Goal: Task Accomplishment & Management: Manage account settings

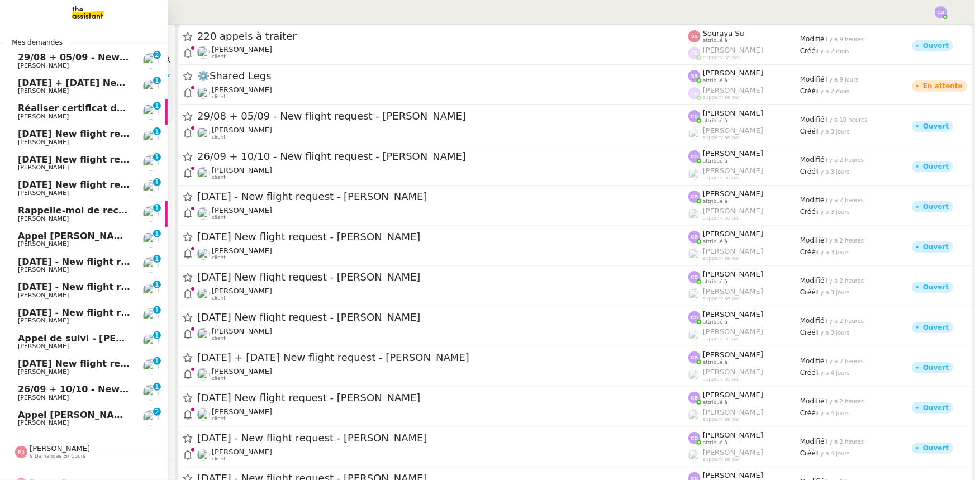
click at [85, 61] on span "29/08 + 05/09 - New flight request - [PERSON_NAME]" at bounding box center [151, 57] width 267 height 11
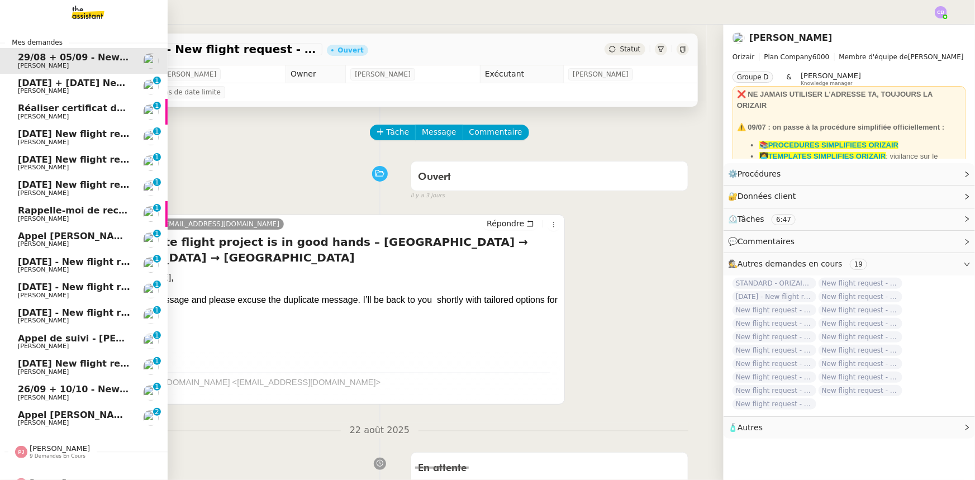
click at [32, 85] on span "[DATE] + [DATE] New flight request - [PERSON_NAME]" at bounding box center [154, 83] width 272 height 11
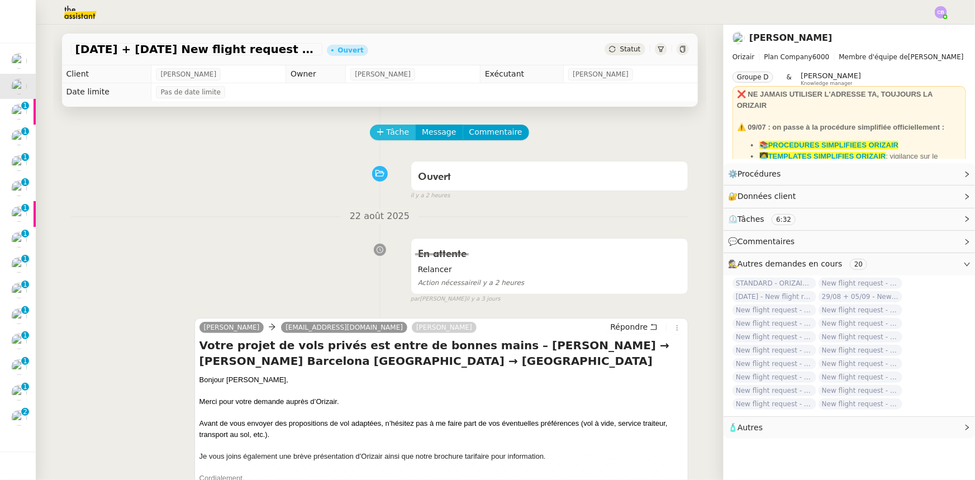
click at [375, 129] on button "Tâche" at bounding box center [393, 133] width 46 height 16
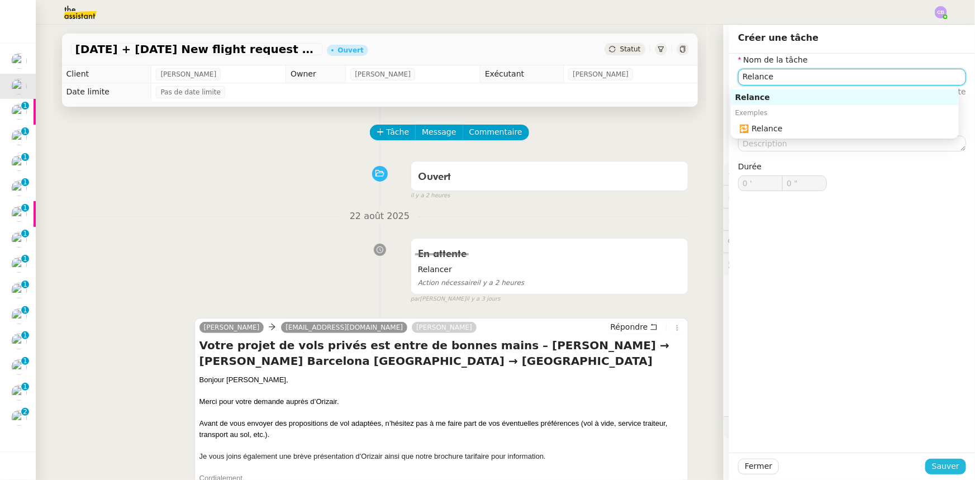
type input "Relance"
click at [947, 462] on span "Sauver" at bounding box center [945, 466] width 27 height 13
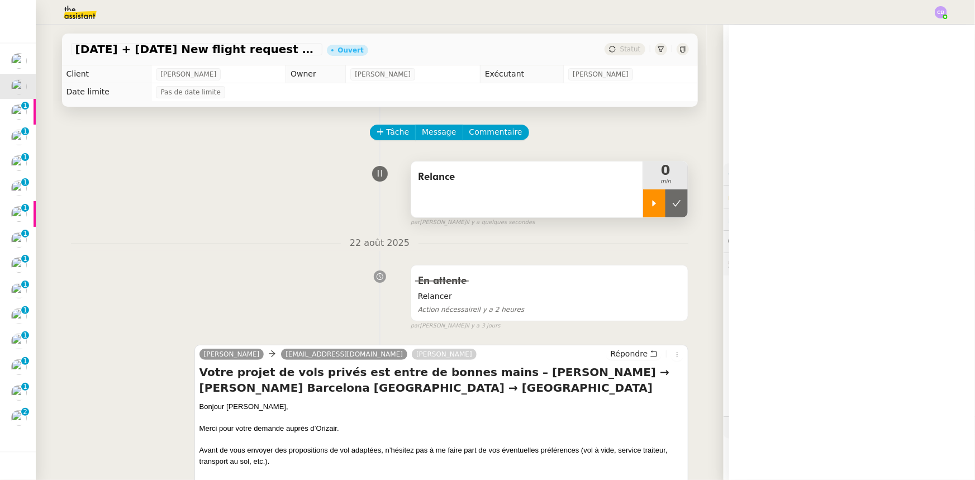
click at [643, 202] on div at bounding box center [654, 203] width 22 height 28
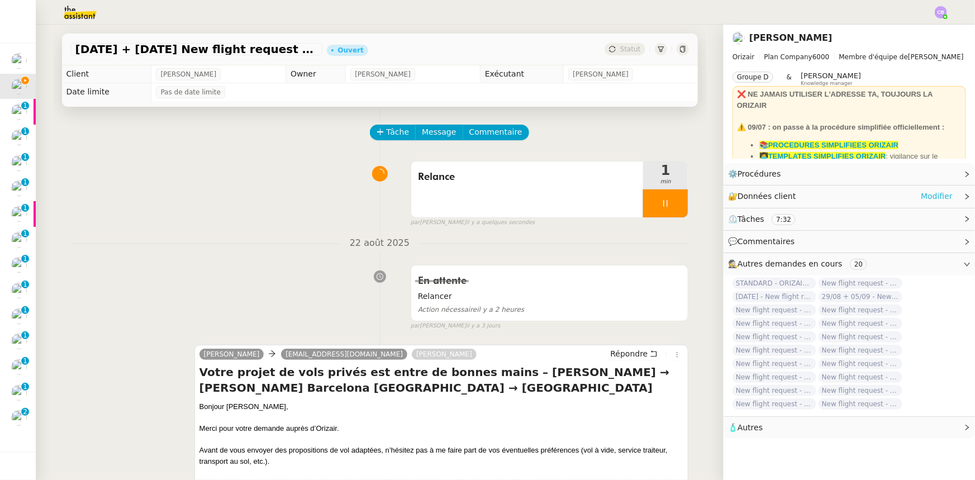
click at [935, 196] on link "Modifier" at bounding box center [937, 196] width 32 height 13
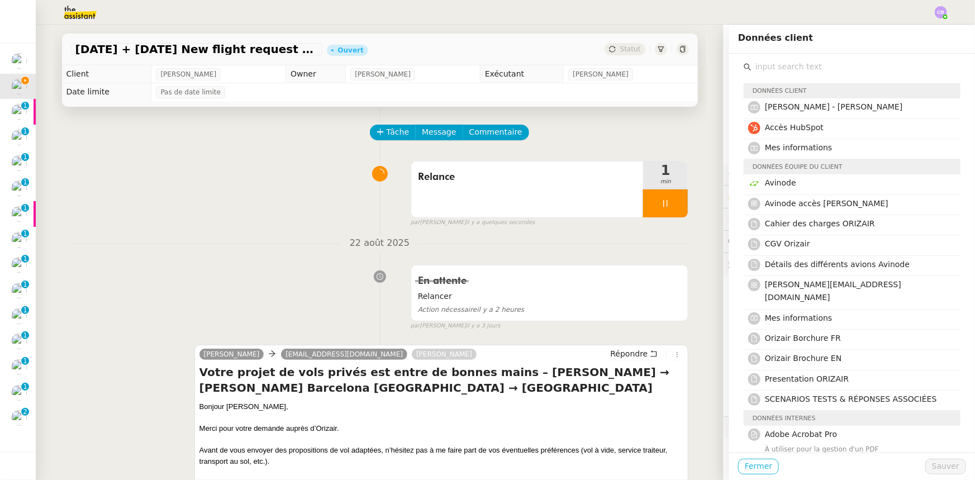
click at [759, 467] on span "Fermer" at bounding box center [758, 466] width 27 height 13
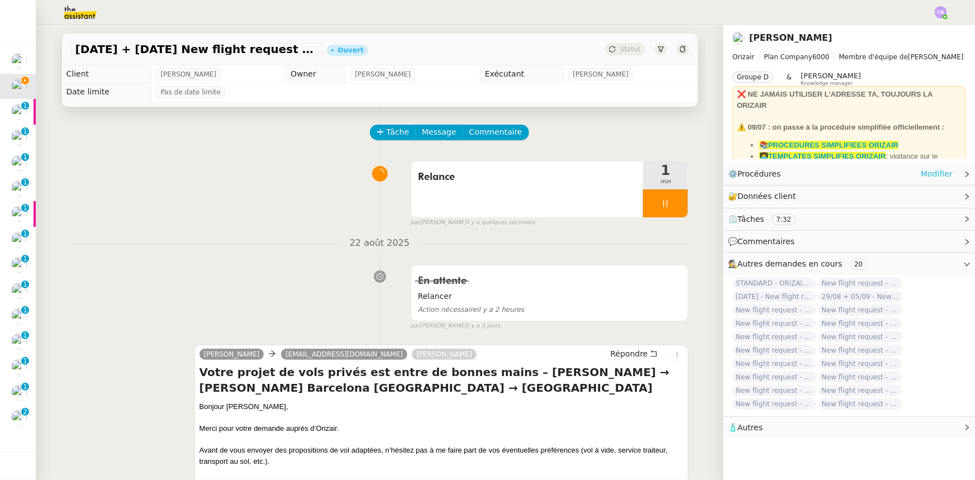
click at [922, 172] on link "Modifier" at bounding box center [937, 174] width 32 height 13
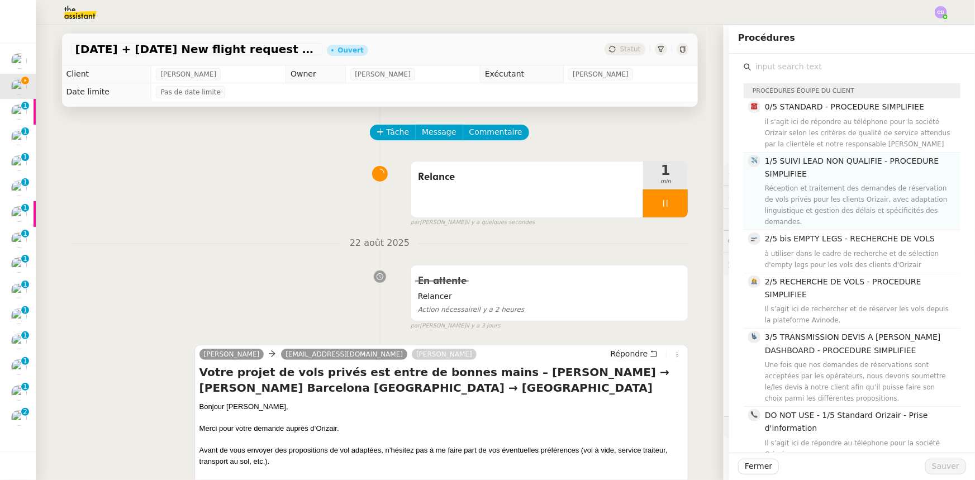
click at [798, 183] on div "Réception et traitement des demandes de réservation de vols privés pour les cli…" at bounding box center [859, 205] width 189 height 45
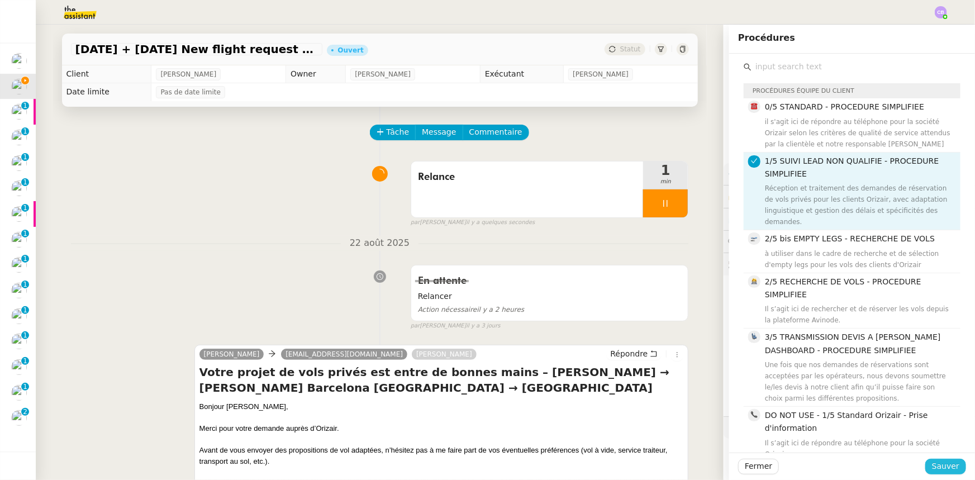
click at [939, 468] on span "Sauver" at bounding box center [945, 466] width 27 height 13
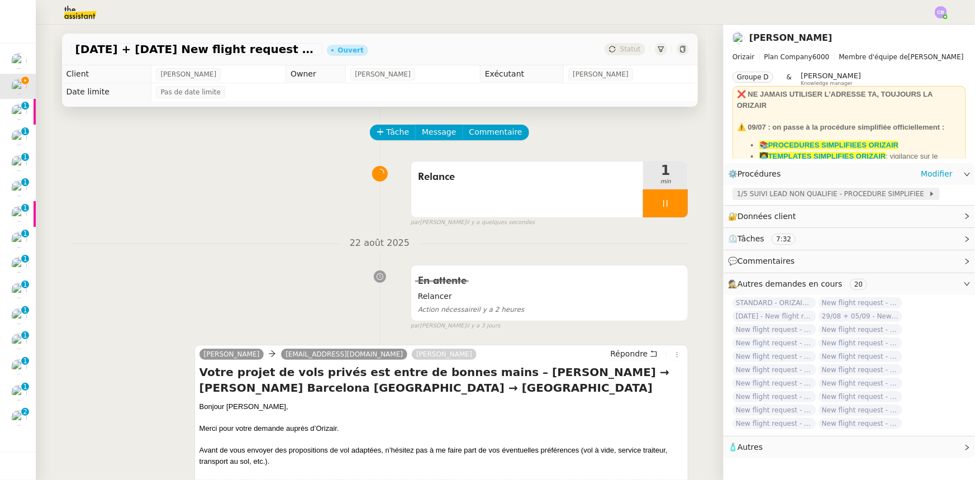
click at [748, 197] on span "1/5 SUIVI LEAD NON QUALIFIE - PROCEDURE SIMPLIFIEE" at bounding box center [833, 193] width 192 height 11
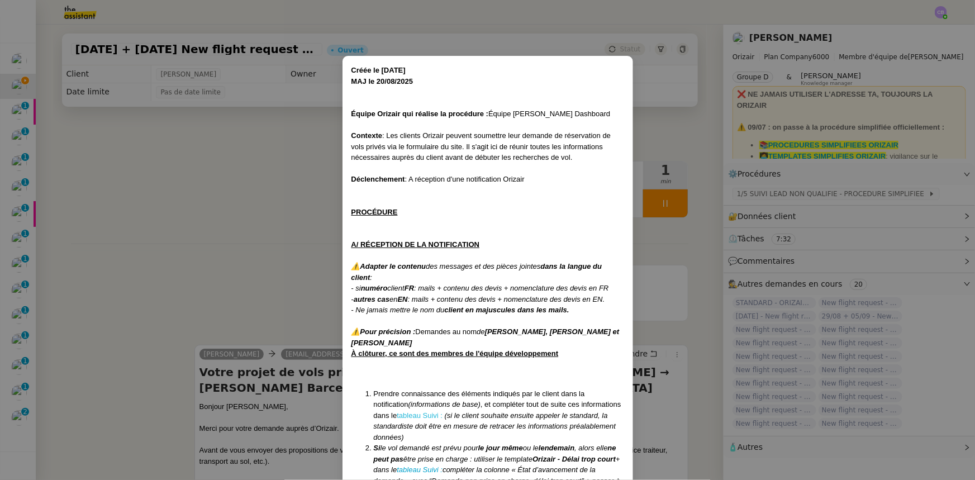
click at [419, 414] on link "tableau Suivi :" at bounding box center [420, 415] width 46 height 8
click at [231, 179] on nz-modal-container "Créée le [DATE] MAJ le [DATE] Équipe Orizair qui réalise la procédure : Équipe …" at bounding box center [487, 240] width 975 height 480
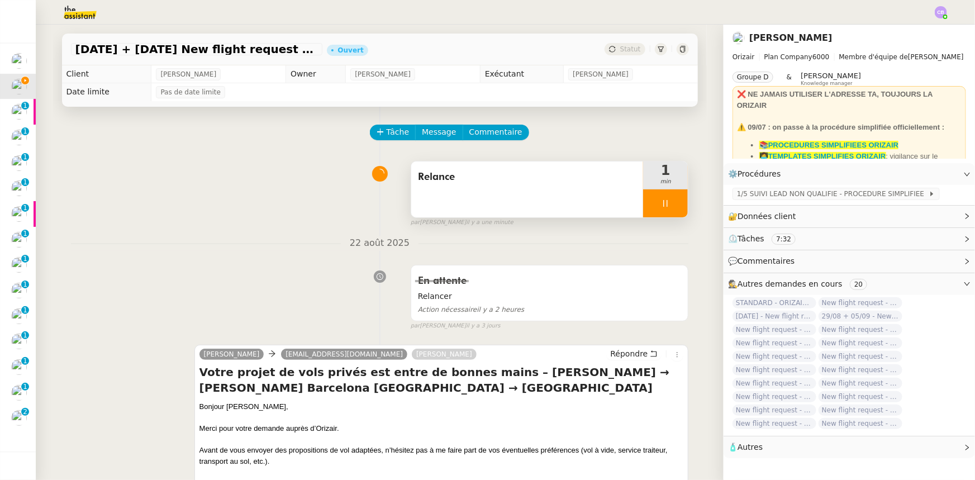
click at [483, 212] on div "Relance" at bounding box center [527, 189] width 232 height 56
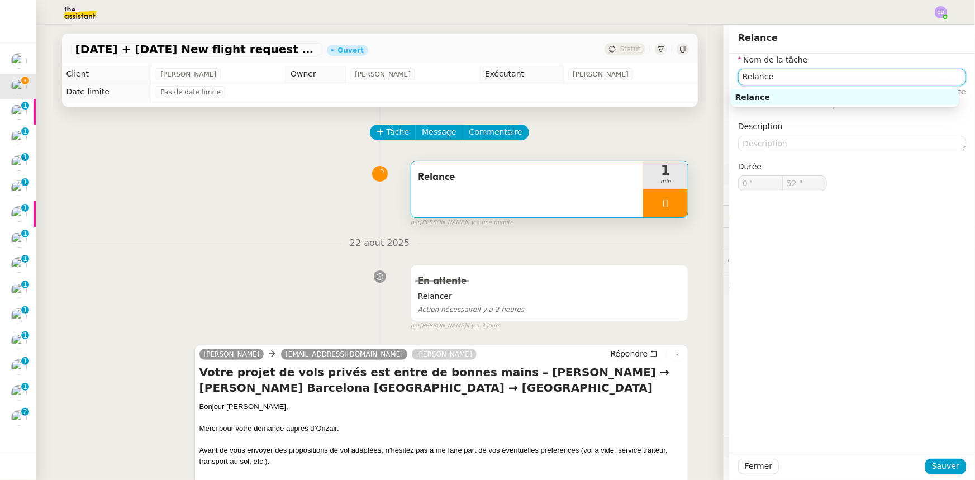
drag, startPoint x: 769, startPoint y: 73, endPoint x: 732, endPoint y: 74, distance: 36.9
click at [738, 74] on input "Relance" at bounding box center [852, 77] width 228 height 16
type input "53 ""
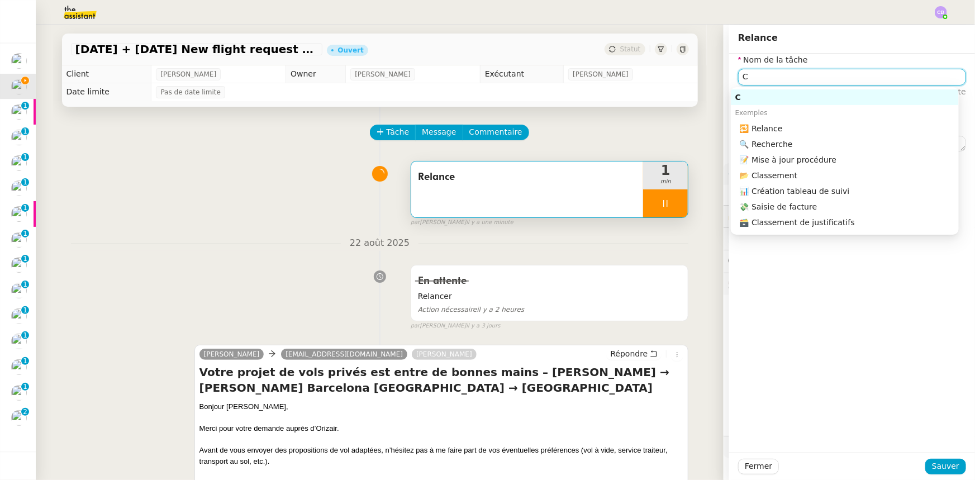
type input "Cl"
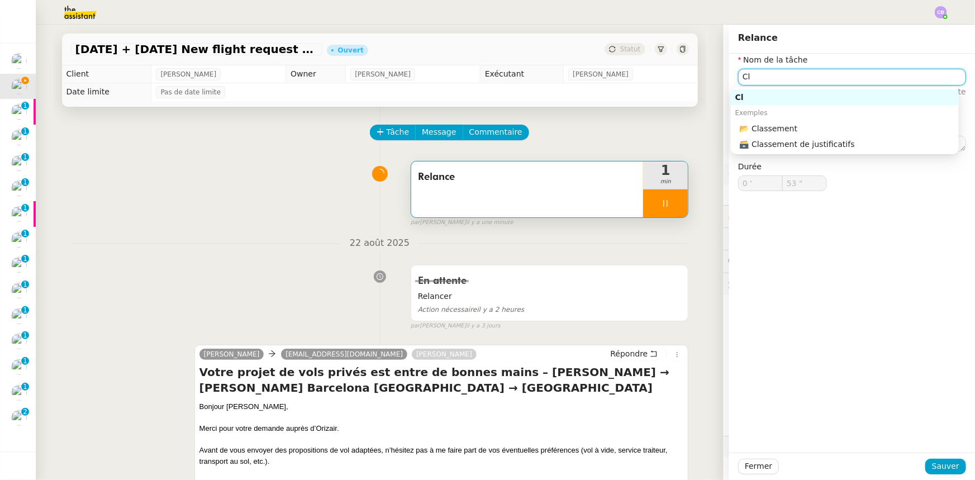
type input "54 ""
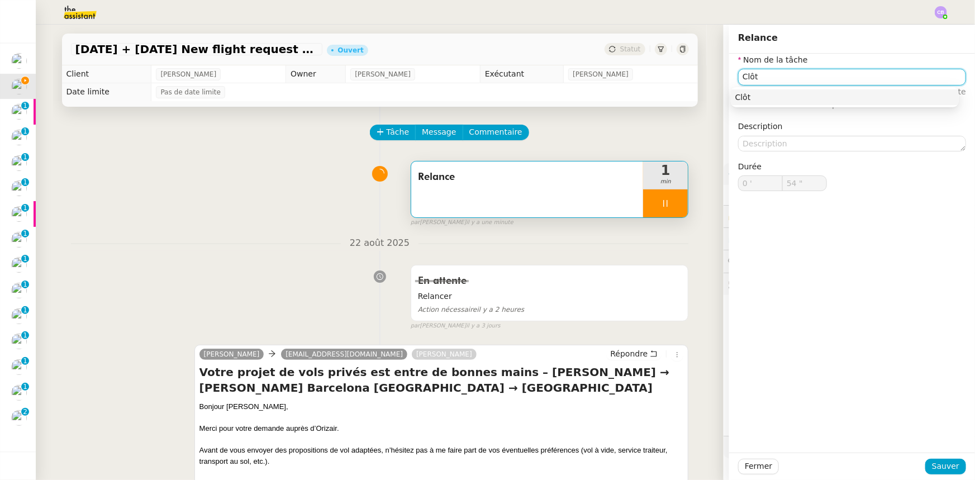
type input "Clôtu"
type input "55 ""
type input "Clôture"
type input "57 ""
type input "Clôturer"
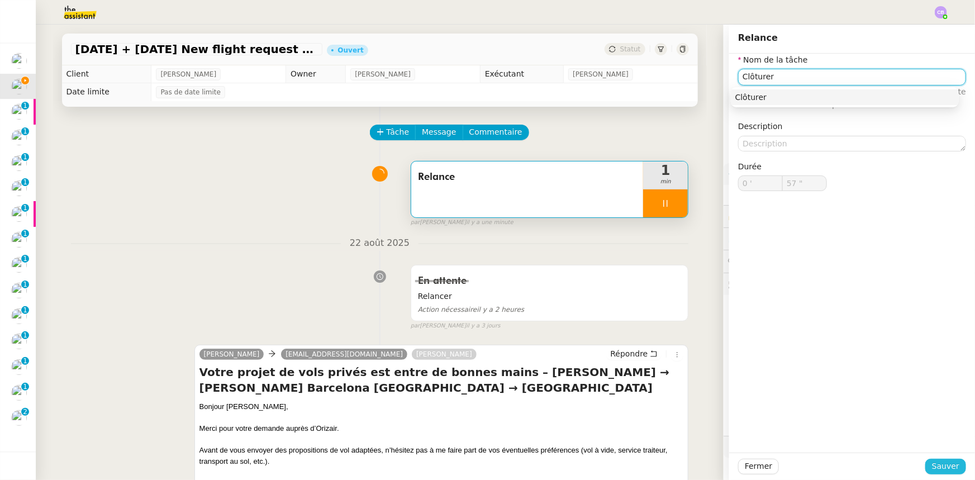
type input "58 ""
type input "Clôturer"
click at [932, 467] on span "Sauver" at bounding box center [945, 466] width 27 height 13
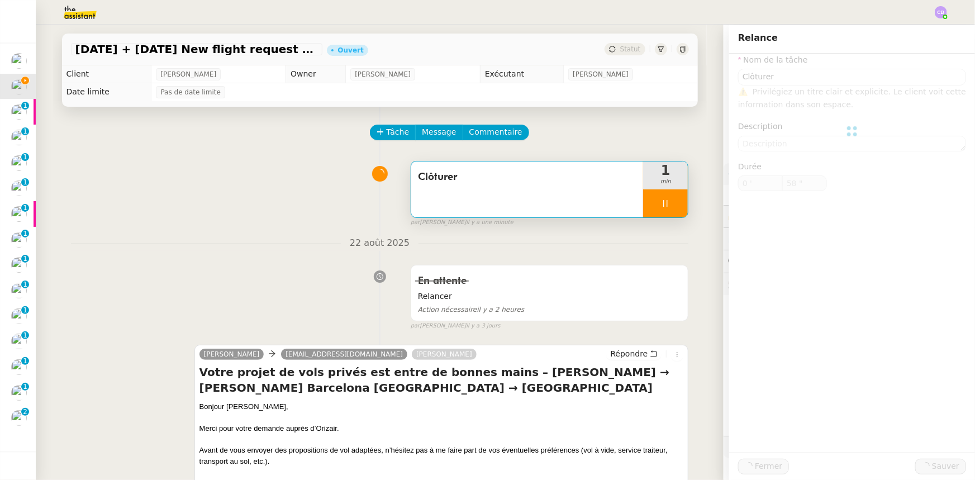
type input "59 ""
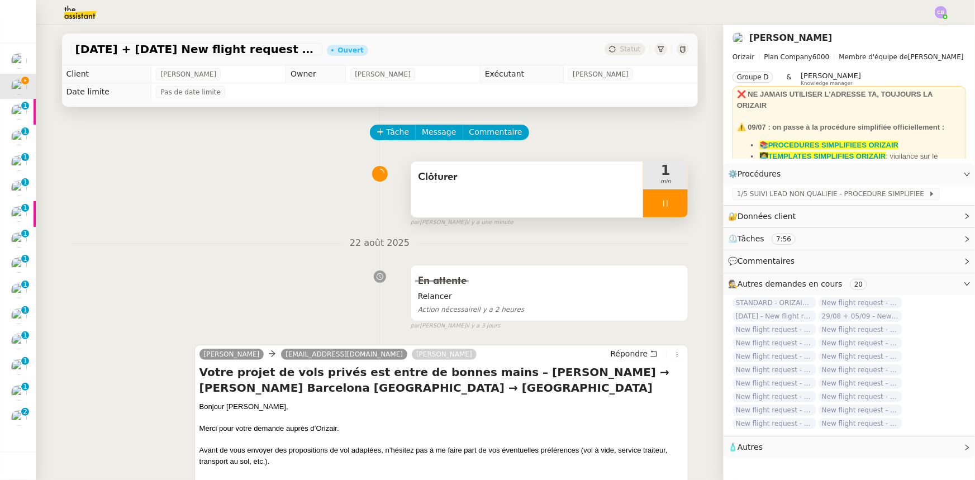
click at [645, 197] on div at bounding box center [665, 203] width 45 height 28
click at [673, 205] on button at bounding box center [677, 203] width 22 height 28
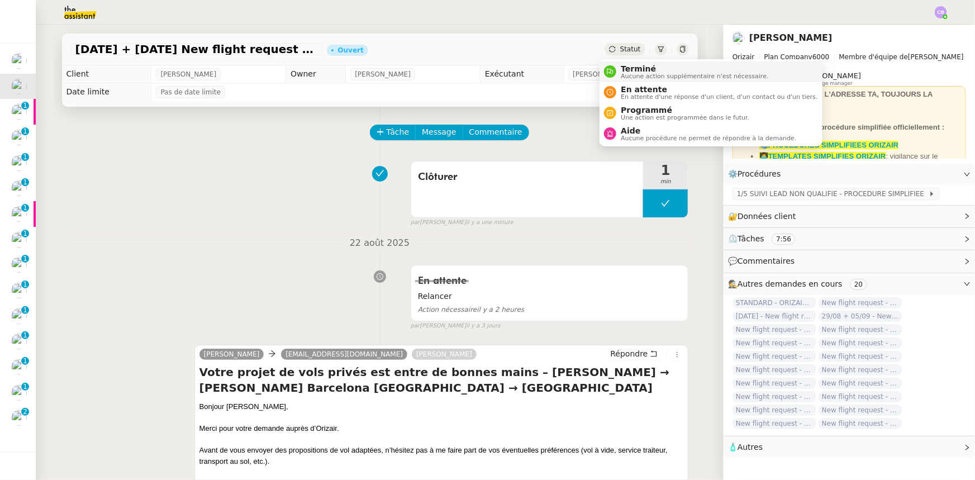
click at [639, 75] on span "Aucune action supplémentaire n'est nécessaire." at bounding box center [695, 76] width 148 height 6
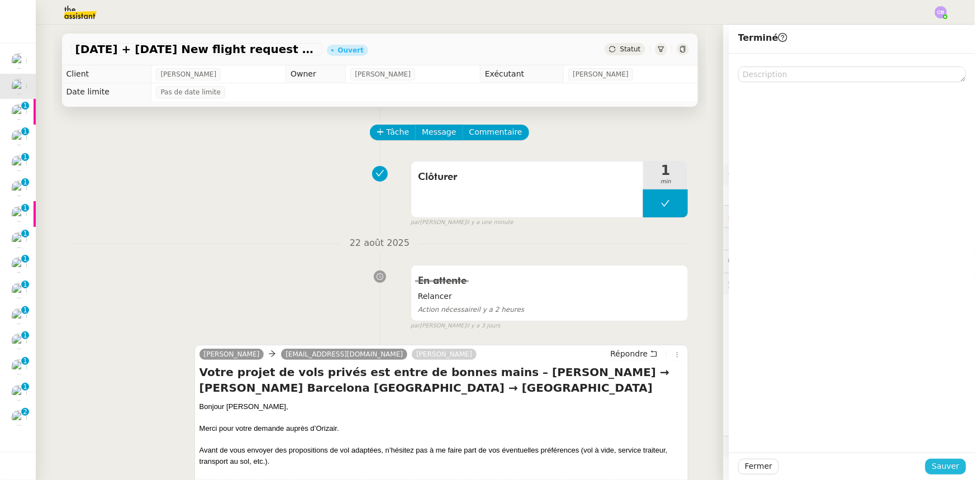
click at [939, 465] on span "Sauver" at bounding box center [945, 466] width 27 height 13
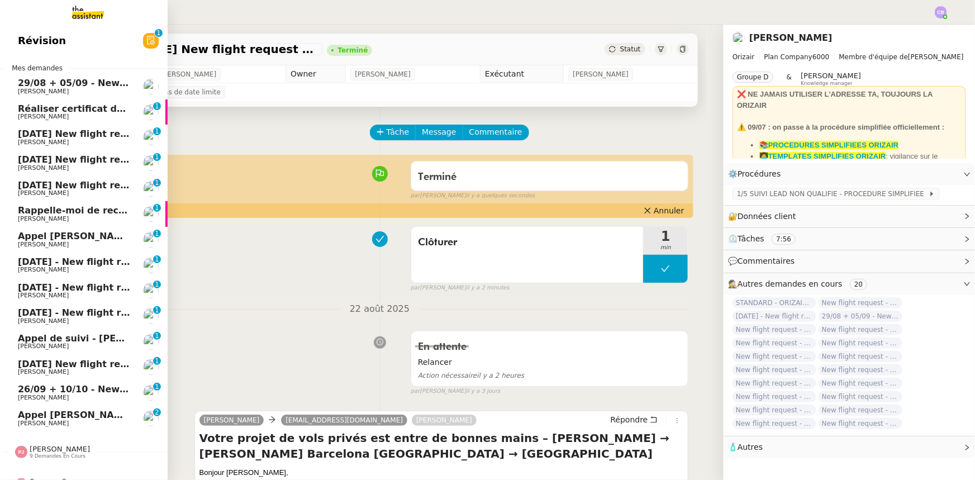
click at [55, 136] on span "[DATE] New flight request - [PERSON_NAME]" at bounding box center [130, 134] width 224 height 11
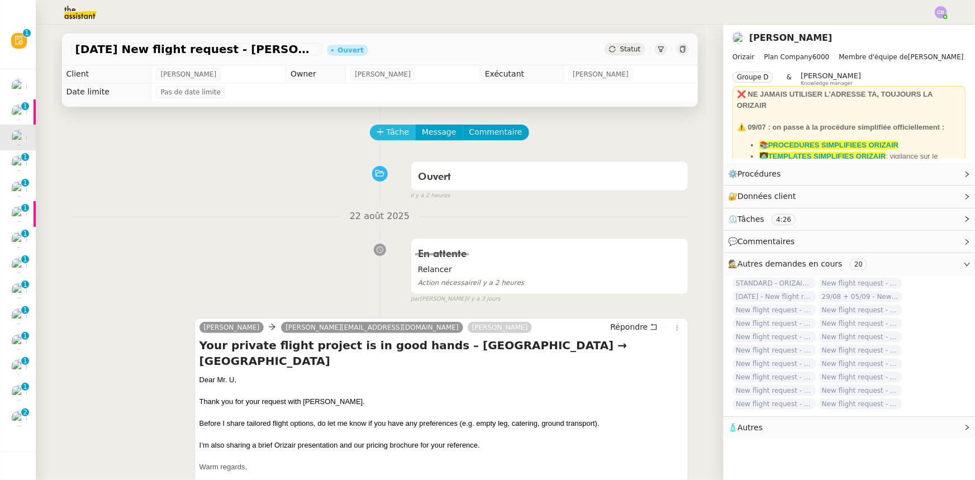
click at [391, 132] on span "Tâche" at bounding box center [398, 132] width 23 height 13
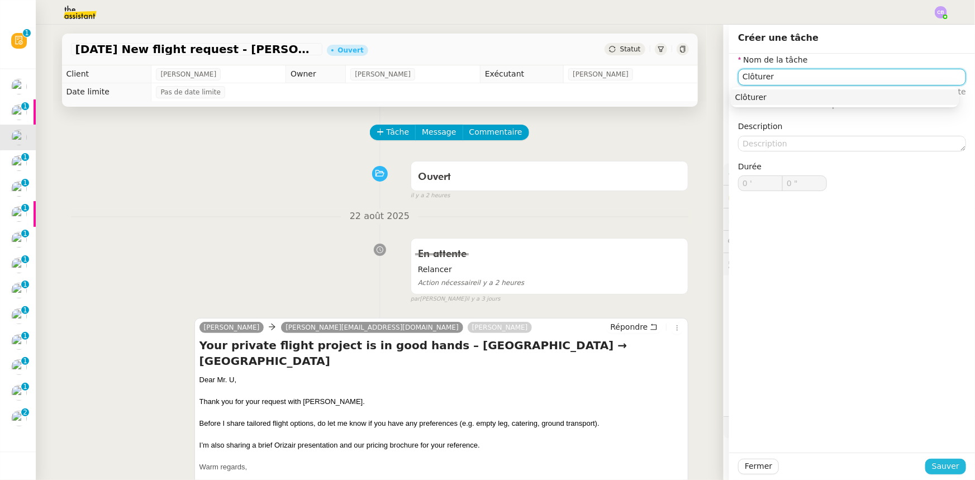
type input "Clôturer"
drag, startPoint x: 934, startPoint y: 469, endPoint x: 922, endPoint y: 469, distance: 12.3
click at [933, 469] on span "Sauver" at bounding box center [945, 466] width 27 height 13
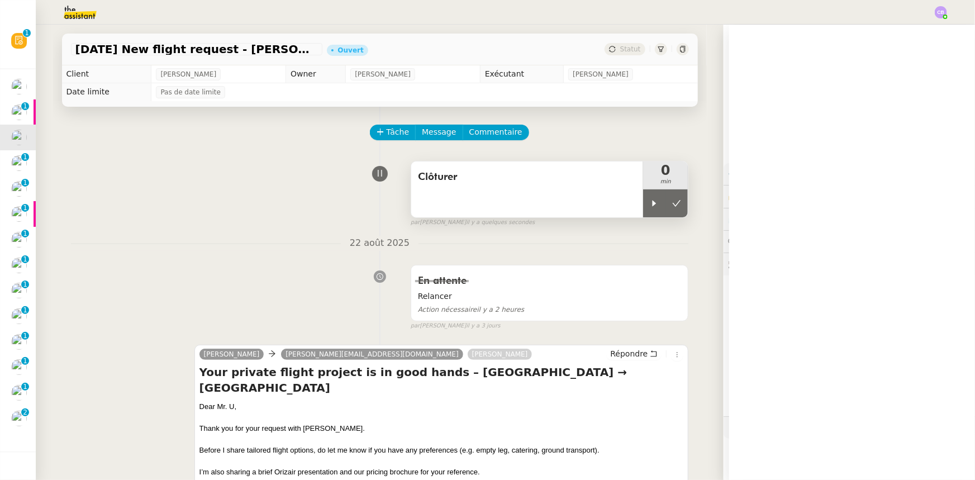
drag, startPoint x: 642, startPoint y: 208, endPoint x: 612, endPoint y: 217, distance: 31.1
click at [650, 208] on icon at bounding box center [654, 203] width 9 height 9
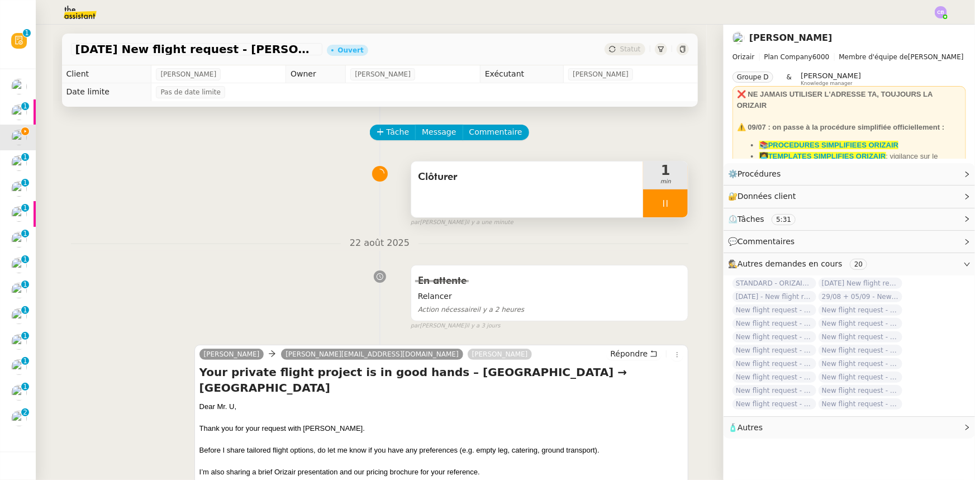
click at [643, 201] on div at bounding box center [665, 203] width 45 height 28
click at [669, 209] on button at bounding box center [677, 203] width 22 height 28
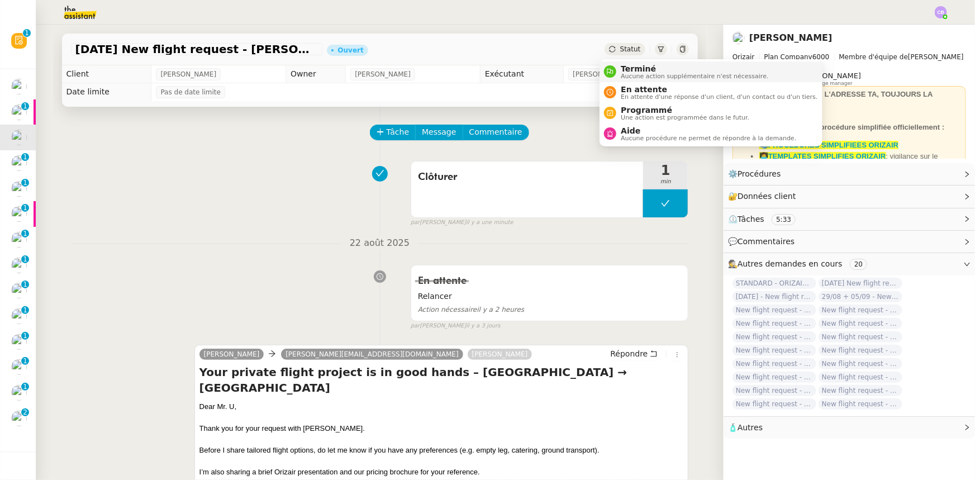
click at [631, 73] on span "Aucune action supplémentaire n'est nécessaire." at bounding box center [695, 76] width 148 height 6
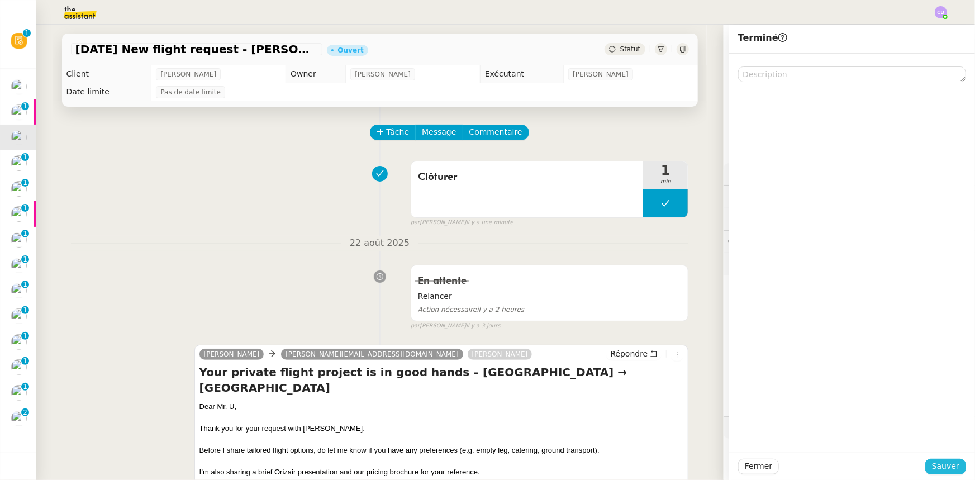
click at [942, 467] on span "Sauver" at bounding box center [945, 466] width 27 height 13
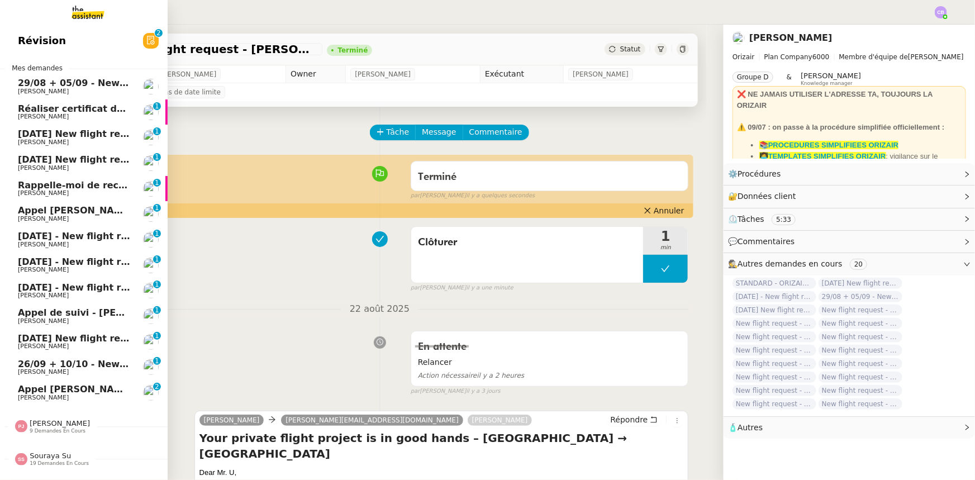
click at [45, 137] on span "[DATE] New flight request - [PERSON_NAME]" at bounding box center [130, 134] width 224 height 11
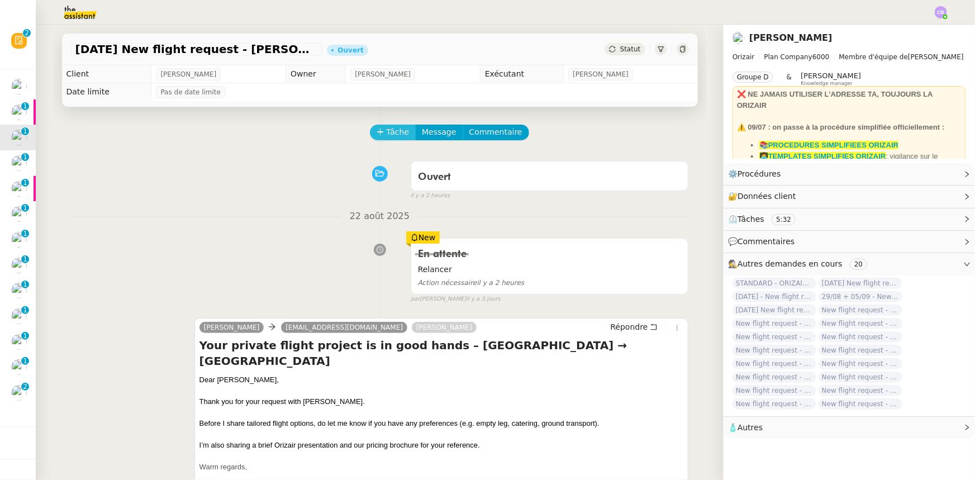
click at [378, 126] on button "Tâche" at bounding box center [393, 133] width 46 height 16
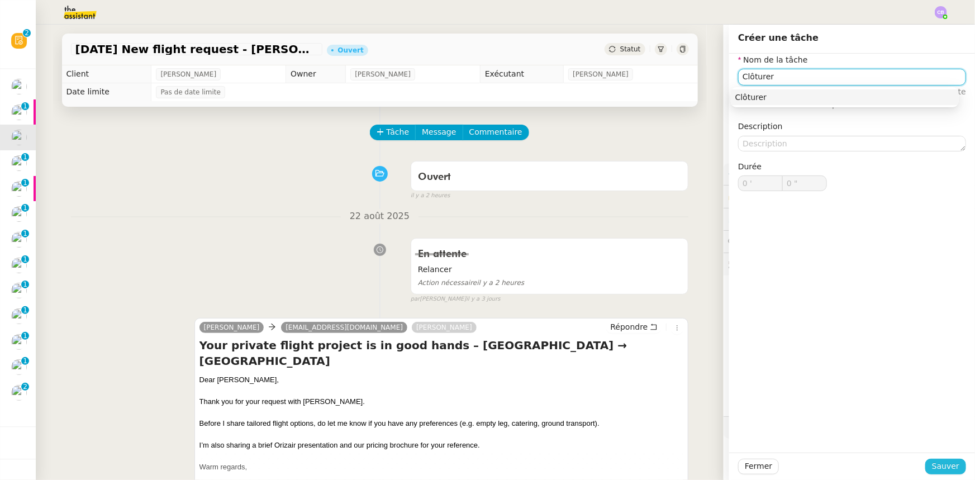
type input "Clôturer"
click at [940, 465] on span "Sauver" at bounding box center [945, 466] width 27 height 13
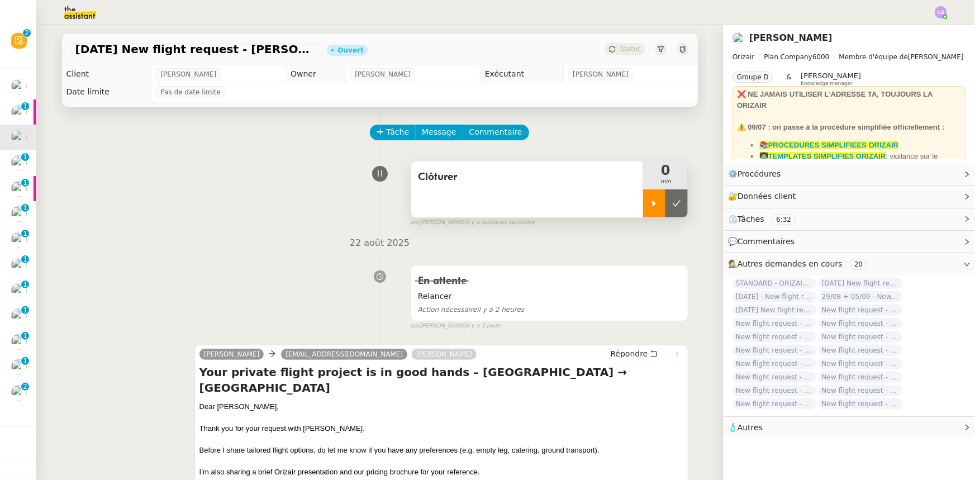
click at [643, 201] on div at bounding box center [654, 203] width 22 height 28
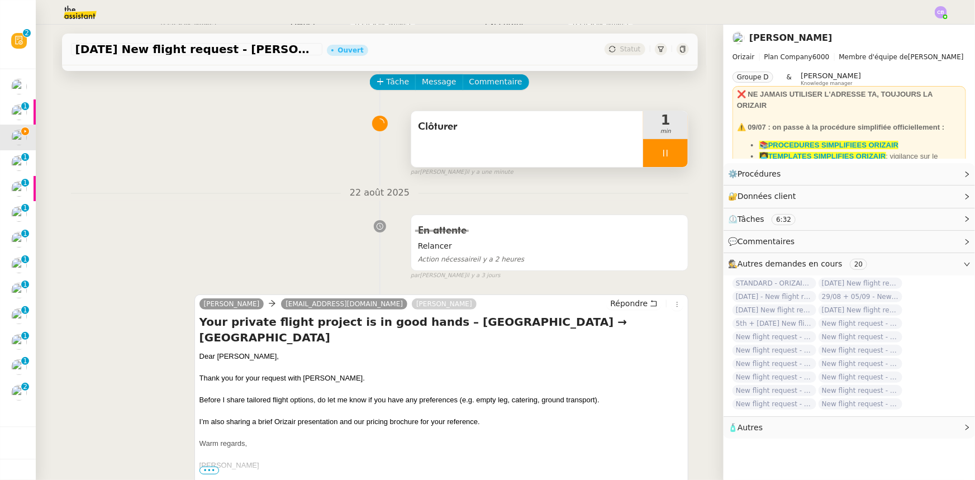
click at [647, 148] on div at bounding box center [665, 153] width 45 height 28
click at [672, 154] on icon at bounding box center [676, 153] width 9 height 9
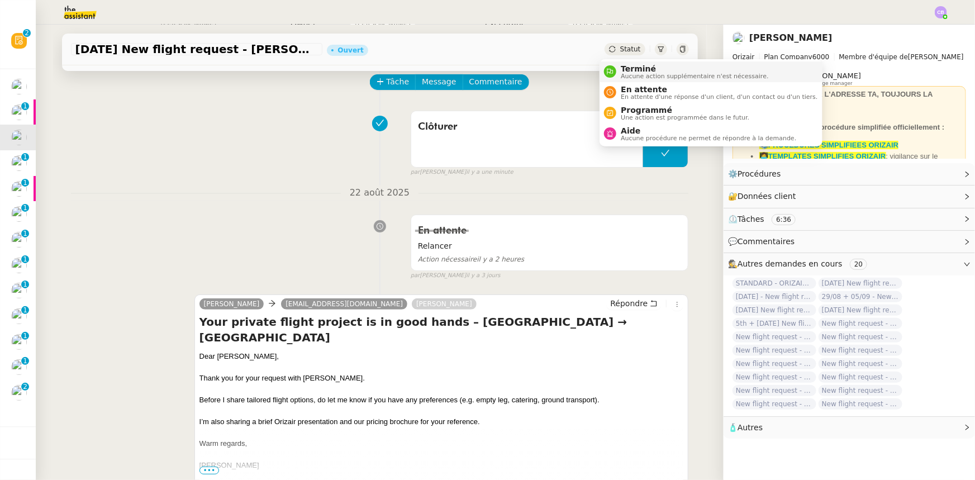
click at [635, 69] on span "Terminé" at bounding box center [695, 68] width 148 height 9
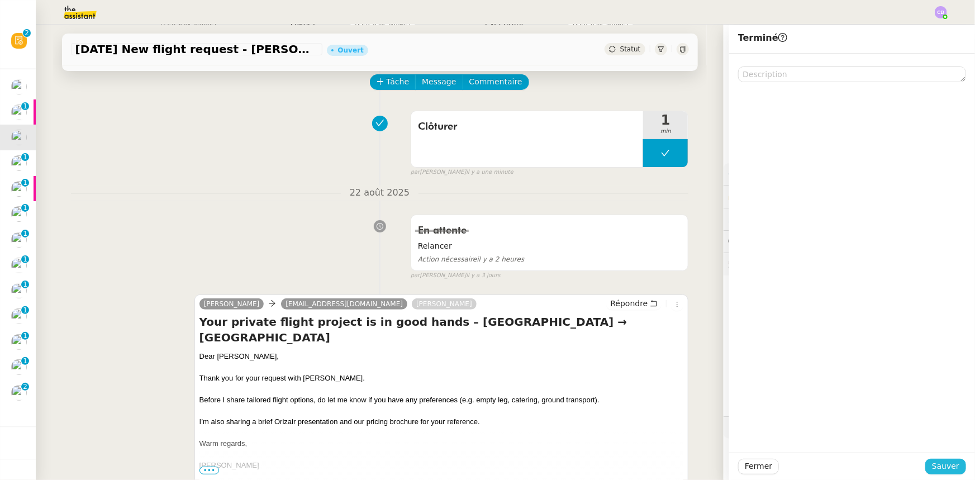
click at [933, 468] on span "Sauver" at bounding box center [945, 466] width 27 height 13
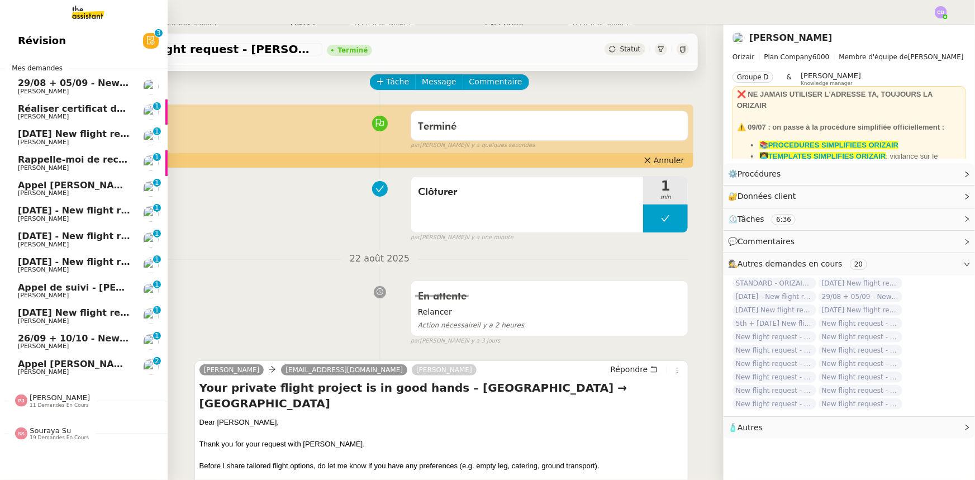
click at [63, 134] on span "[DATE] New flight request - [PERSON_NAME]" at bounding box center [130, 134] width 224 height 11
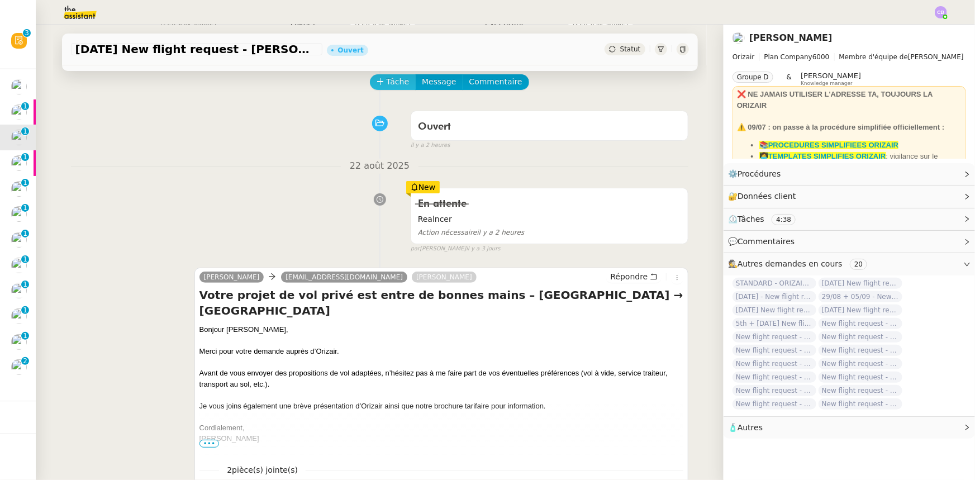
click at [391, 83] on span "Tâche" at bounding box center [398, 81] width 23 height 13
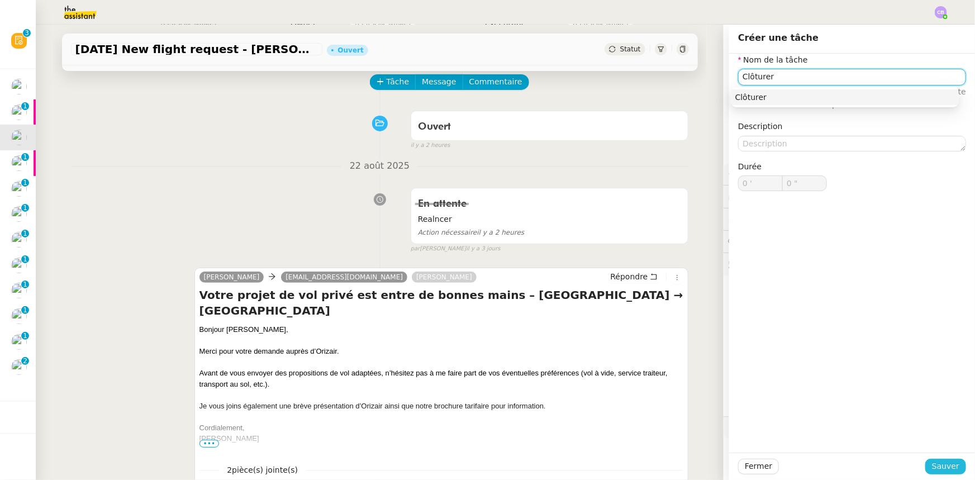
type input "Clôturer"
click at [934, 465] on span "Sauver" at bounding box center [945, 466] width 27 height 13
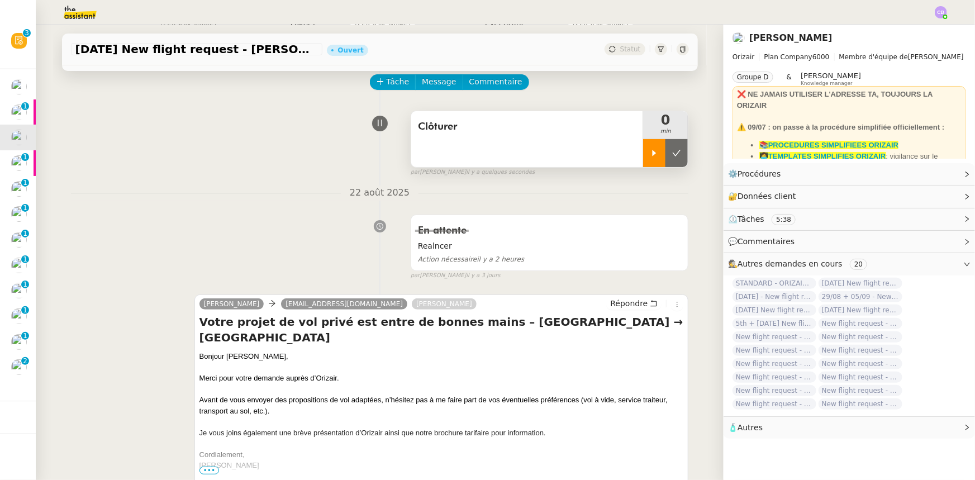
click at [650, 156] on icon at bounding box center [654, 153] width 9 height 9
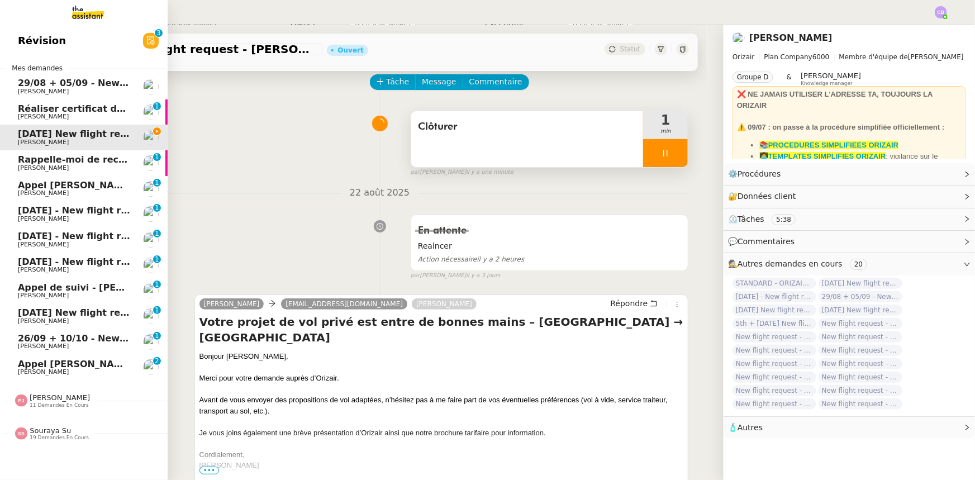
click at [32, 106] on span "Réaliser certificat de formation ACD" at bounding box center [109, 108] width 182 height 11
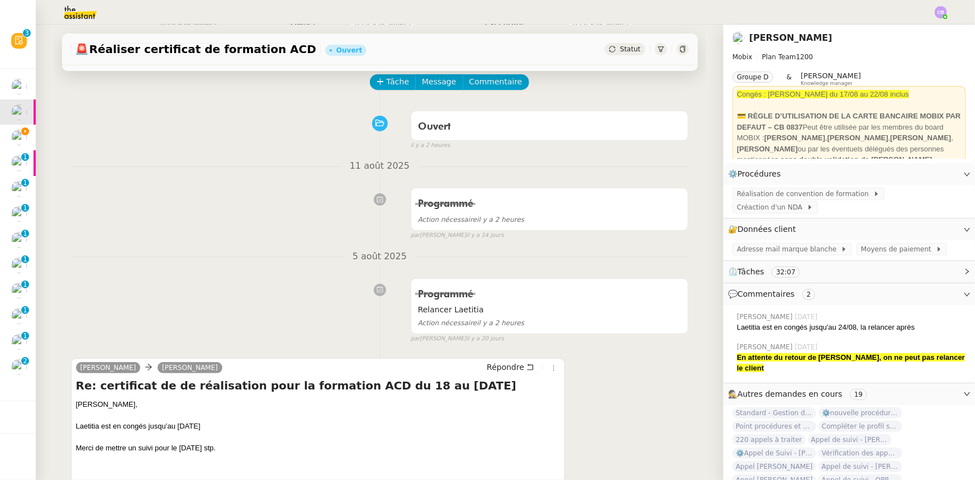
scroll to position [101, 0]
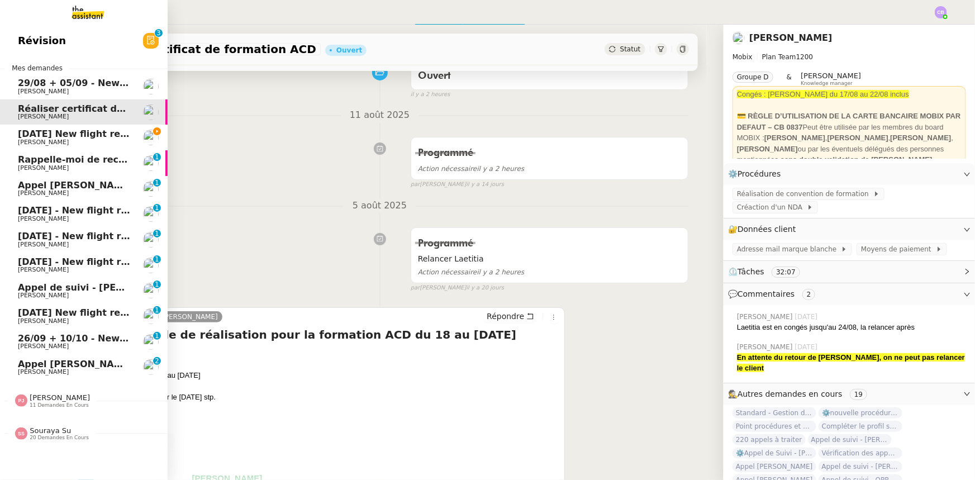
click at [34, 134] on span "[DATE] New flight request - [PERSON_NAME]" at bounding box center [130, 134] width 224 height 11
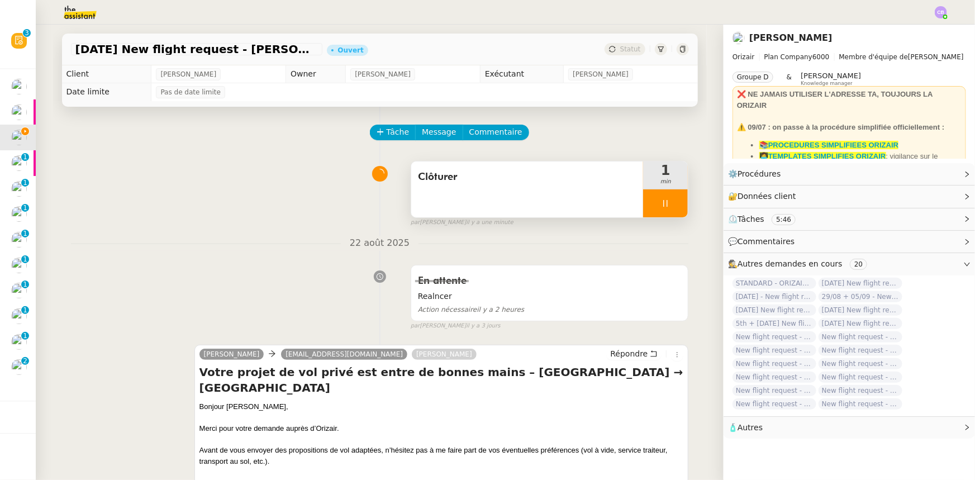
click at [644, 202] on div at bounding box center [665, 203] width 45 height 28
click at [672, 207] on icon at bounding box center [676, 203] width 9 height 9
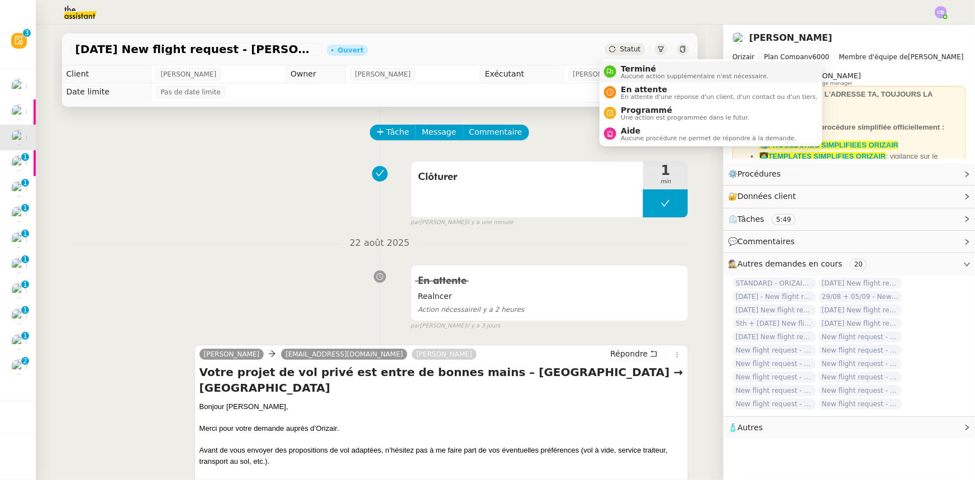
click at [634, 66] on span "Terminé" at bounding box center [695, 68] width 148 height 9
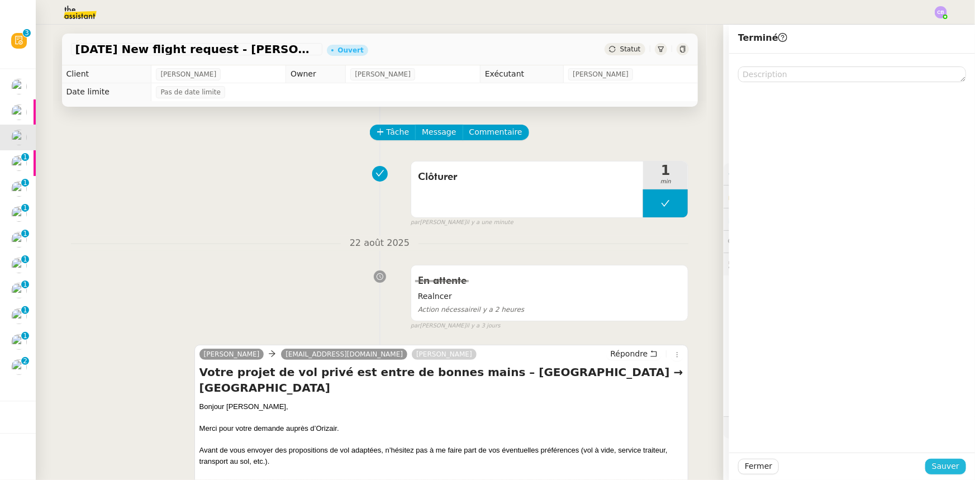
click at [934, 465] on span "Sauver" at bounding box center [945, 466] width 27 height 13
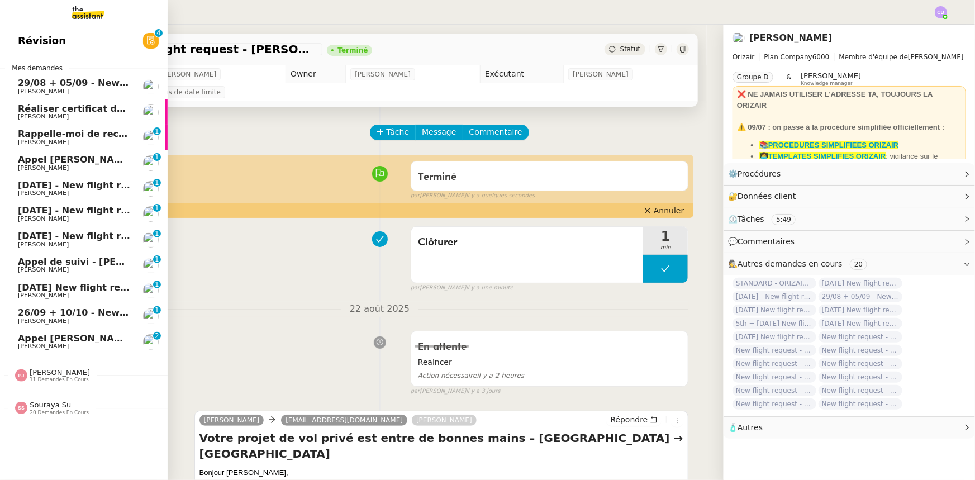
click at [79, 186] on span "[DATE] - New flight request - [PERSON_NAME]" at bounding box center [133, 185] width 231 height 11
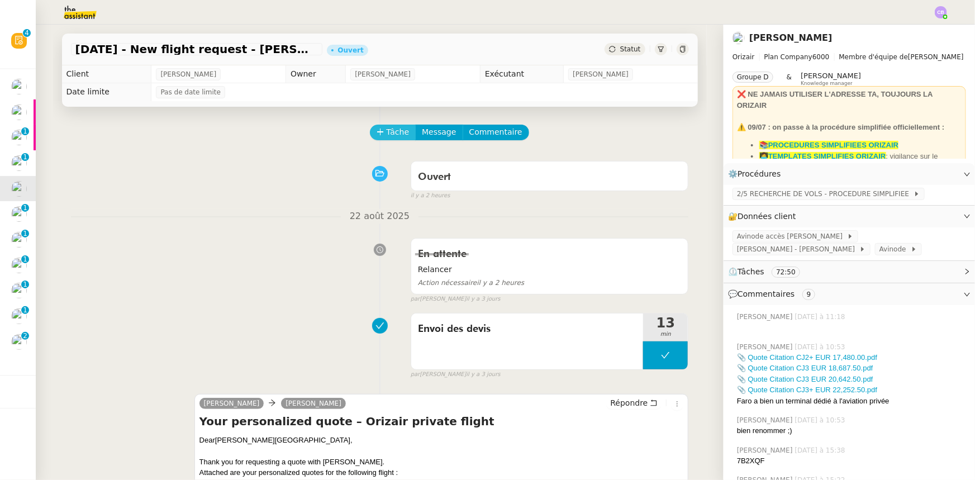
click at [389, 135] on span "Tâche" at bounding box center [398, 132] width 23 height 13
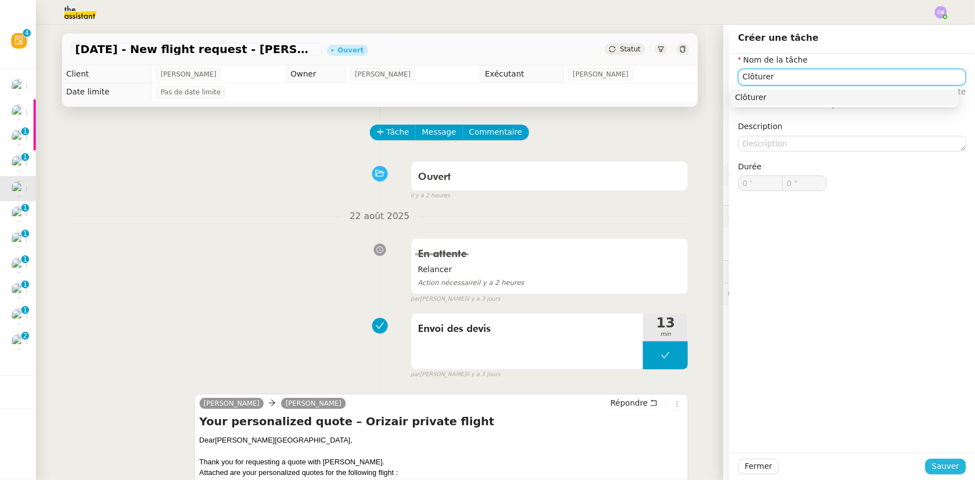
type input "Clôturer"
click at [934, 467] on span "Sauver" at bounding box center [945, 466] width 27 height 13
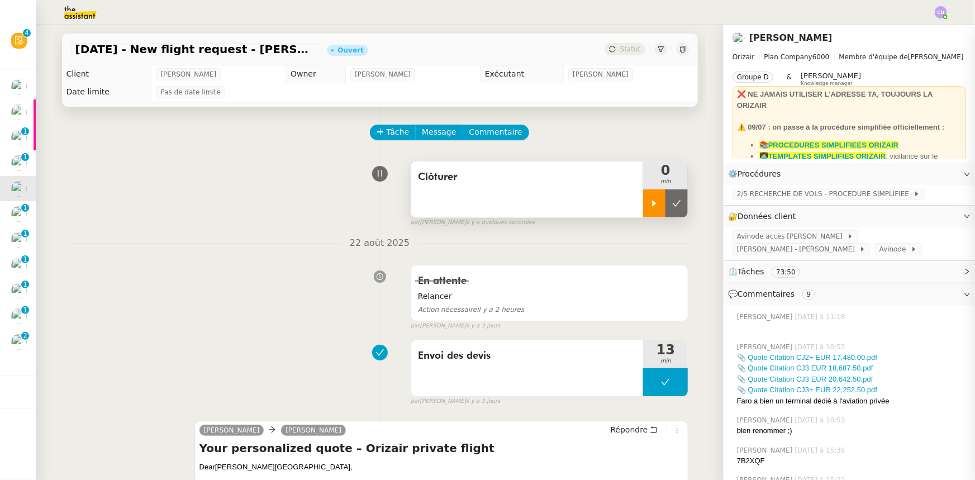
click at [650, 206] on icon at bounding box center [654, 203] width 9 height 9
click at [537, 189] on div "Clôturer" at bounding box center [527, 189] width 232 height 56
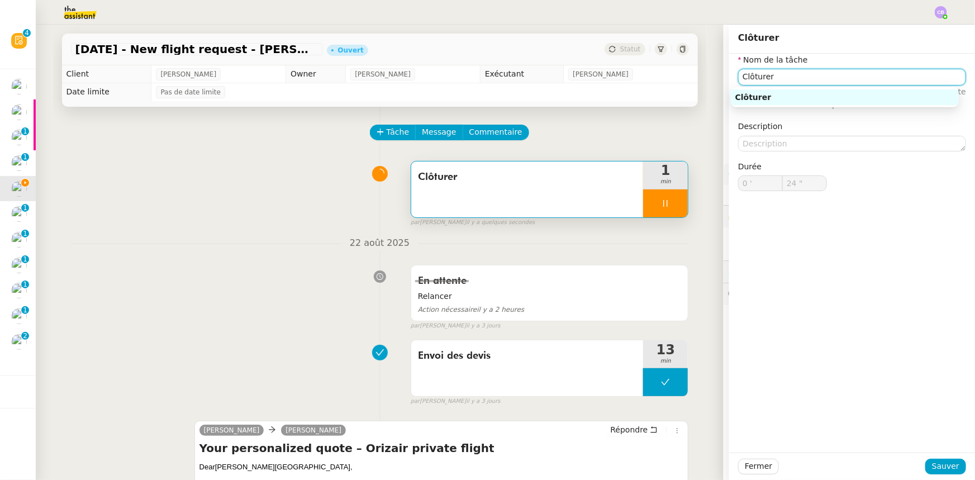
drag, startPoint x: 766, startPoint y: 78, endPoint x: 732, endPoint y: 73, distance: 33.9
click at [738, 73] on input "Clôturer" at bounding box center [852, 77] width 228 height 16
type input "25 ""
type input "Relan"
type input "26 ""
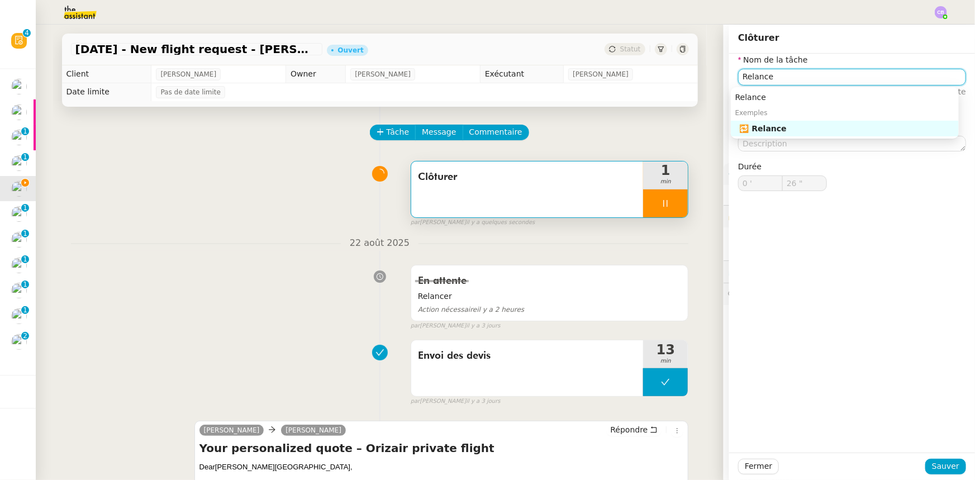
type input "Relancer"
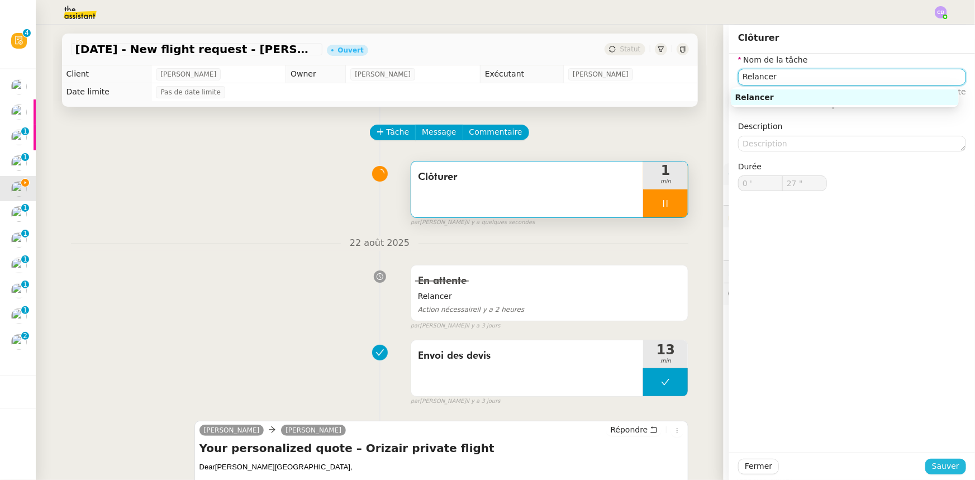
type input "28 ""
type input "Relancer"
click at [947, 462] on span "Sauver" at bounding box center [945, 466] width 27 height 13
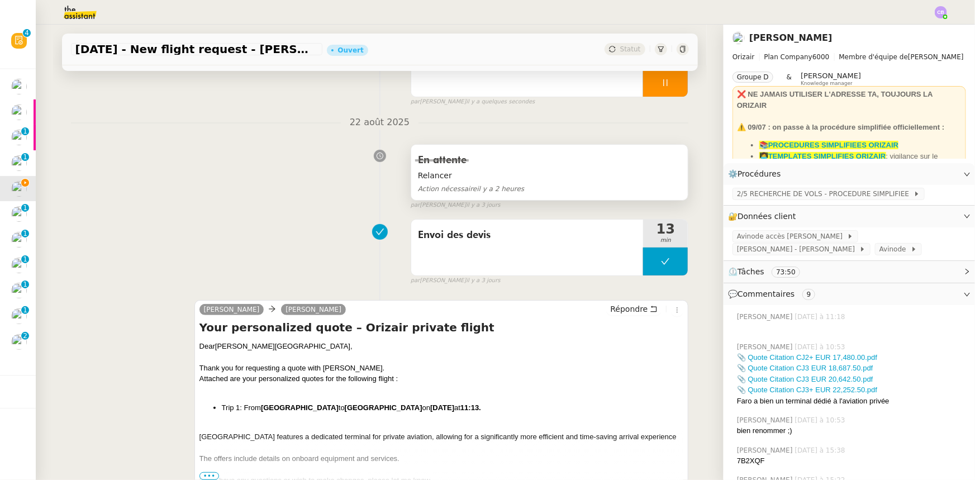
scroll to position [203, 0]
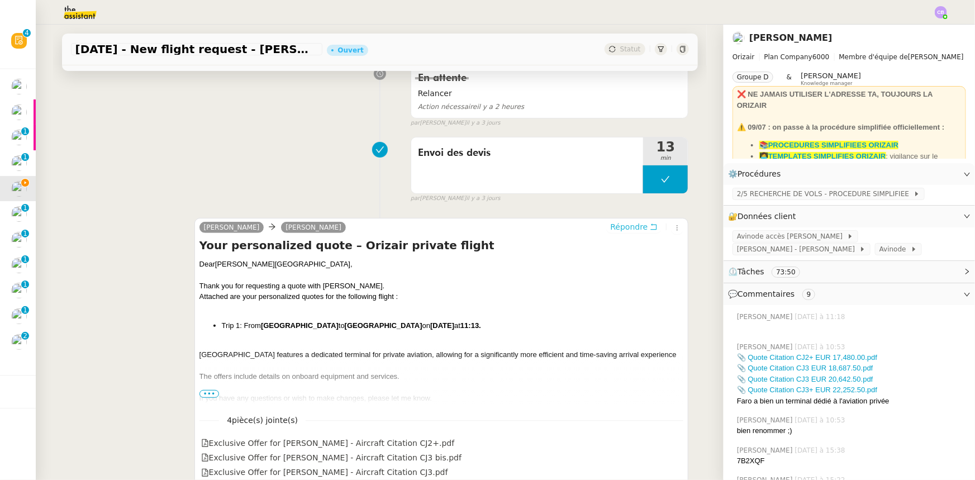
click at [621, 231] on span "Répondre" at bounding box center [628, 226] width 37 height 11
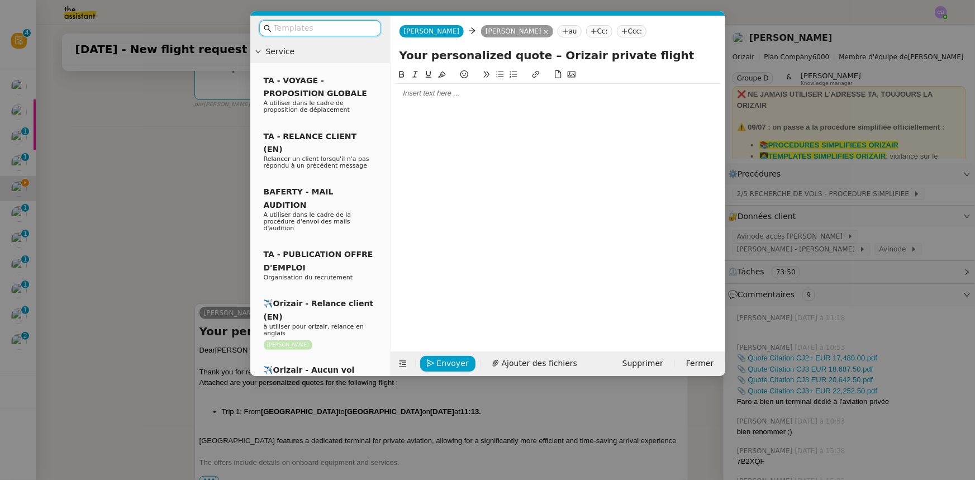
click at [313, 28] on input "text" at bounding box center [324, 28] width 101 height 13
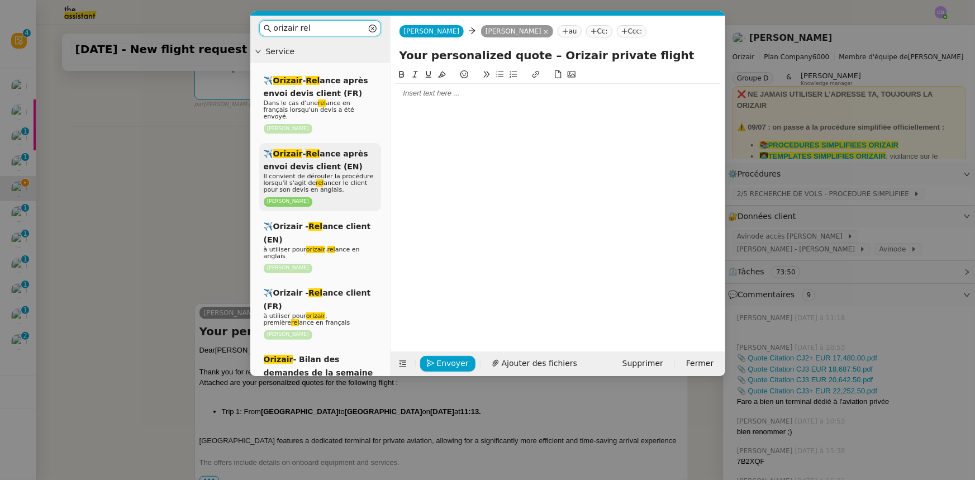
type input "orizair rel"
click at [334, 173] on span "Il convient de dérouler la procédure lorsqu'il s'agit de rel ancer le client po…" at bounding box center [319, 183] width 110 height 21
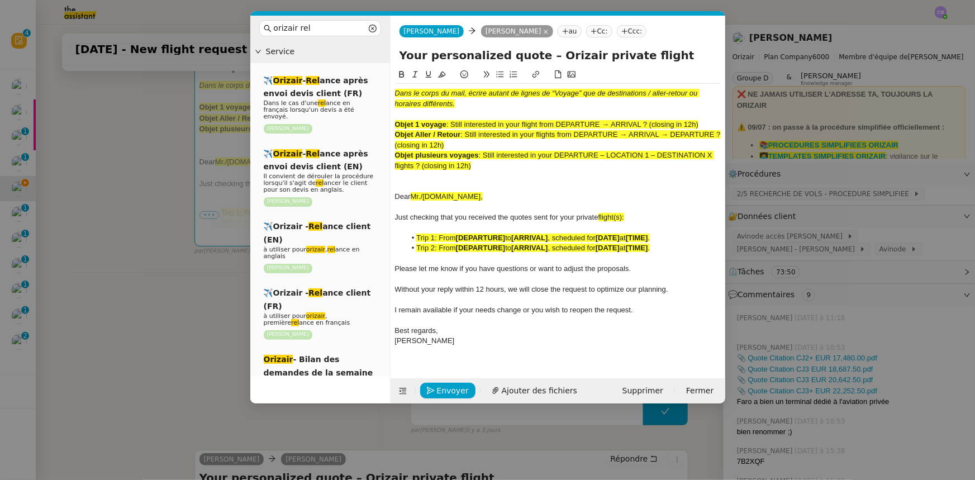
click at [148, 279] on nz-modal-container "orizair rel Service ✈️ Orizair - Rel ance après envoi devis client (FR) Dans le…" at bounding box center [487, 240] width 975 height 480
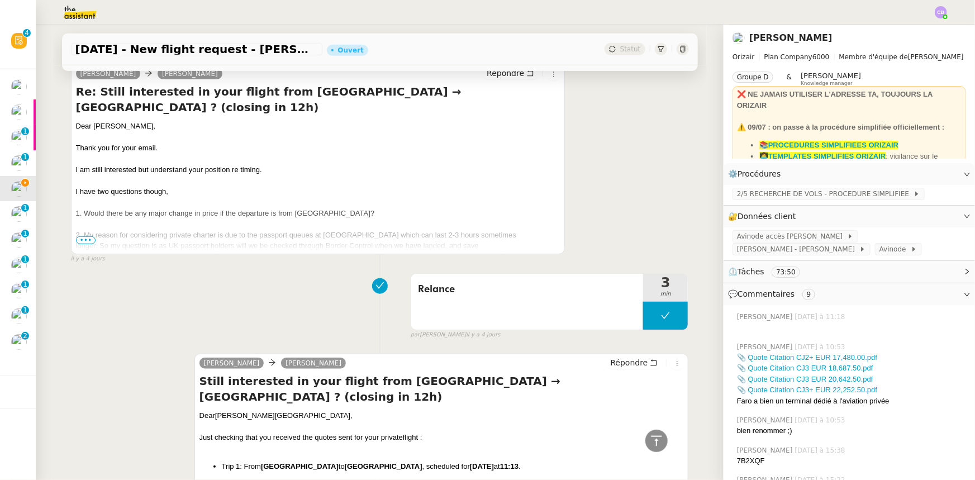
scroll to position [2642, 0]
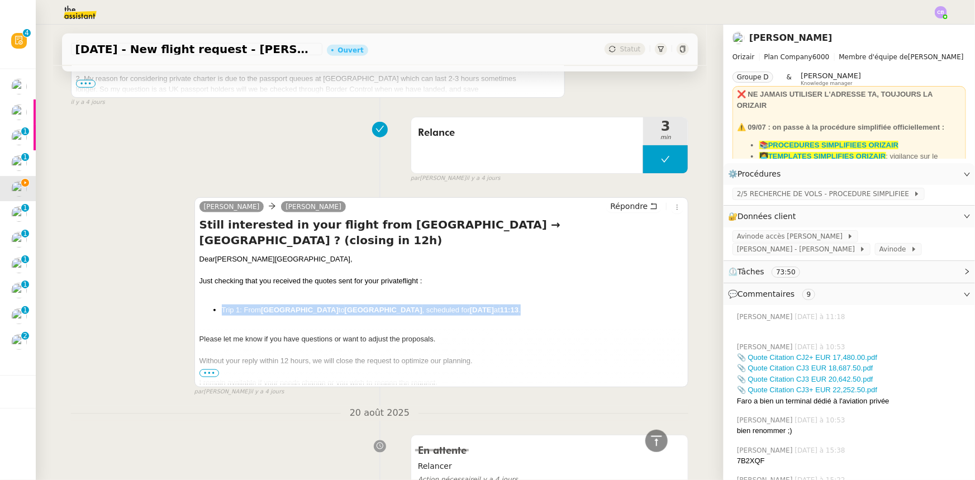
drag, startPoint x: 530, startPoint y: 273, endPoint x: 196, endPoint y: 269, distance: 334.2
click at [199, 305] on ul "Trip 1: From [GEOGRAPHIC_DATA] to [GEOGRAPHIC_DATA] , scheduled for [DATE] 11:1…" at bounding box center [441, 310] width 484 height 11
copy li "Trip 1: From [GEOGRAPHIC_DATA] to [GEOGRAPHIC_DATA] , scheduled for [DATE] 11:1…"
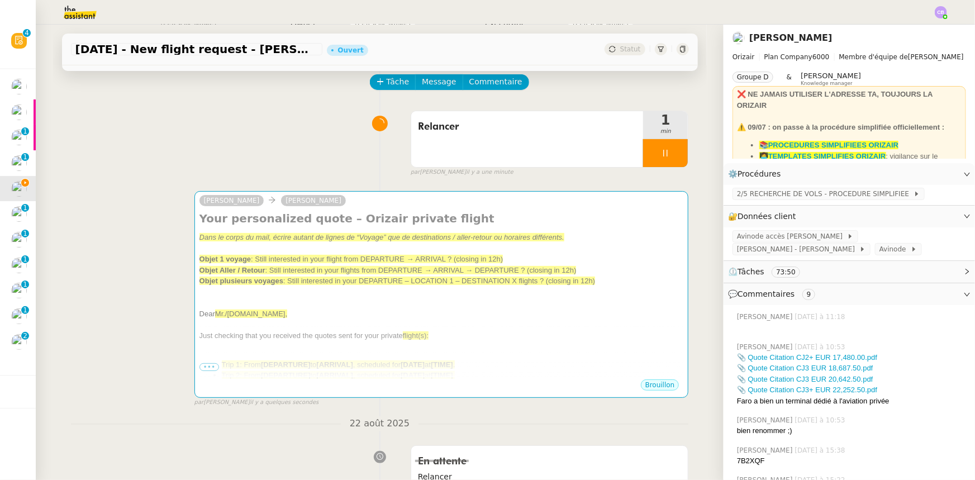
scroll to position [0, 0]
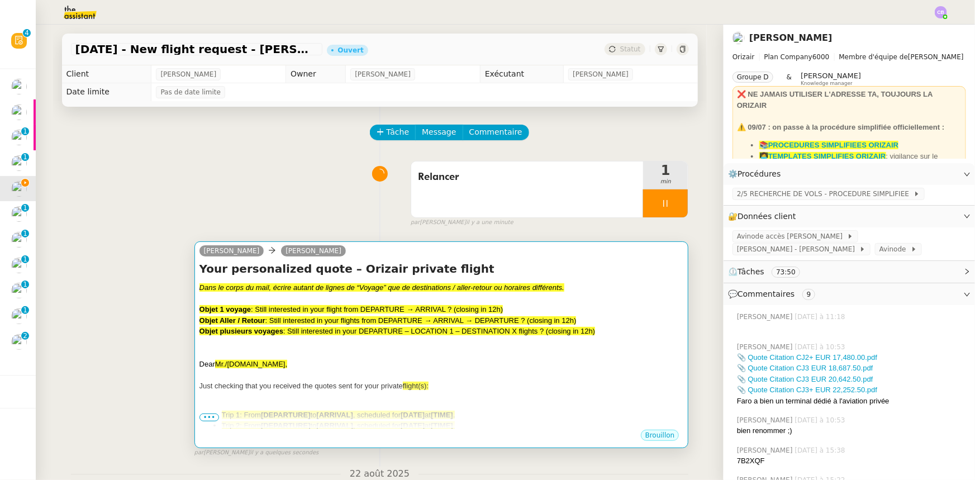
click at [389, 334] on span ": Still interested in your DEPARTURE – LOCATION 1 – DESTINATION X flights ? (cl…" at bounding box center [439, 331] width 312 height 8
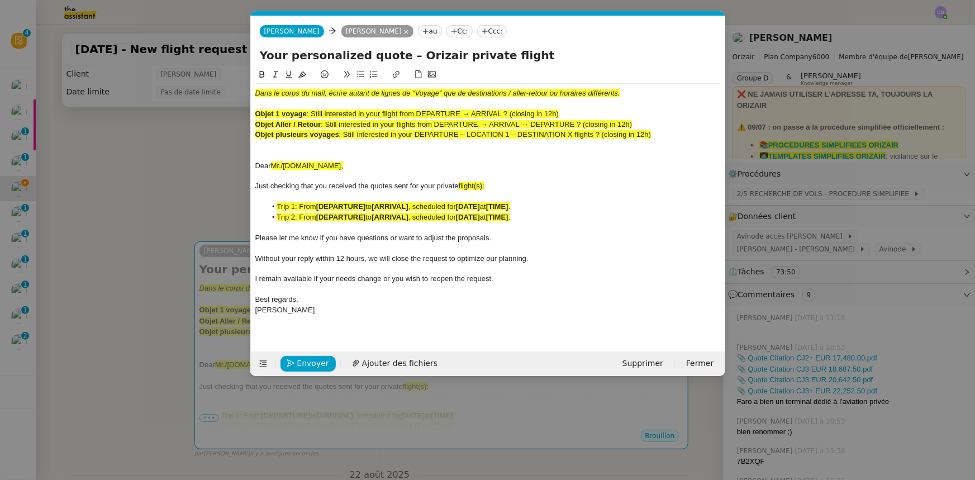
scroll to position [0, 55]
click at [519, 186] on div "Just checking that you received the quotes sent for your private flight(s):" at bounding box center [487, 186] width 465 height 10
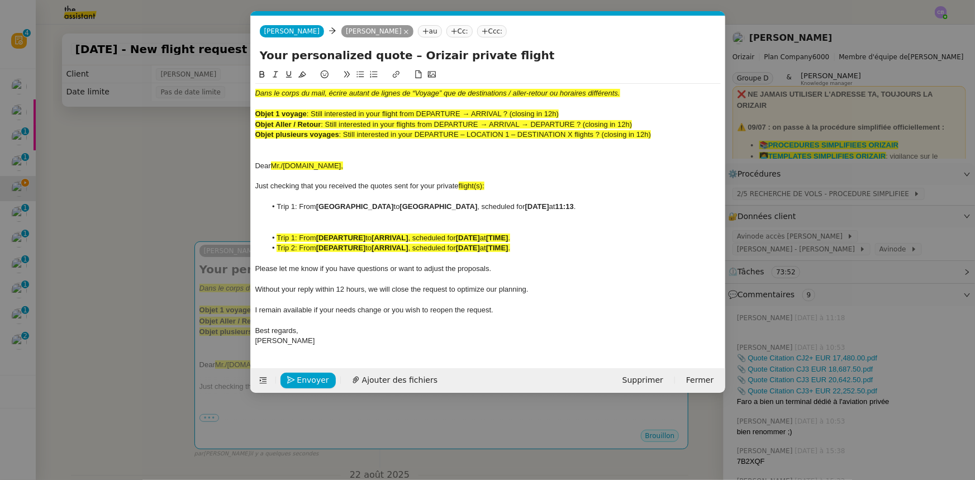
scroll to position [0, 0]
drag, startPoint x: 562, startPoint y: 113, endPoint x: 315, endPoint y: 112, distance: 247.6
click at [315, 112] on div "Objet 1 voyage : Still interested in your flight from DEPARTURE → ARRIVAL ? (cl…" at bounding box center [487, 114] width 465 height 10
copy span "Still interested in your flight from DEPARTURE → ARRIVAL ? (closing in 12h)"
drag, startPoint x: 521, startPoint y: 56, endPoint x: 253, endPoint y: 51, distance: 268.8
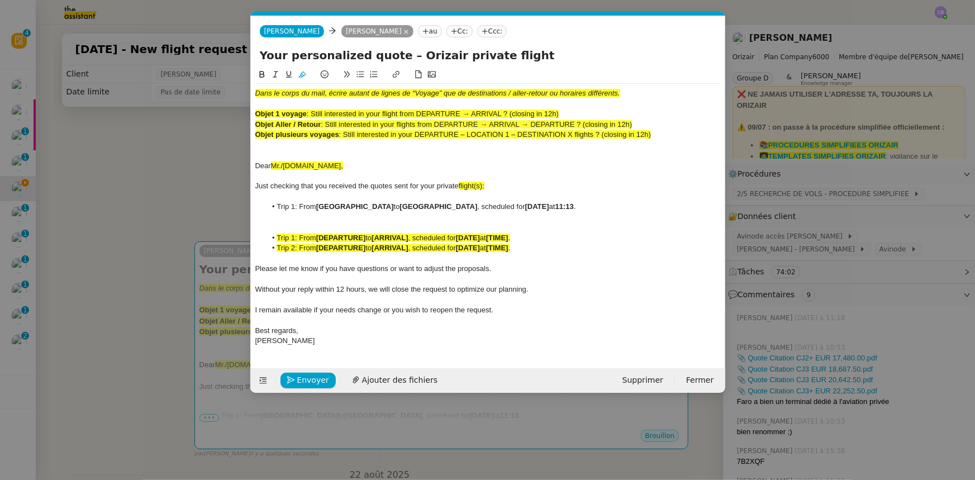
click at [253, 51] on div "Your personalized quote – Orizair private flight" at bounding box center [488, 57] width 474 height 21
paste input "Still interested in your flight from DEPARTURE → ARRIVAL ? (closing in 12h)"
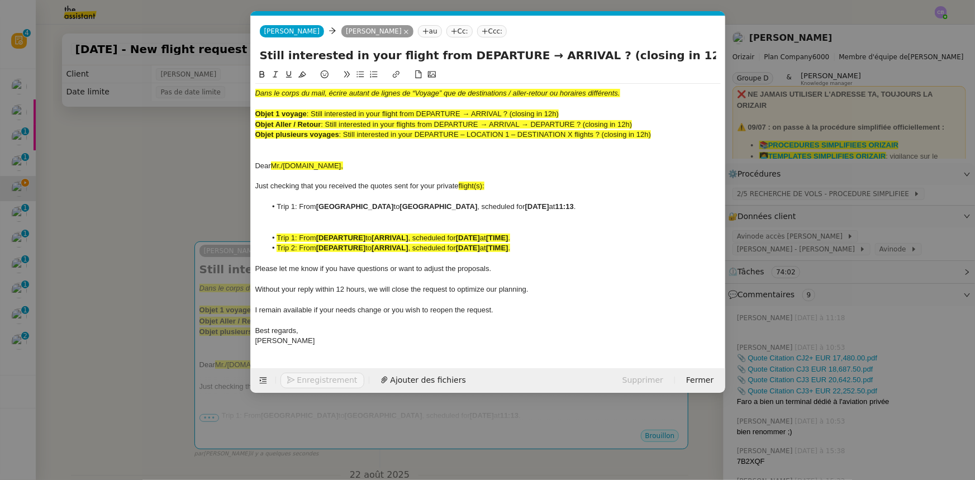
type input "Still interested in your flight from DEPARTURE → ARRIVAL ? (closing in 12h)"
drag, startPoint x: 650, startPoint y: 139, endPoint x: 255, endPoint y: 88, distance: 398.3
click at [255, 88] on div "Dans le corps du mail, écrire autant de lignes de “Voyage” que de destinations …" at bounding box center [487, 217] width 465 height 267
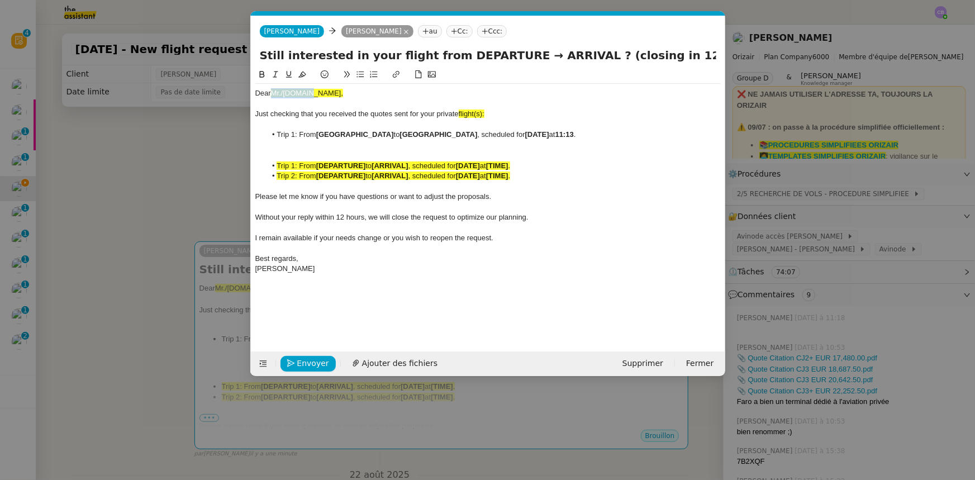
drag, startPoint x: 321, startPoint y: 92, endPoint x: 273, endPoint y: 93, distance: 47.5
click at [273, 93] on div "Dear Mr./[DOMAIN_NAME]," at bounding box center [487, 93] width 465 height 10
click at [303, 74] on icon at bounding box center [302, 74] width 8 height 8
click at [311, 93] on div "Dear Mr./[DOMAIN_NAME]," at bounding box center [487, 93] width 465 height 10
click at [484, 114] on span "flight(s):" at bounding box center [472, 114] width 26 height 8
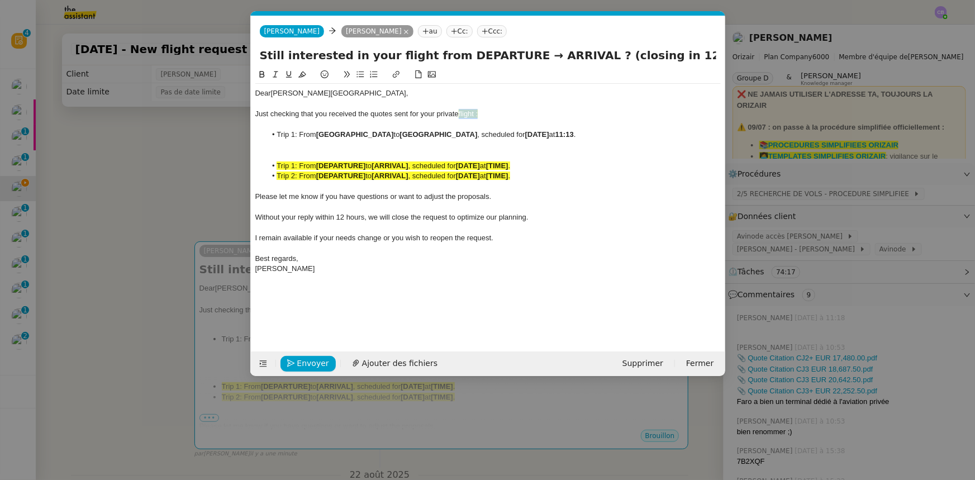
drag, startPoint x: 486, startPoint y: 113, endPoint x: 460, endPoint y: 113, distance: 25.1
click at [460, 113] on div "Just checking that you received the quotes sent for your private flight :" at bounding box center [487, 114] width 465 height 10
click at [299, 75] on icon at bounding box center [302, 74] width 8 height 8
click at [515, 154] on div "﻿" at bounding box center [487, 155] width 465 height 10
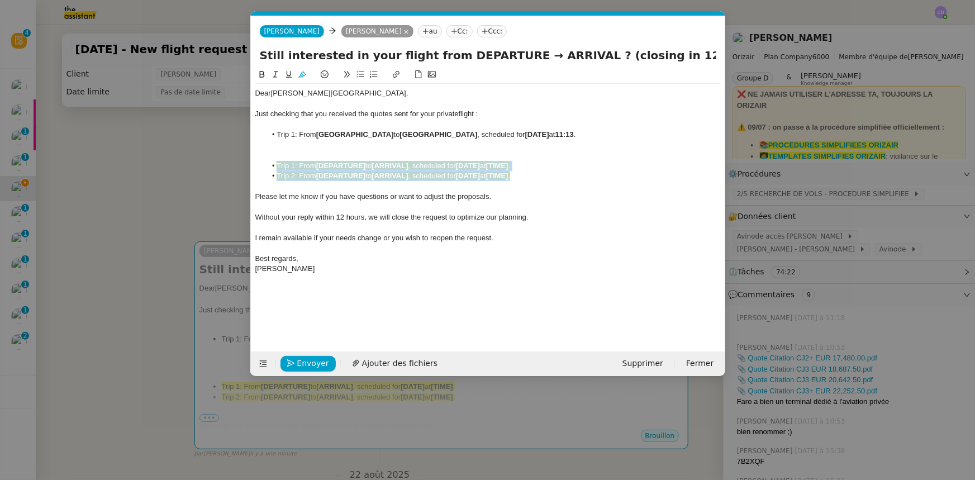
drag, startPoint x: 535, startPoint y: 178, endPoint x: 266, endPoint y: 161, distance: 269.9
click at [266, 161] on ul "Trip 1: From [DEPARTURE] to [ARRIVAL] , scheduled for [DATE] at [TIME] . Trip 2…" at bounding box center [487, 171] width 465 height 21
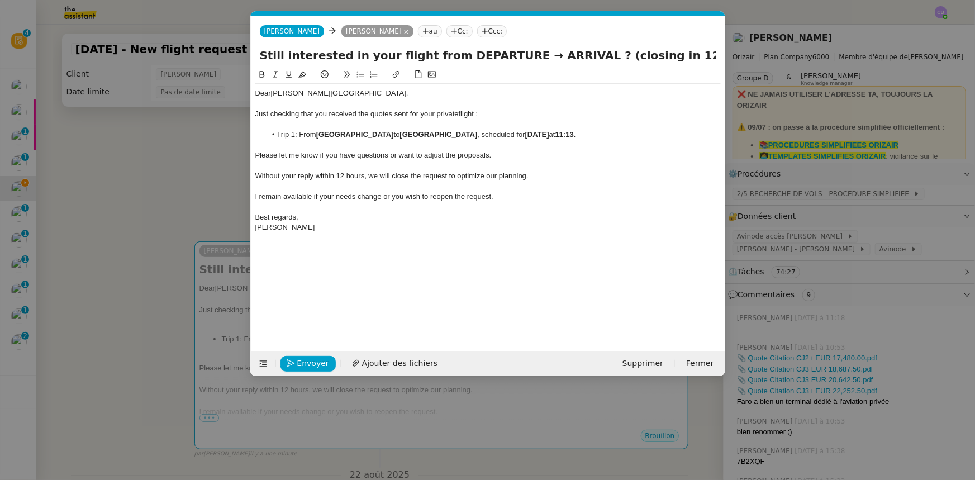
click at [199, 162] on nz-modal-container "orizair rel Service ✈️ Orizair - Rel ance après envoi devis client (FR) Dans le…" at bounding box center [487, 240] width 975 height 480
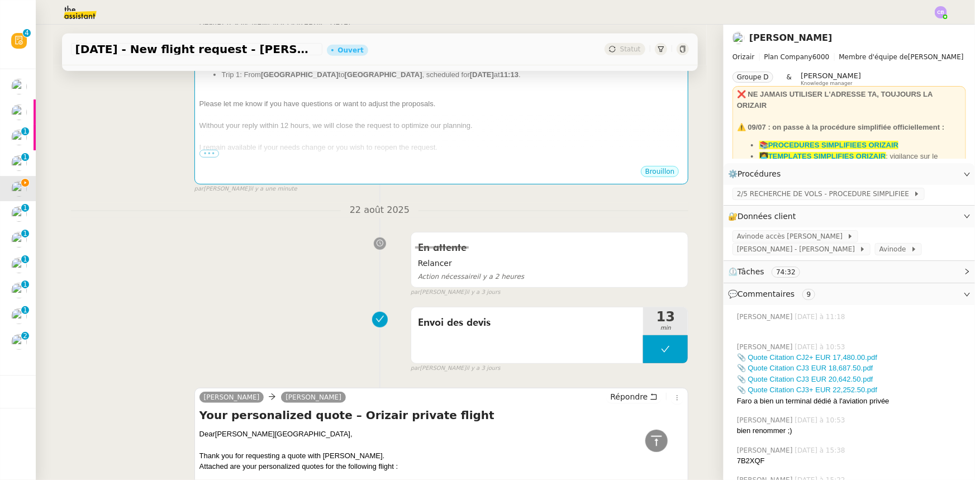
scroll to position [152, 0]
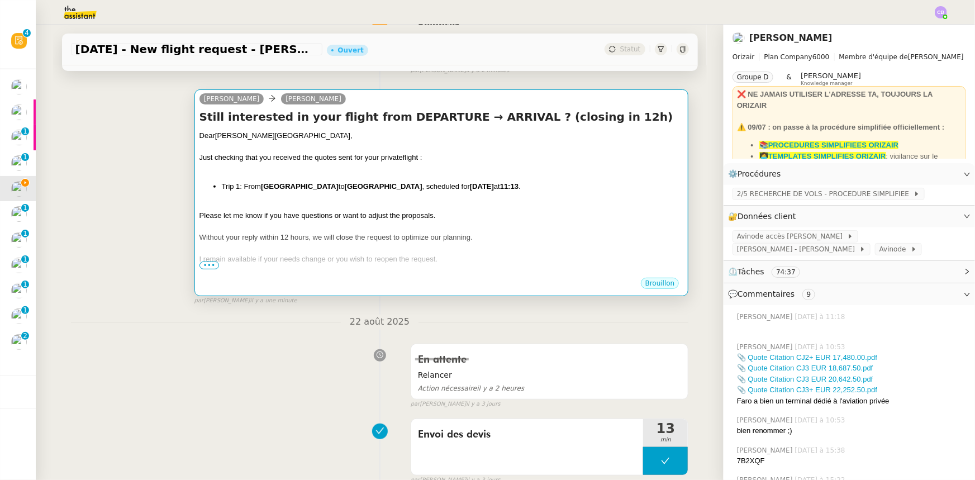
click at [378, 215] on span "Please let me know if you have questions or want to adjust the proposals." at bounding box center [317, 215] width 236 height 8
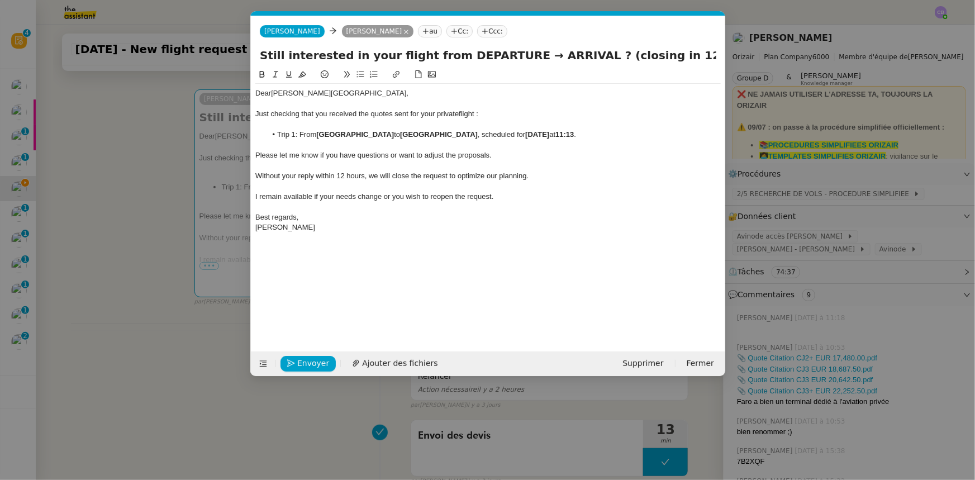
scroll to position [0, 55]
drag, startPoint x: 365, startPoint y: 132, endPoint x: 320, endPoint y: 132, distance: 45.3
click at [320, 132] on strong "[GEOGRAPHIC_DATA]" at bounding box center [355, 134] width 78 height 8
drag, startPoint x: 360, startPoint y: 132, endPoint x: 317, endPoint y: 133, distance: 43.6
click at [317, 133] on li "Trip 1: From [GEOGRAPHIC_DATA] to [GEOGRAPHIC_DATA] , scheduled for [DATE] 11:1…" at bounding box center [493, 135] width 455 height 10
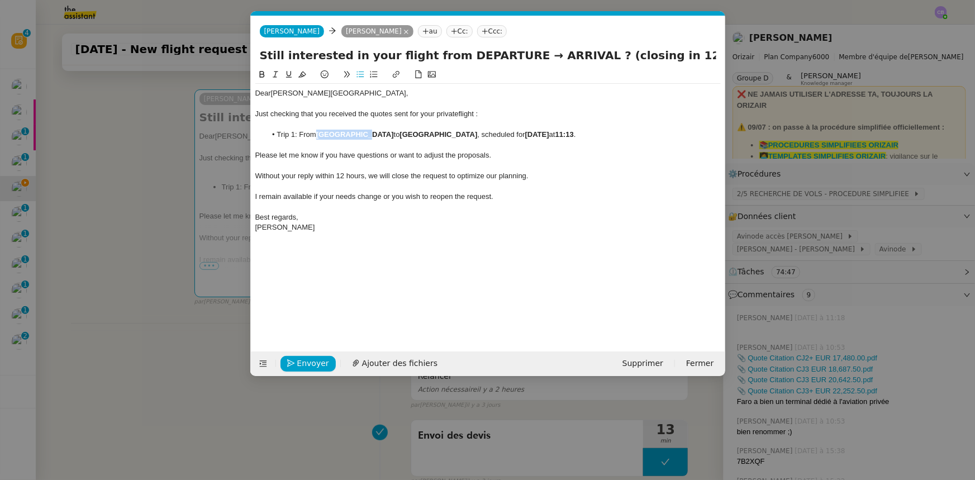
copy li "[GEOGRAPHIC_DATA]"
drag, startPoint x: 502, startPoint y: 55, endPoint x: 442, endPoint y: 51, distance: 60.5
click at [442, 51] on input "Still interested in your flight from DEPARTURE → ARRIVAL ? (closing in 12h)" at bounding box center [488, 55] width 457 height 17
paste input "[GEOGRAPHIC_DATA]"
click at [443, 54] on input "Still interested in your flight from [GEOGRAPHIC_DATA] → ARRIVAL ? (closing in …" at bounding box center [488, 55] width 457 height 17
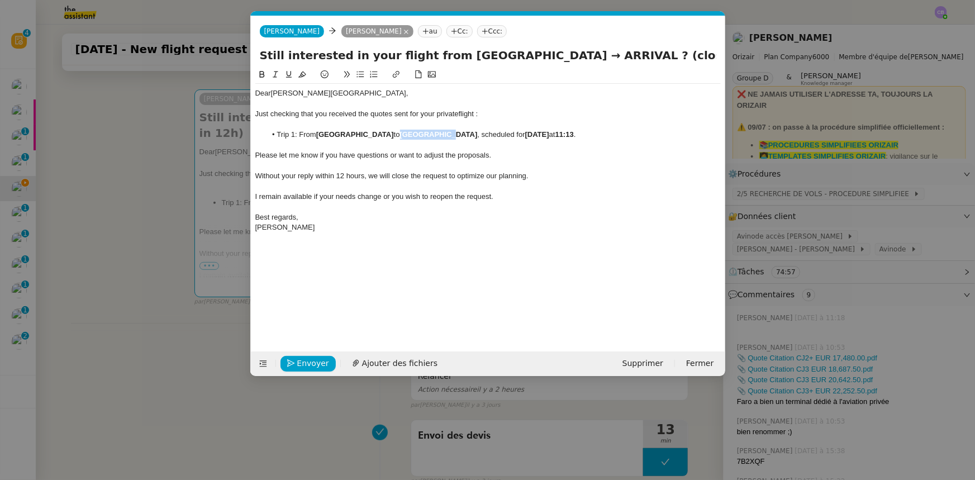
drag, startPoint x: 412, startPoint y: 132, endPoint x: 372, endPoint y: 135, distance: 40.3
click at [372, 135] on li "Trip 1: From [GEOGRAPHIC_DATA] to [GEOGRAPHIC_DATA] , scheduled for [DATE] 11:1…" at bounding box center [493, 135] width 455 height 10
copy strong "[GEOGRAPHIC_DATA]"
drag, startPoint x: 565, startPoint y: 55, endPoint x: 522, endPoint y: 51, distance: 42.6
click at [522, 51] on input "Still interested in your flight from [GEOGRAPHIC_DATA] → ARRIVAL ? (closing in …" at bounding box center [488, 55] width 457 height 17
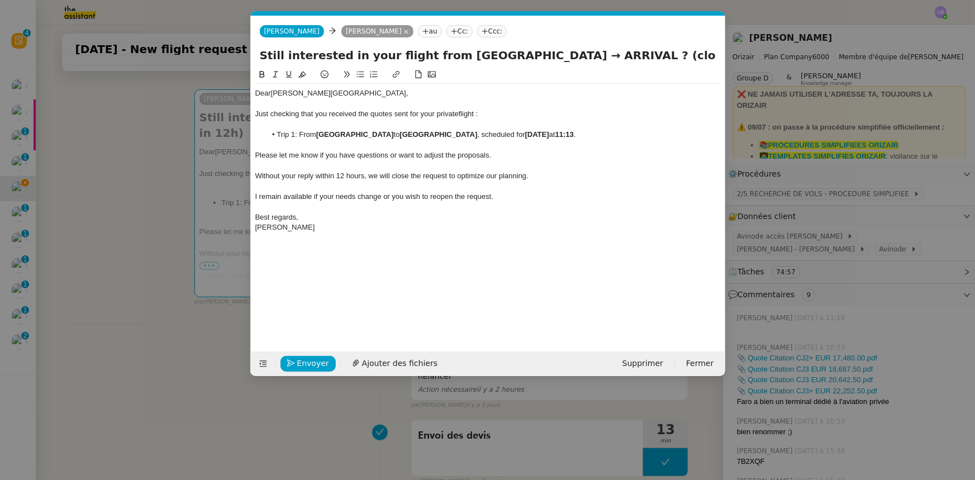
paste input "[GEOGRAPHIC_DATA]"
type input "Still interested in your flight from [GEOGRAPHIC_DATA] → [GEOGRAPHIC_DATA] ? (c…"
click at [150, 156] on nz-modal-container "orizair rel Service ✈️ Orizair - Rel ance après envoi devis client (FR) Dans le…" at bounding box center [487, 240] width 975 height 480
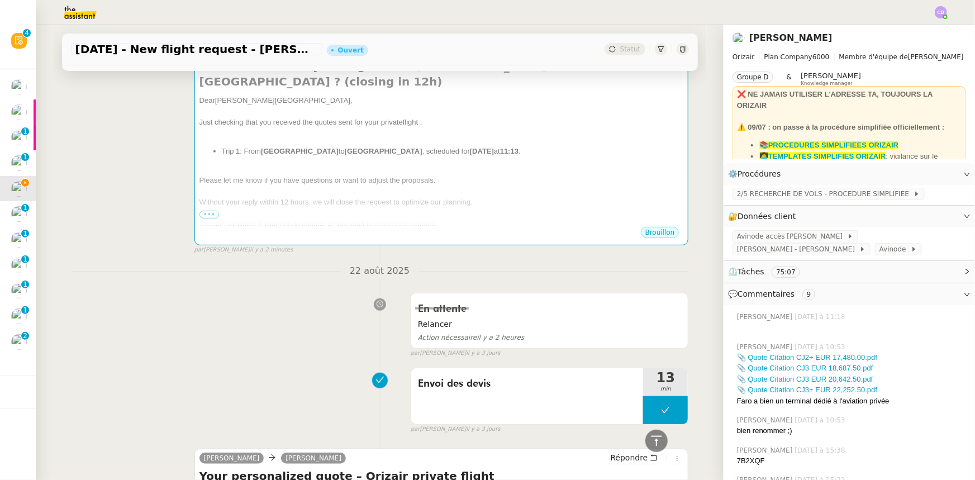
scroll to position [0, 0]
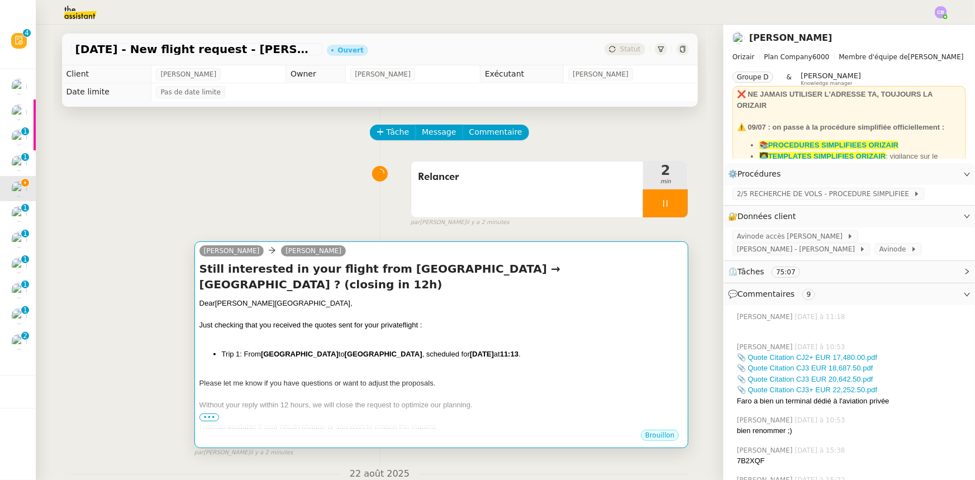
click at [303, 321] on span "Just checking that you received the quotes sent for your private" at bounding box center [300, 325] width 203 height 8
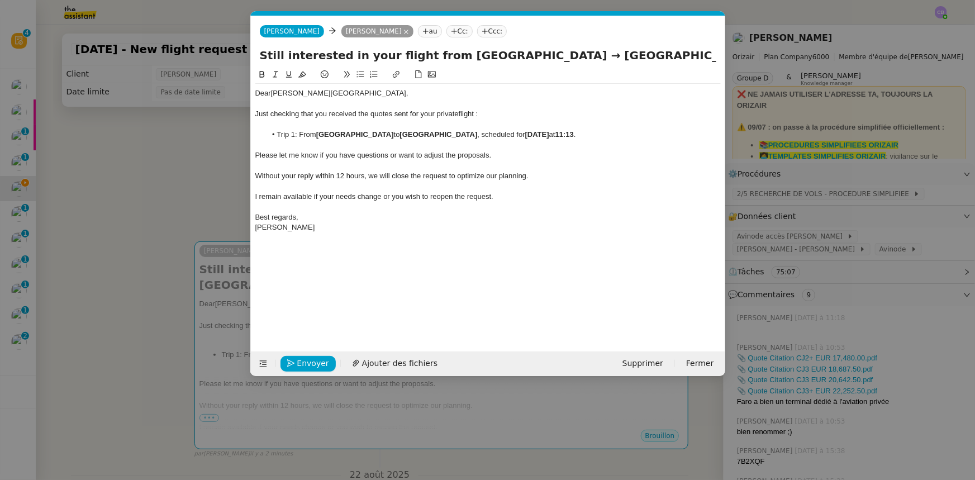
scroll to position [0, 55]
click at [317, 361] on span "Envoyer" at bounding box center [313, 363] width 32 height 13
click at [317, 361] on span "Confirmer l'envoi" at bounding box center [330, 363] width 67 height 13
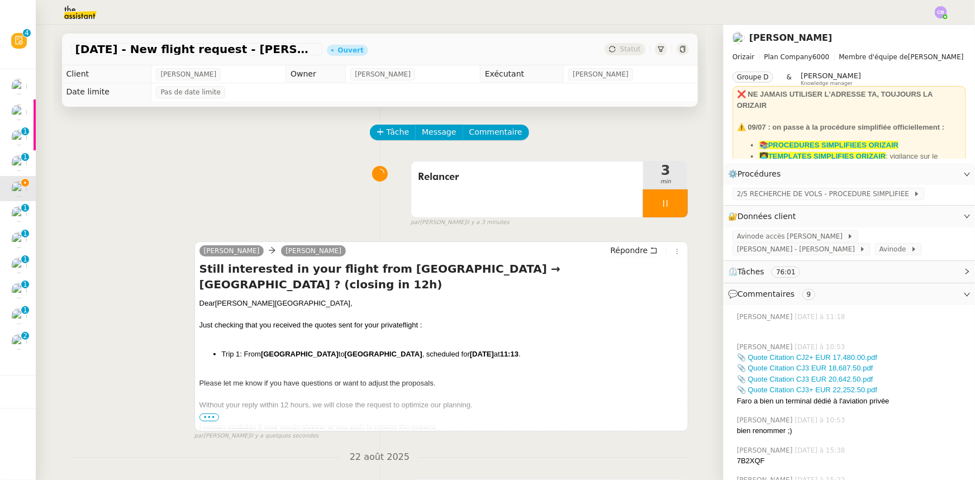
click at [645, 200] on div at bounding box center [665, 203] width 45 height 28
click at [672, 206] on icon at bounding box center [676, 203] width 9 height 9
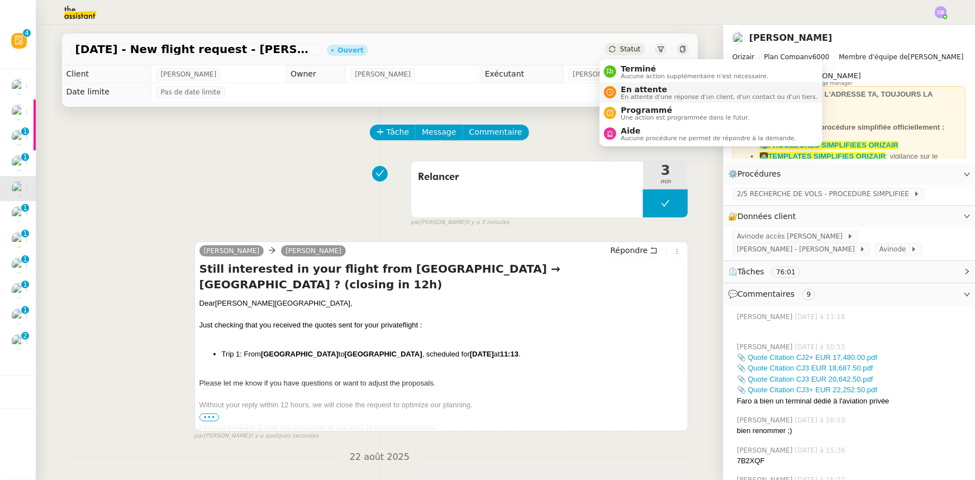
click at [634, 91] on span "En attente" at bounding box center [719, 89] width 197 height 9
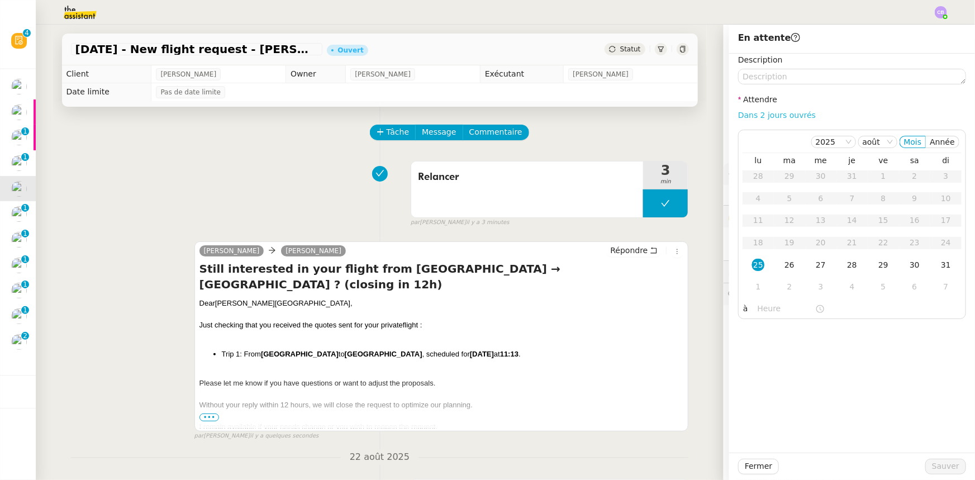
click at [772, 113] on link "Dans 2 jours ouvrés" at bounding box center [777, 115] width 78 height 9
type input "07:00"
click at [783, 264] on div "26" at bounding box center [789, 265] width 12 height 12
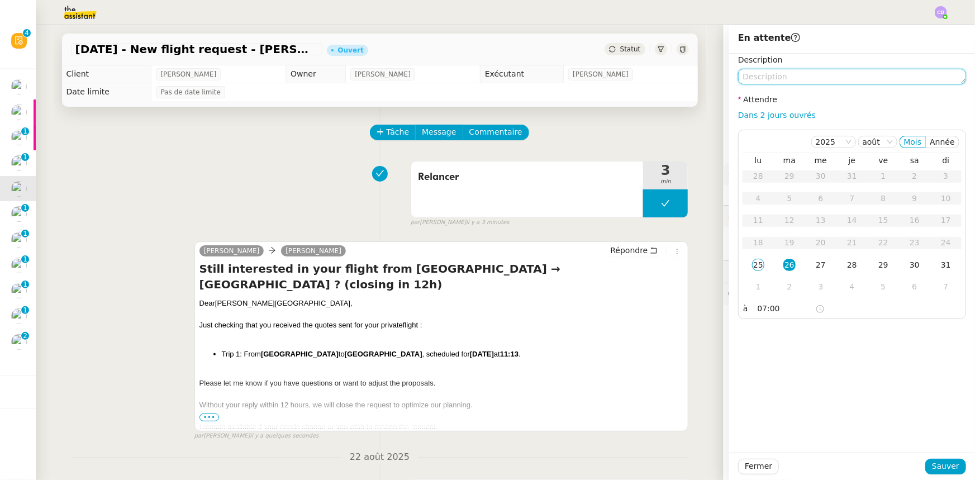
click at [763, 78] on textarea at bounding box center [852, 77] width 228 height 16
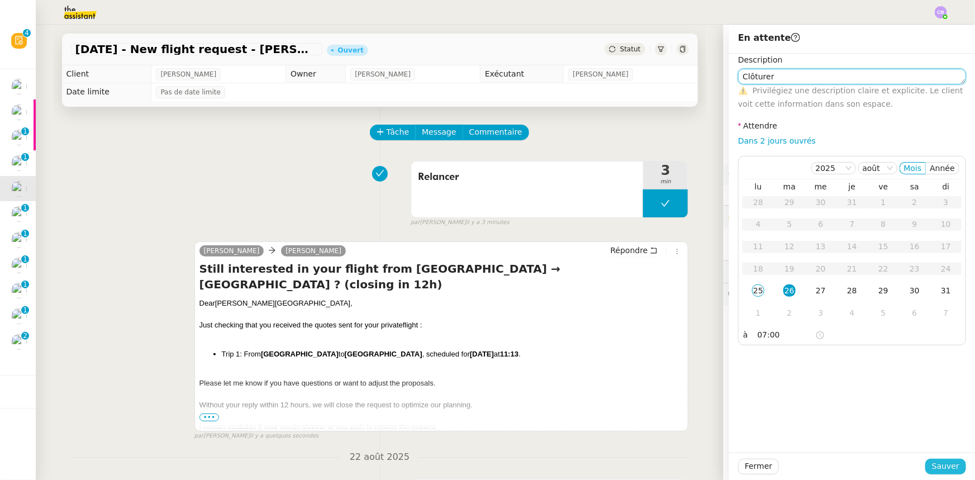
type textarea "Clôturer"
click at [938, 465] on span "Sauver" at bounding box center [945, 466] width 27 height 13
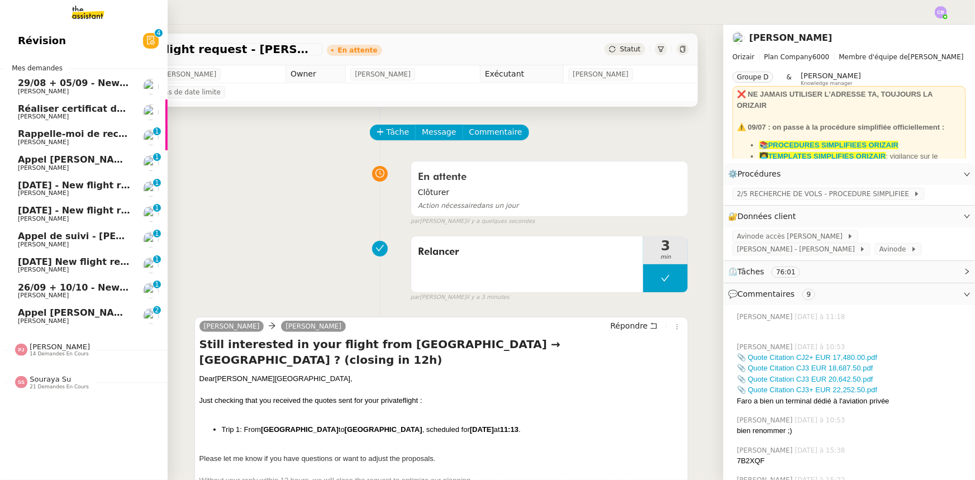
click at [80, 162] on span "Appel [PERSON_NAME]" at bounding box center [75, 159] width 115 height 11
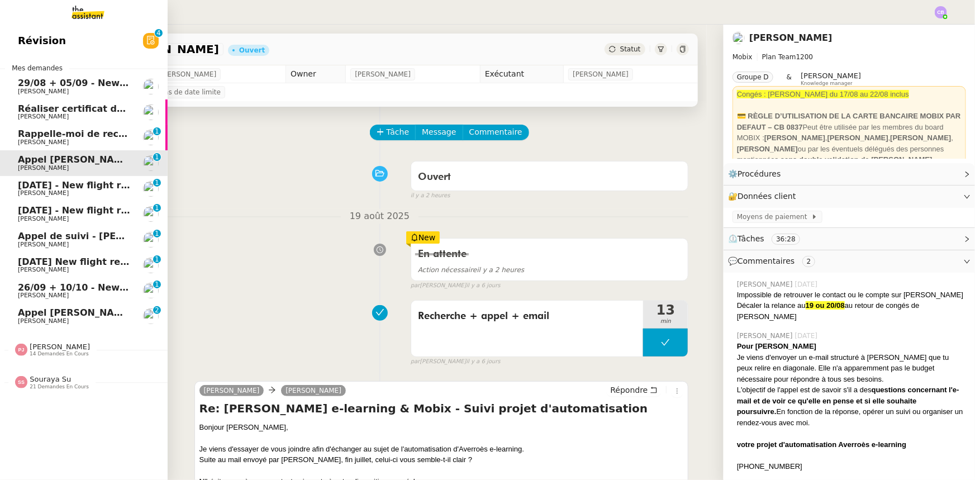
click at [72, 186] on span "[DATE] - New flight request - [PERSON_NAME]" at bounding box center [133, 185] width 231 height 11
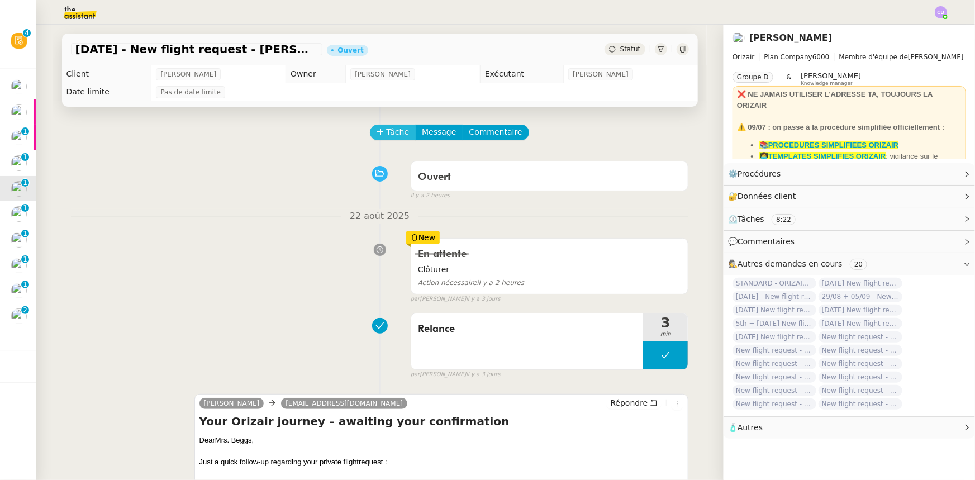
click at [378, 136] on button "Tâche" at bounding box center [393, 133] width 46 height 16
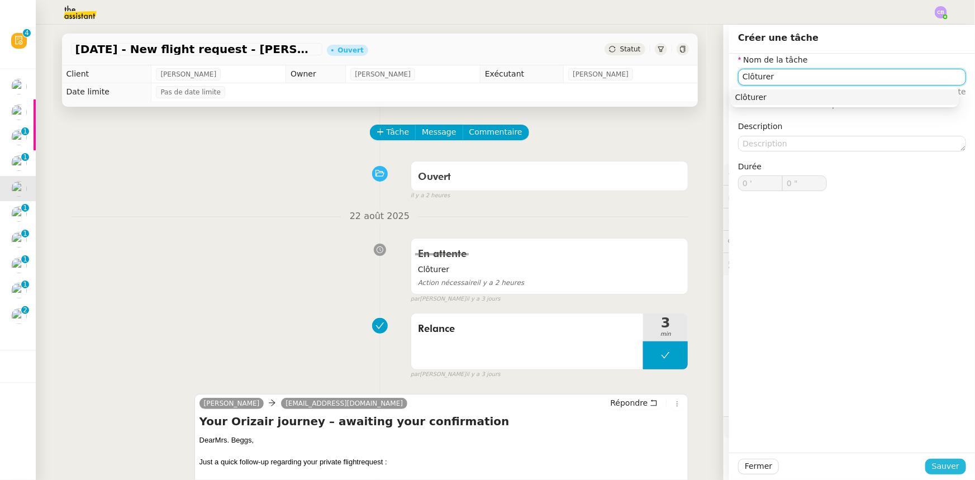
type input "Clôturer"
click at [942, 469] on span "Sauver" at bounding box center [945, 466] width 27 height 13
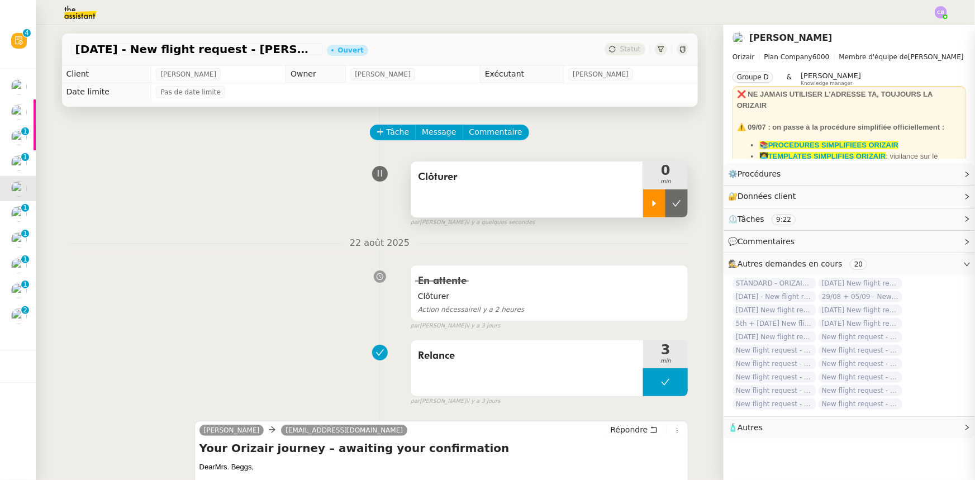
click at [643, 207] on div at bounding box center [654, 203] width 22 height 28
click at [496, 137] on span "Commentaire" at bounding box center [495, 132] width 53 height 13
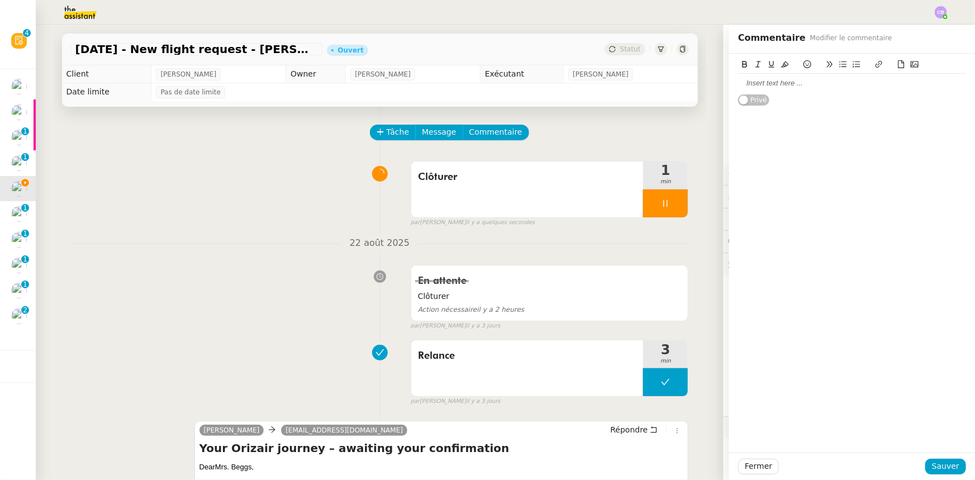
click at [755, 87] on div at bounding box center [852, 83] width 228 height 10
drag, startPoint x: 849, startPoint y: 83, endPoint x: 730, endPoint y: 79, distance: 118.6
click at [738, 79] on div "Demande clôturée par [PERSON_NAME] le 24/08" at bounding box center [852, 83] width 228 height 10
copy div "Demande clôturée par [PERSON_NAME] le 24/08"
click at [932, 468] on span "Sauver" at bounding box center [945, 466] width 27 height 13
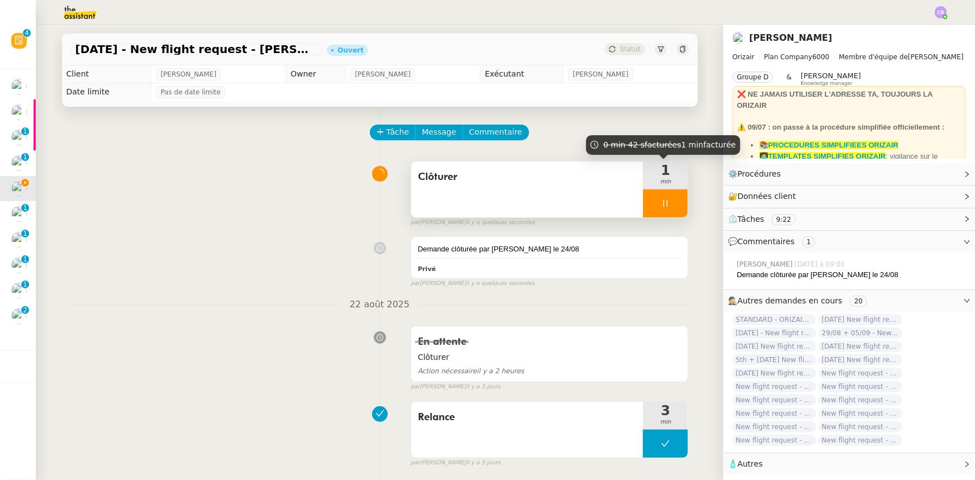
click at [643, 196] on div at bounding box center [665, 203] width 45 height 28
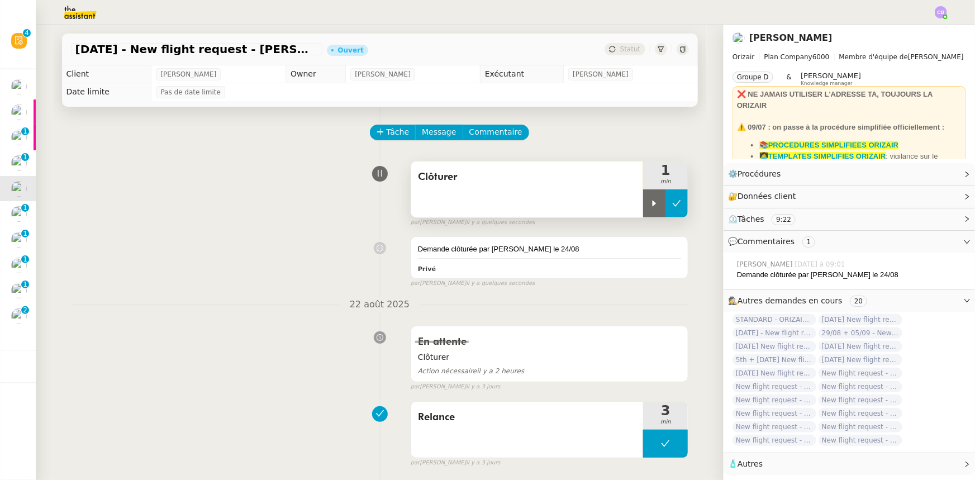
click at [672, 207] on icon at bounding box center [676, 203] width 9 height 9
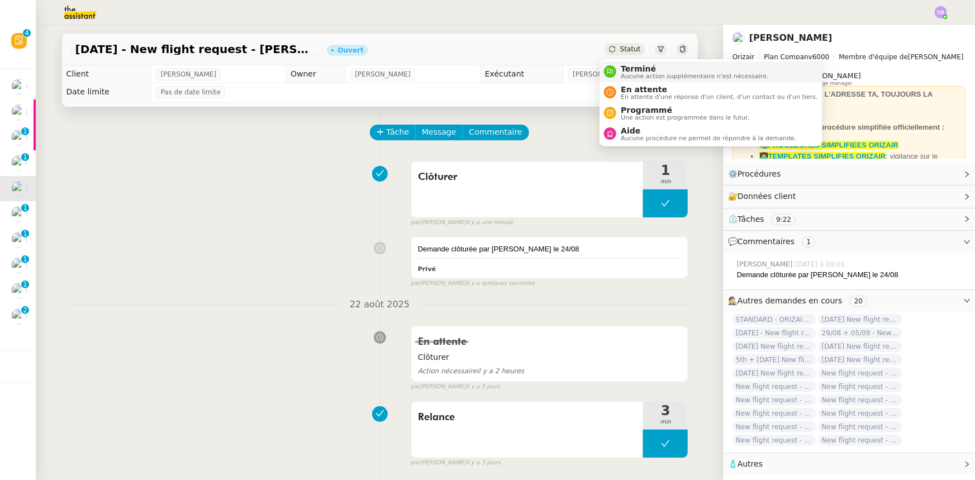
click at [635, 74] on span "Aucune action supplémentaire n'est nécessaire." at bounding box center [695, 76] width 148 height 6
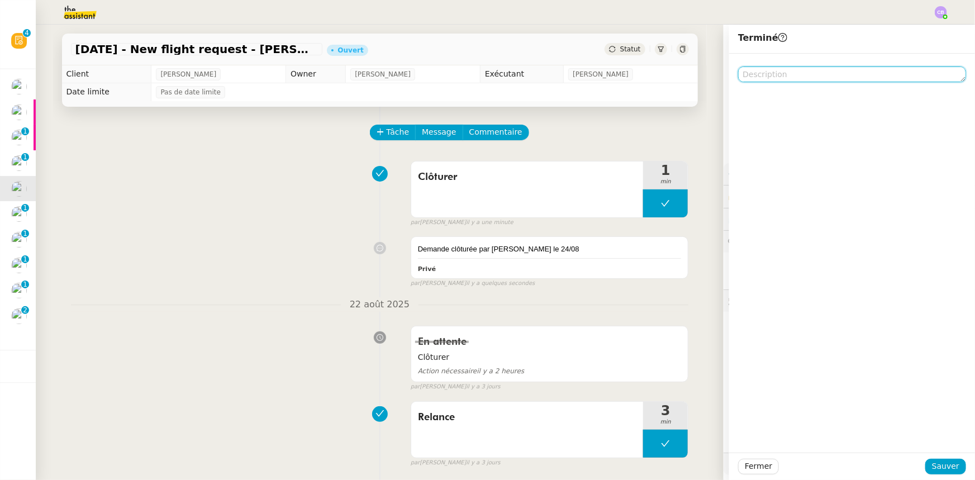
click at [743, 76] on textarea at bounding box center [852, 74] width 228 height 16
paste textarea "Demande clôturée par [PERSON_NAME] le 24/08"
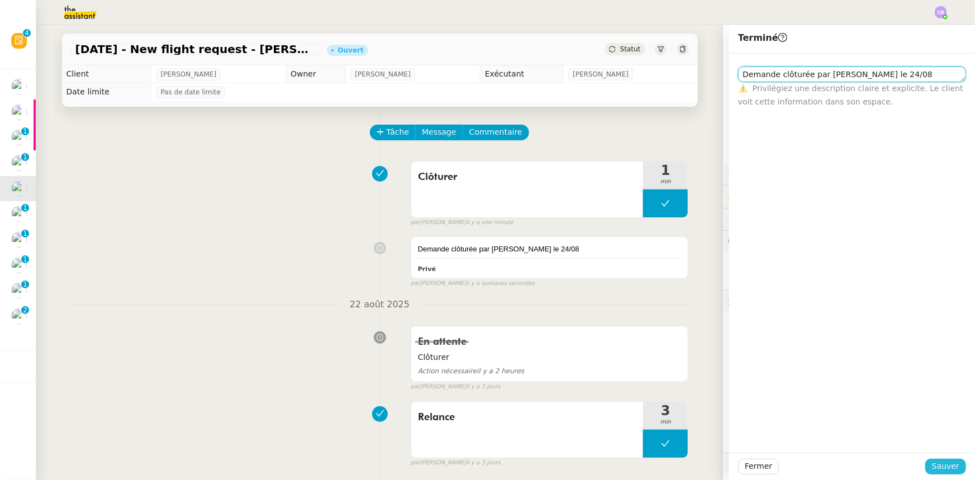
type textarea "Demande clôturée par [PERSON_NAME] le 24/08"
click at [936, 468] on span "Sauver" at bounding box center [945, 466] width 27 height 13
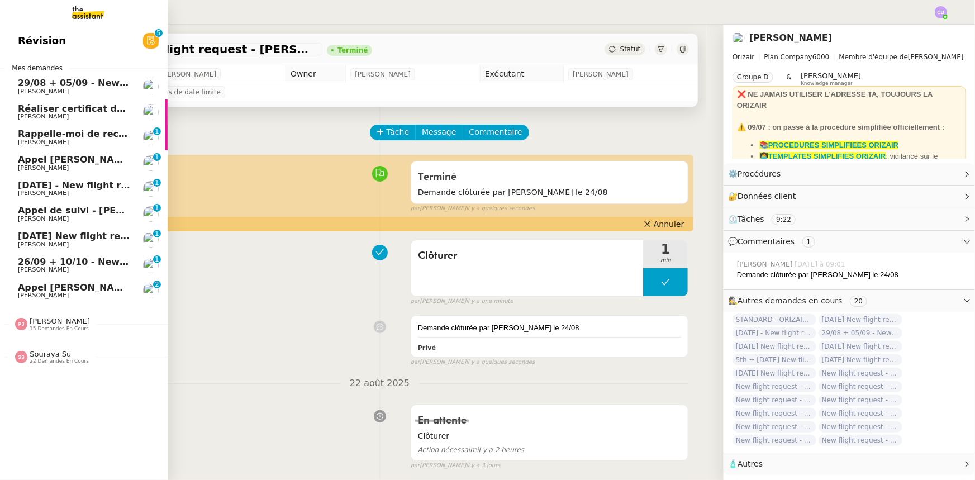
click at [61, 187] on span "[DATE] - New flight request - [PERSON_NAME]" at bounding box center [133, 185] width 231 height 11
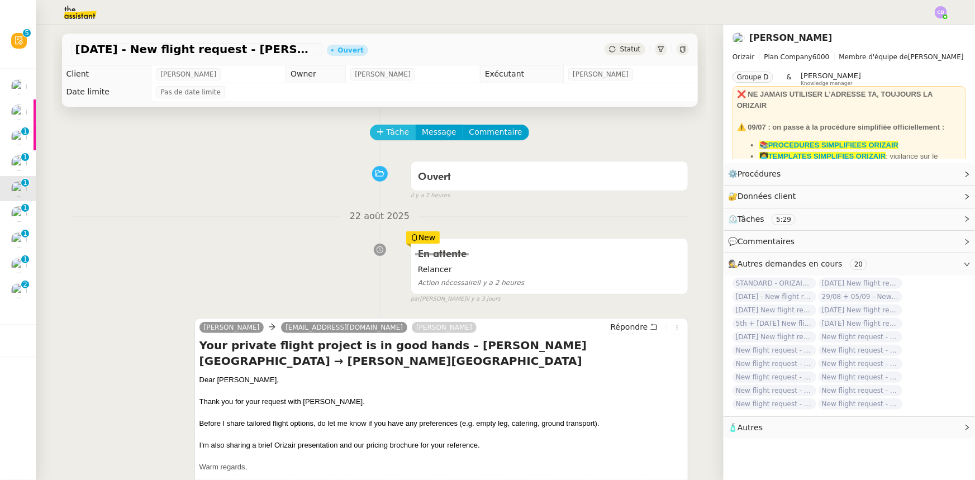
click at [387, 134] on span "Tâche" at bounding box center [398, 132] width 23 height 13
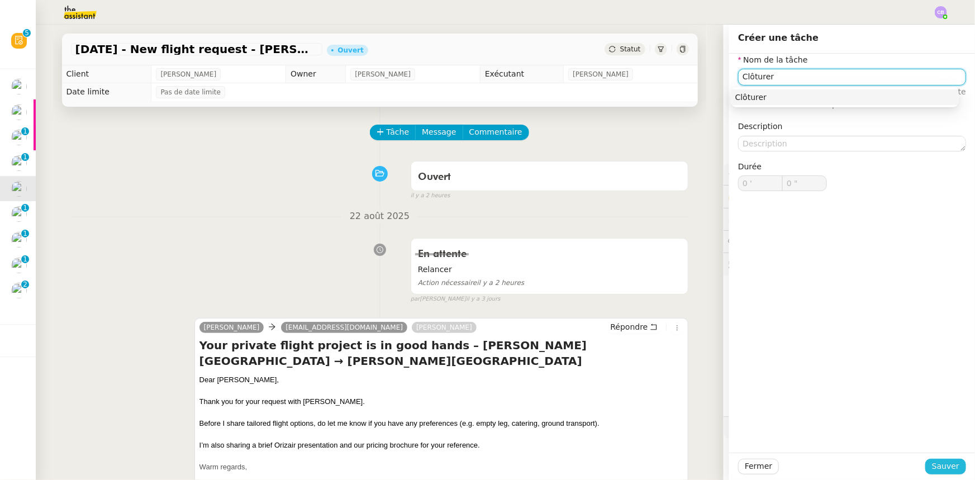
type input "Clôturer"
click at [932, 468] on span "Sauver" at bounding box center [945, 466] width 27 height 13
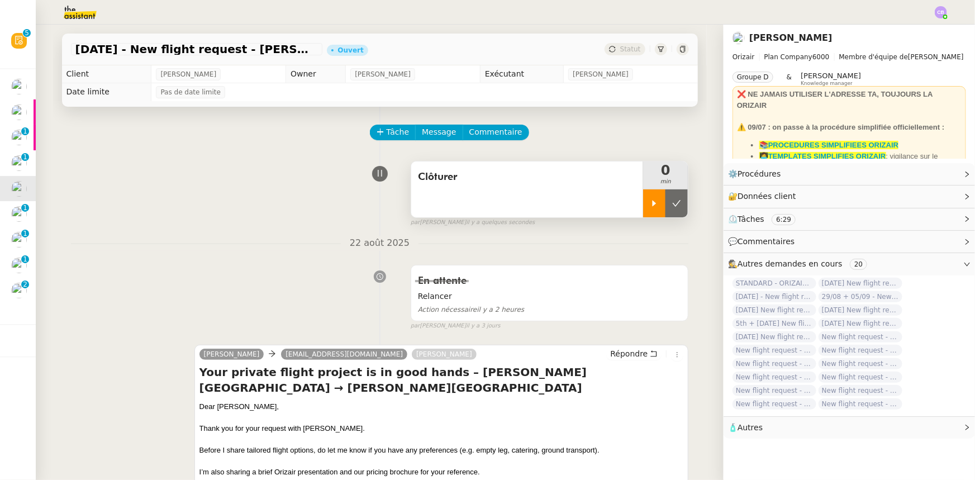
click at [643, 209] on div at bounding box center [654, 203] width 22 height 28
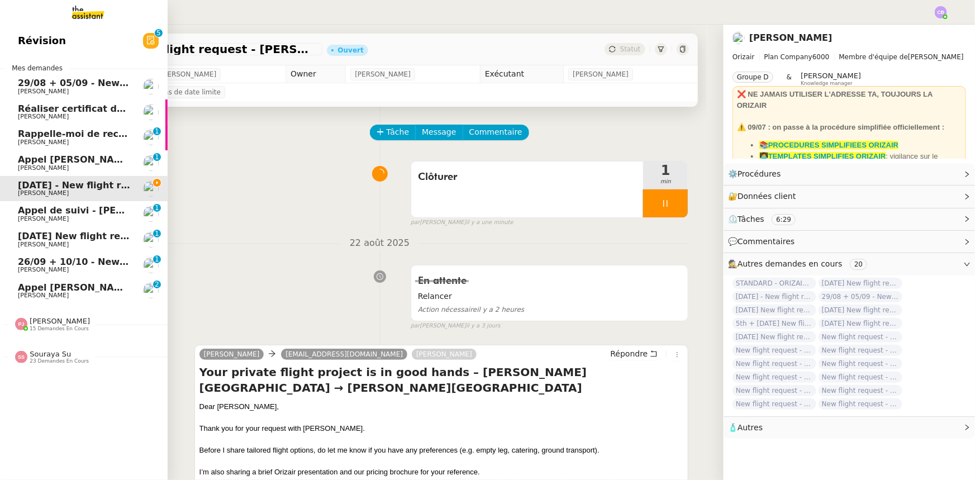
click at [28, 215] on span "Appel de suivi - [PERSON_NAME]" at bounding box center [100, 210] width 164 height 11
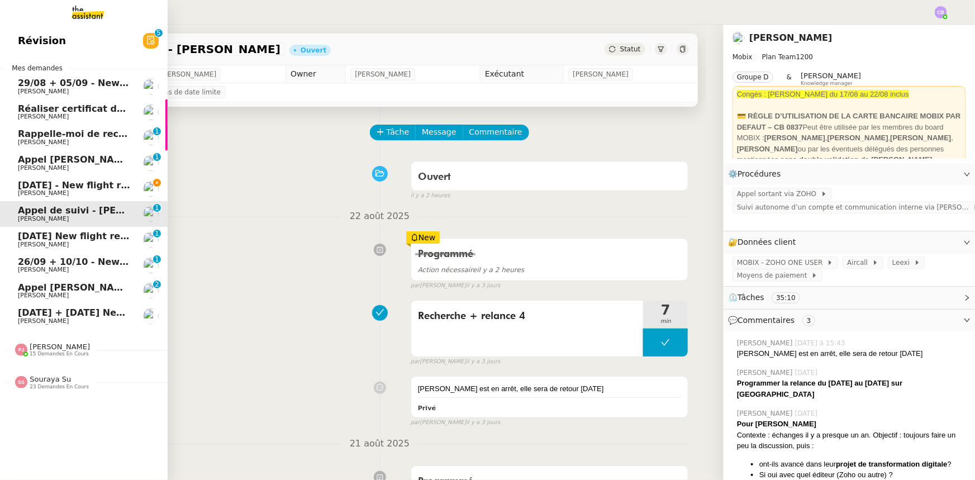
click at [59, 289] on span "Appel [PERSON_NAME]" at bounding box center [75, 287] width 115 height 11
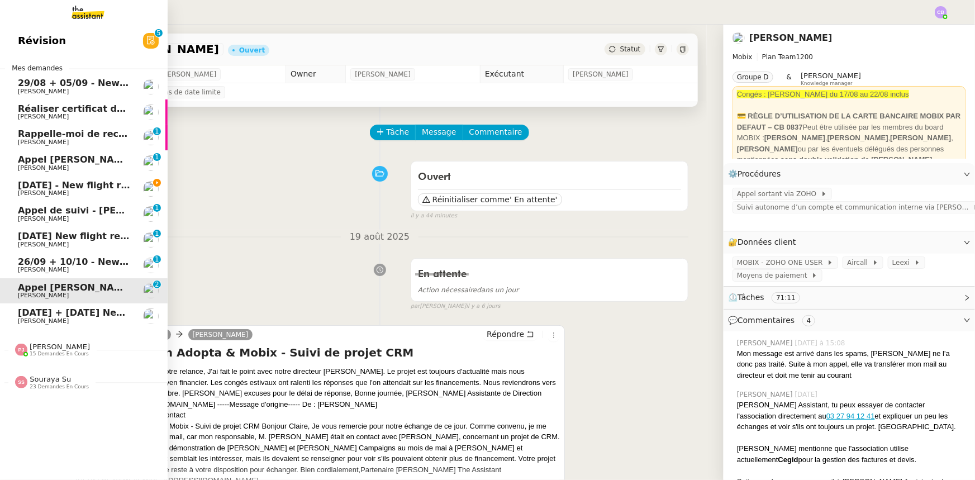
click at [29, 188] on span "[DATE] - New flight request - [PERSON_NAME]" at bounding box center [133, 185] width 231 height 11
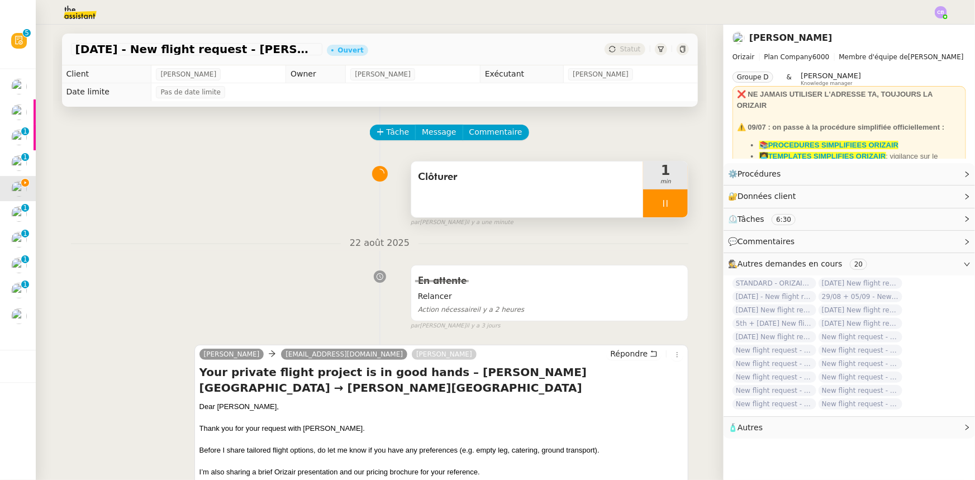
click at [643, 198] on div at bounding box center [665, 203] width 45 height 28
click at [667, 212] on button at bounding box center [677, 203] width 22 height 28
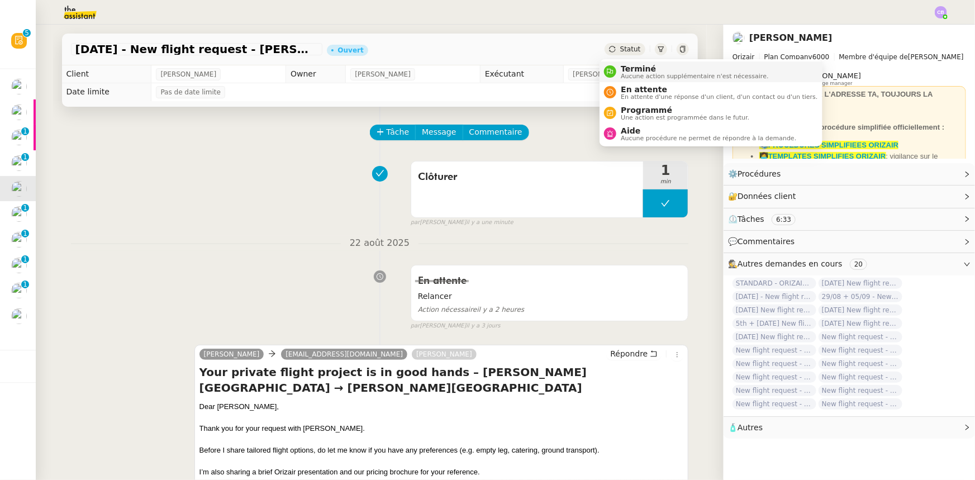
click at [637, 70] on span "Terminé" at bounding box center [695, 68] width 148 height 9
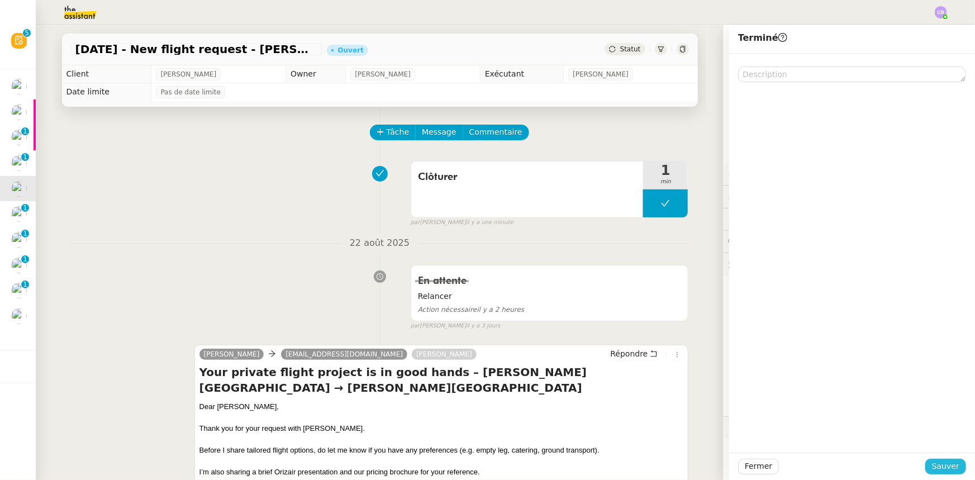
click at [947, 468] on span "Sauver" at bounding box center [945, 466] width 27 height 13
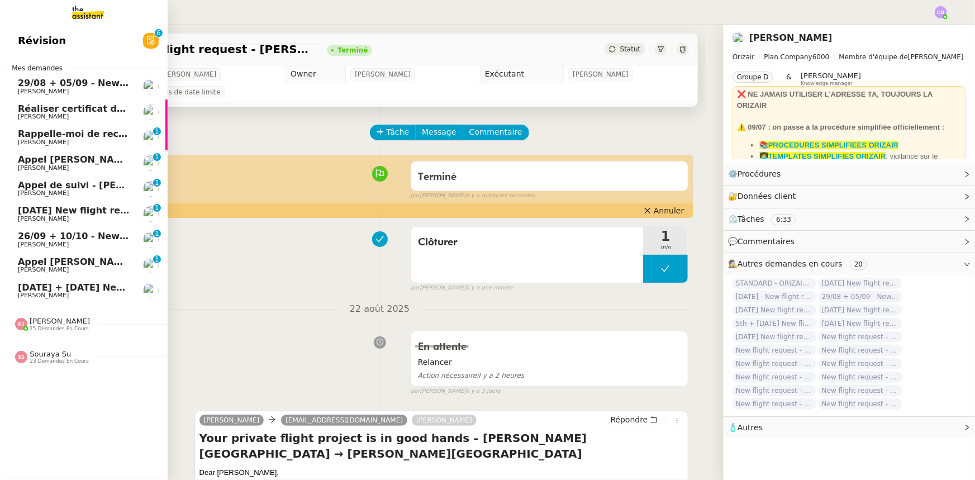
click at [28, 210] on span "[DATE] New flight request - [PERSON_NAME]" at bounding box center [130, 210] width 224 height 11
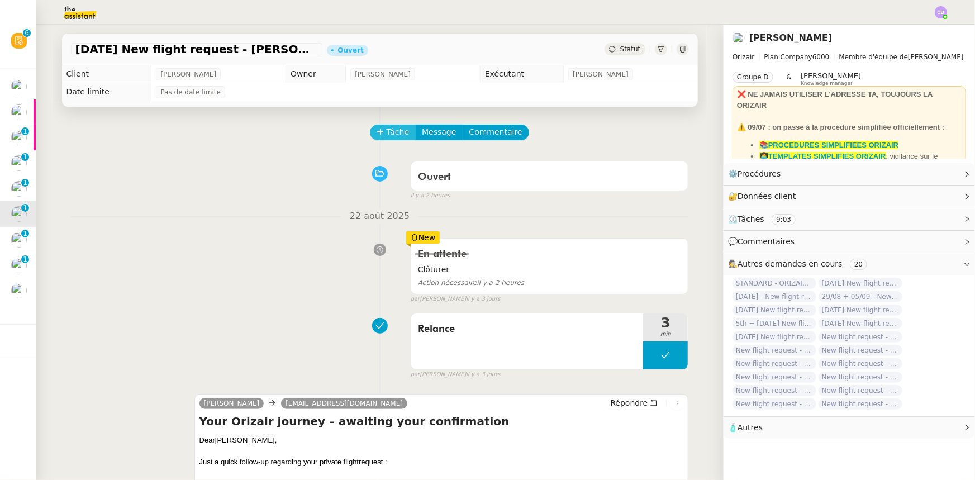
click at [388, 139] on span "Tâche" at bounding box center [398, 132] width 23 height 13
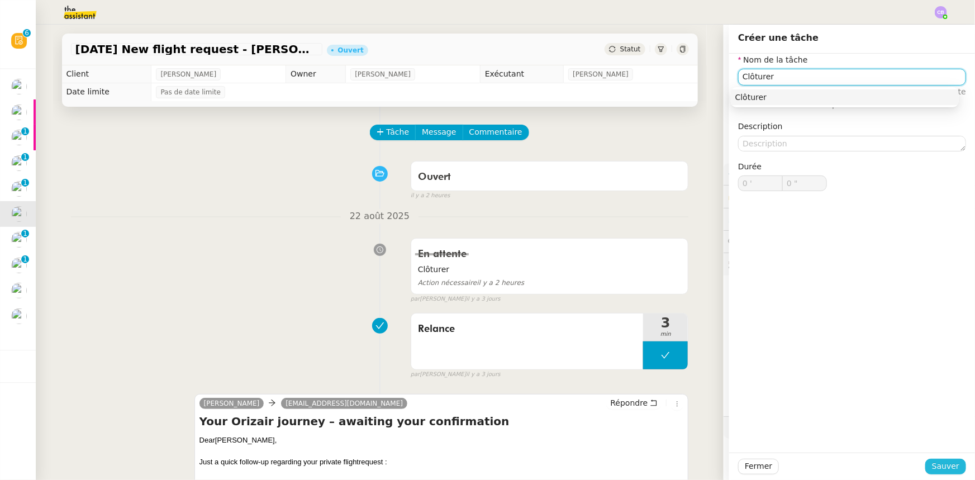
type input "Clôturer"
click at [932, 467] on span "Sauver" at bounding box center [945, 466] width 27 height 13
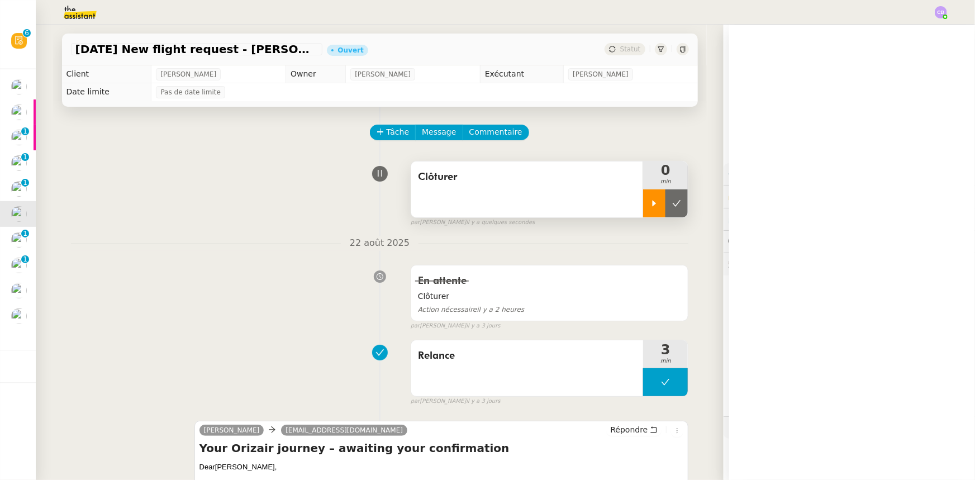
click at [646, 213] on div at bounding box center [654, 203] width 22 height 28
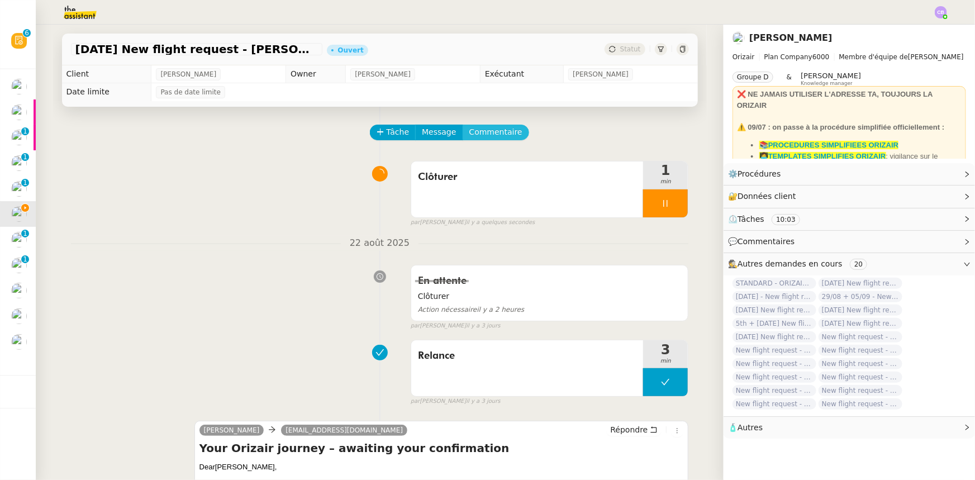
click at [473, 134] on span "Commentaire" at bounding box center [495, 132] width 53 height 13
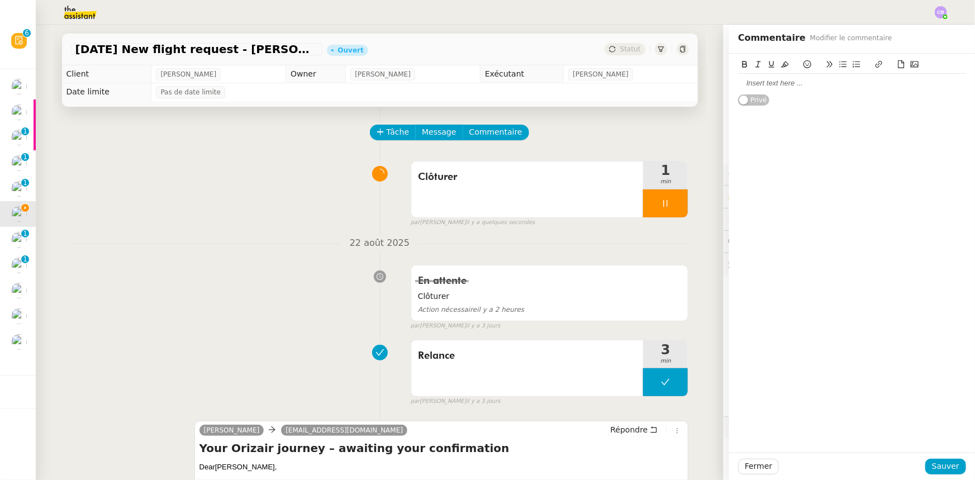
click at [771, 84] on div at bounding box center [852, 83] width 228 height 10
click at [944, 461] on span "Sauver" at bounding box center [945, 466] width 27 height 13
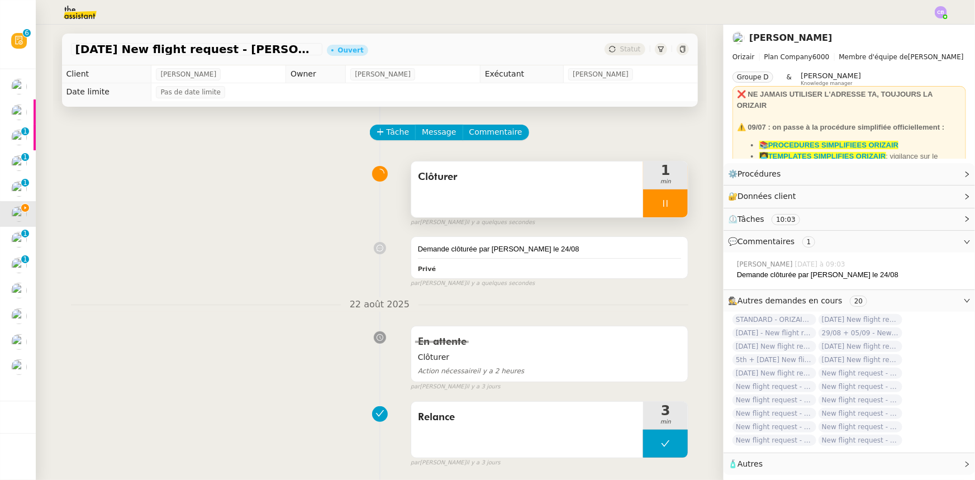
click at [643, 208] on div at bounding box center [665, 203] width 45 height 28
click at [677, 207] on button at bounding box center [677, 203] width 22 height 28
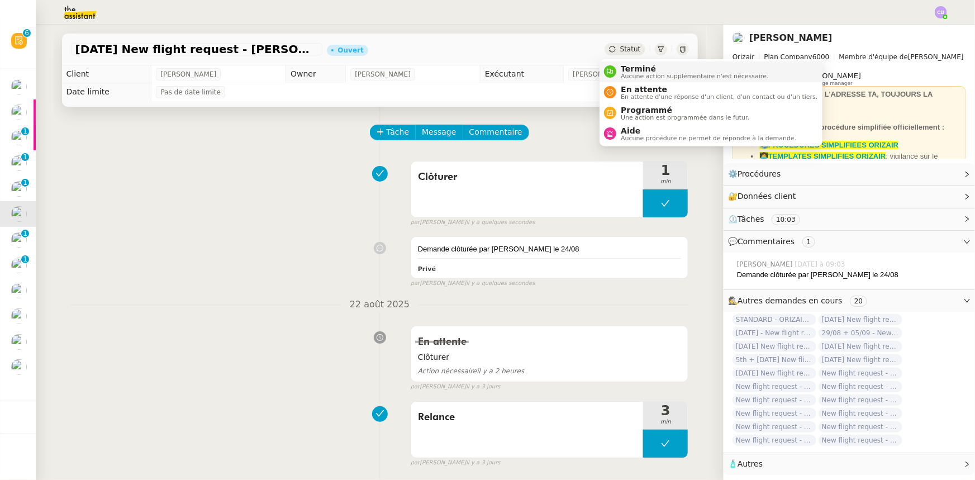
click at [635, 70] on span "Terminé" at bounding box center [695, 68] width 148 height 9
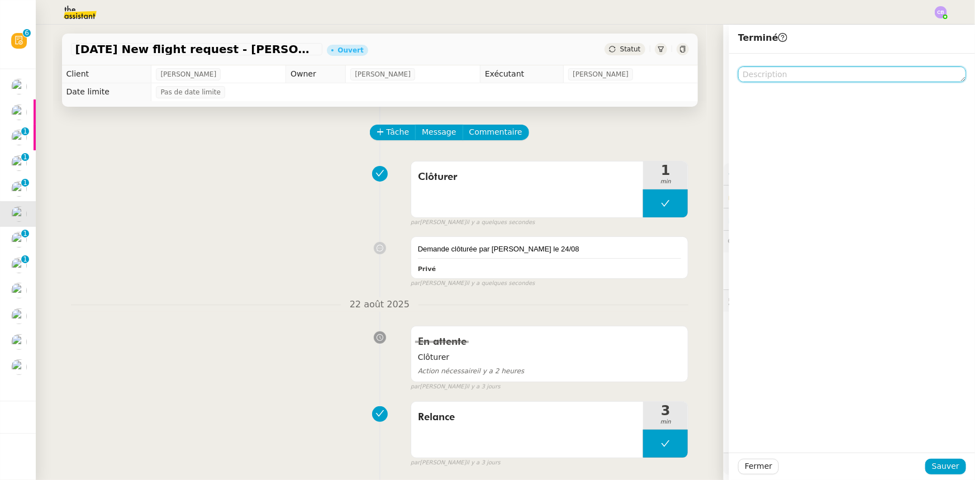
click at [796, 75] on textarea at bounding box center [852, 74] width 228 height 16
paste textarea "Demande clôturée par [PERSON_NAME] le 24/08"
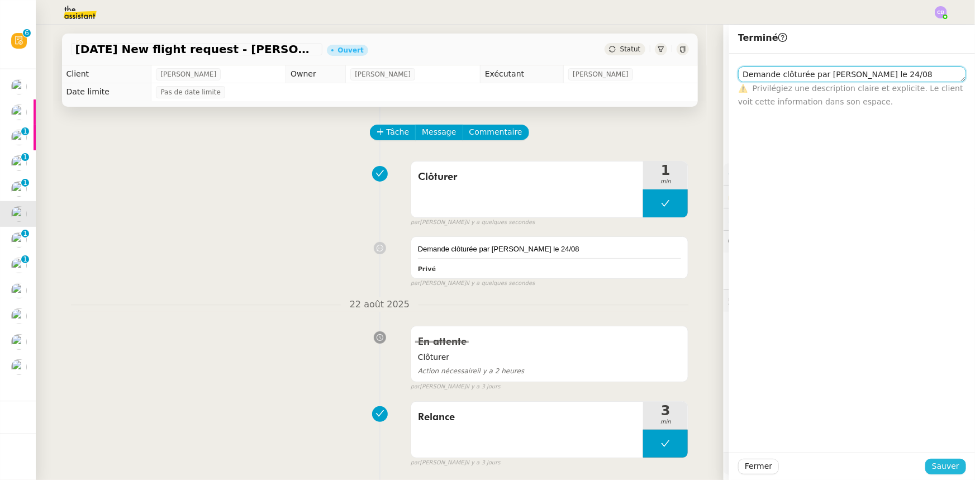
type textarea "Demande clôturée par [PERSON_NAME] le 24/08"
click at [939, 471] on span "Sauver" at bounding box center [945, 466] width 27 height 13
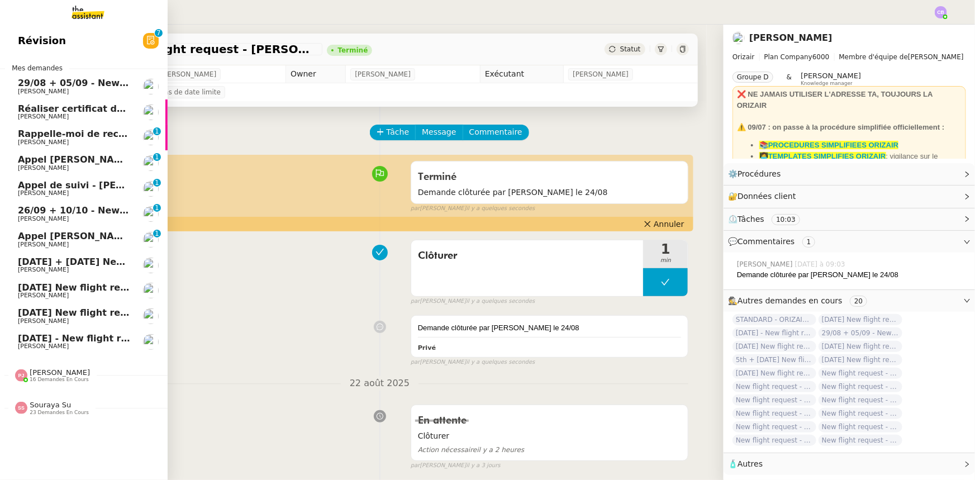
click at [97, 211] on span "26/09 + 10/10 - New flight request - [PERSON_NAME]" at bounding box center [151, 210] width 267 height 11
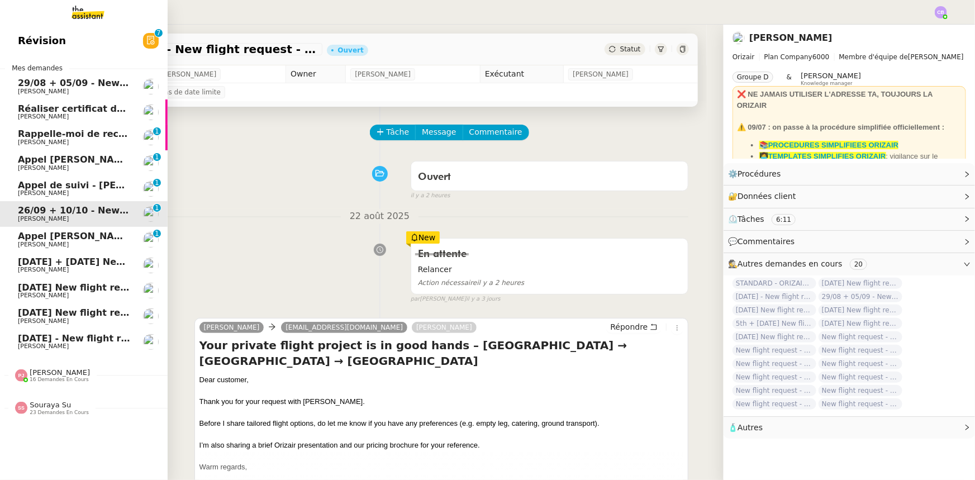
click at [58, 267] on span "[PERSON_NAME]" at bounding box center [74, 270] width 113 height 7
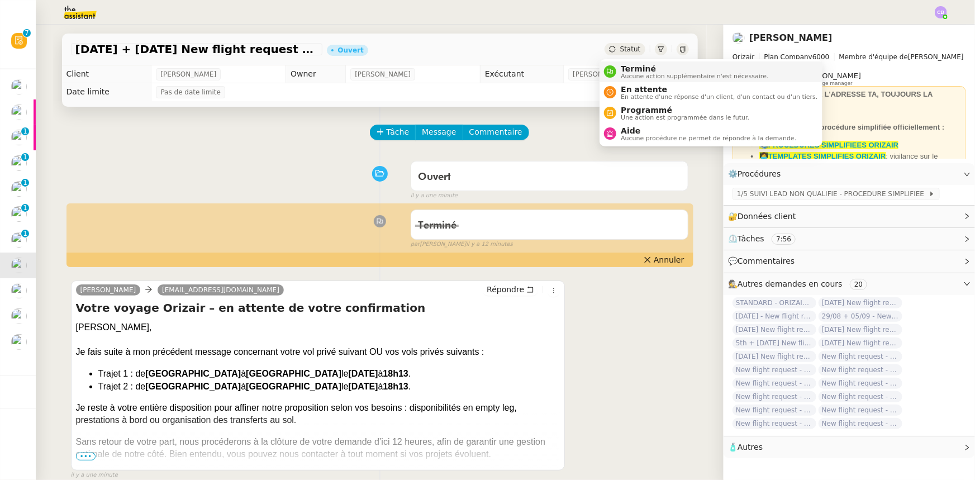
click at [633, 72] on span "Terminé" at bounding box center [695, 68] width 148 height 9
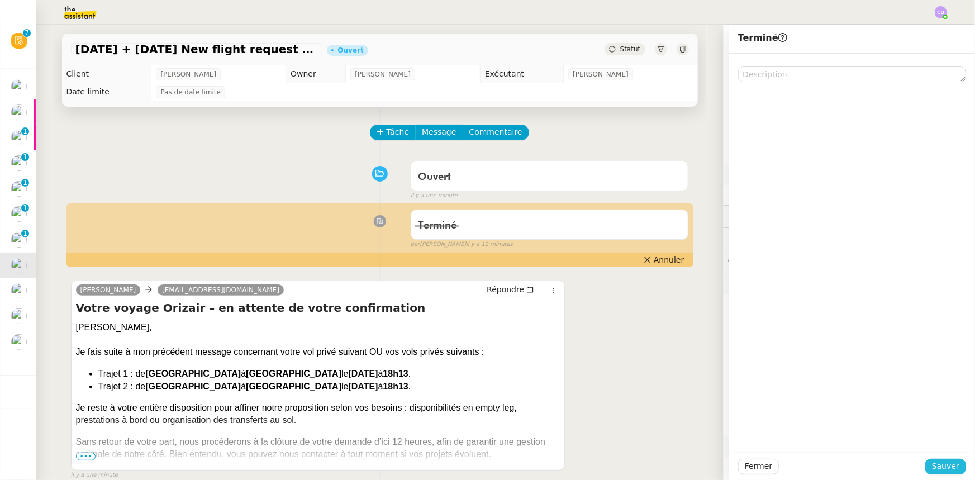
click at [932, 472] on span "Sauver" at bounding box center [945, 466] width 27 height 13
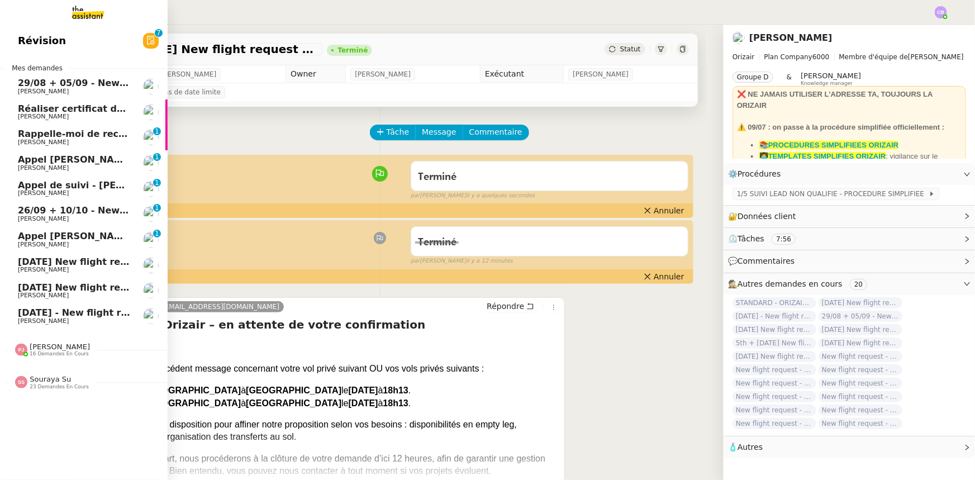
click at [53, 262] on span "[DATE] New flight request - [PERSON_NAME]" at bounding box center [130, 261] width 224 height 11
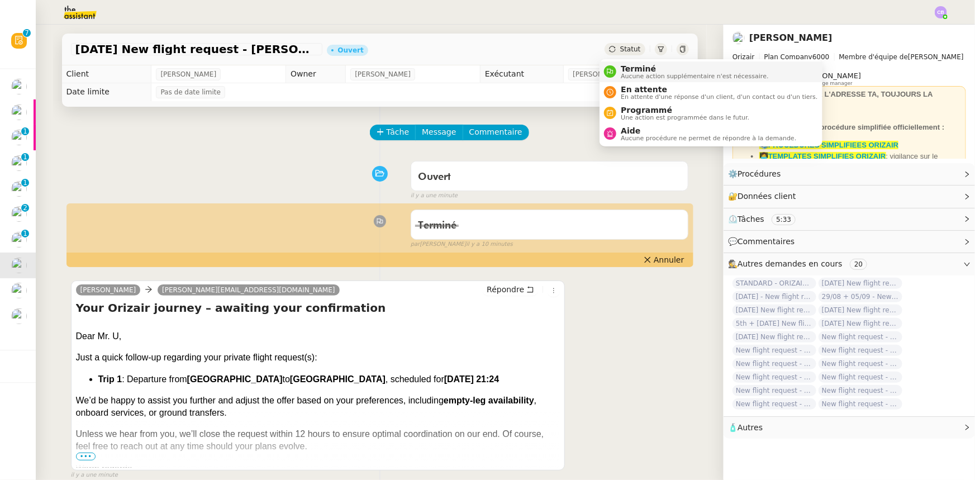
click at [636, 73] on span "Aucune action supplémentaire n'est nécessaire." at bounding box center [695, 76] width 148 height 6
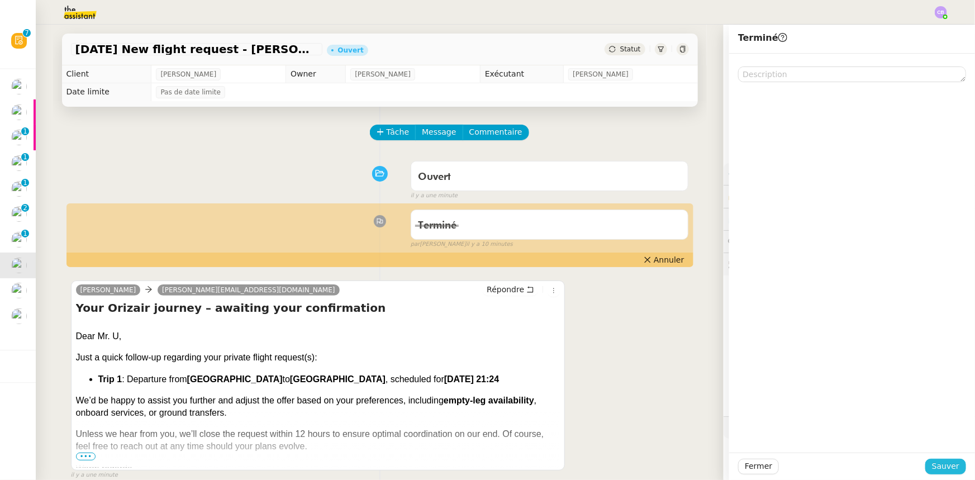
click at [936, 467] on span "Sauver" at bounding box center [945, 466] width 27 height 13
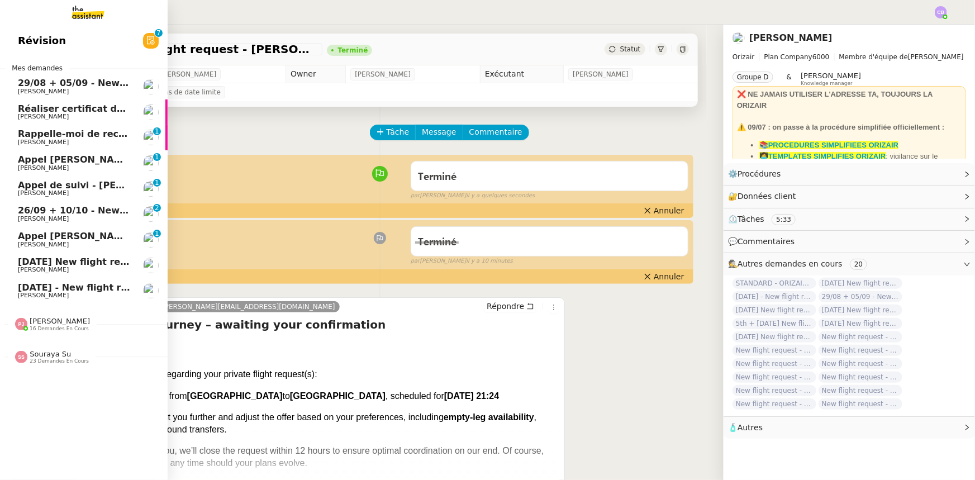
click at [60, 260] on span "[DATE] New flight request - [PERSON_NAME]" at bounding box center [130, 261] width 224 height 11
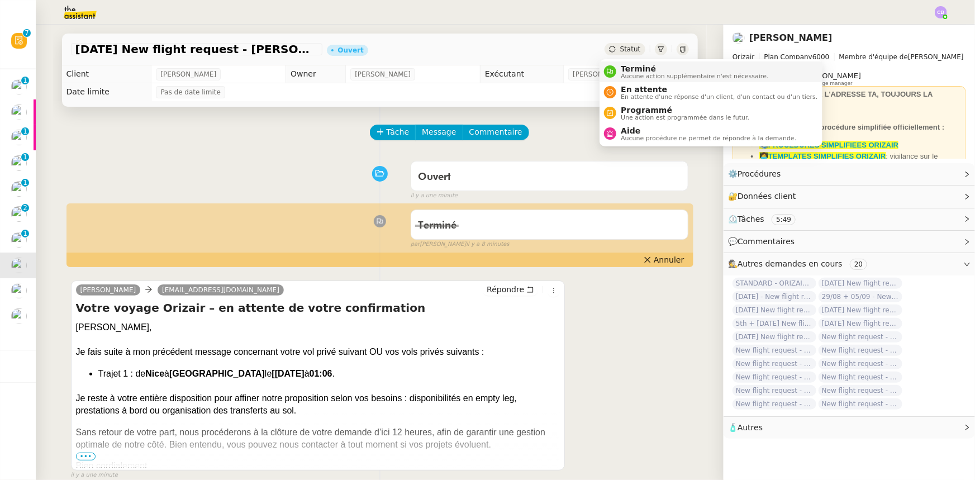
click at [631, 77] on span "Aucune action supplémentaire n'est nécessaire." at bounding box center [695, 76] width 148 height 6
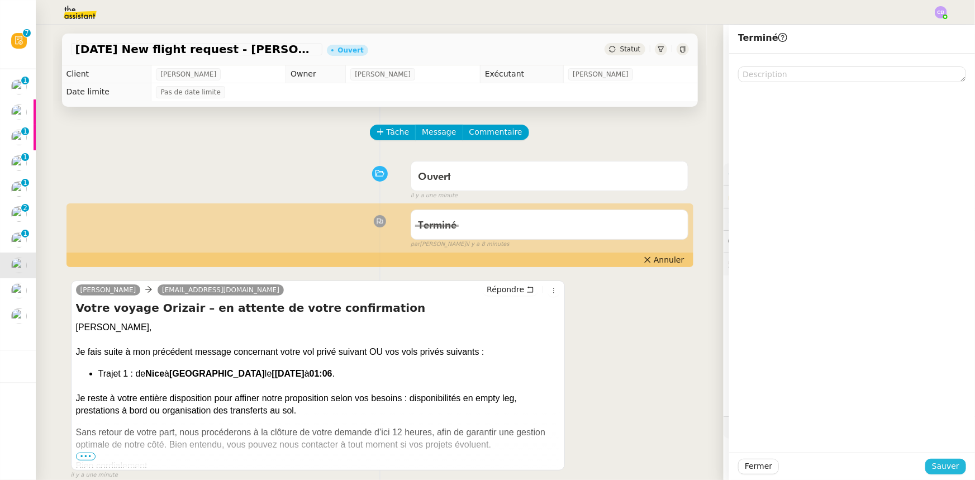
click at [943, 468] on span "Sauver" at bounding box center [945, 466] width 27 height 13
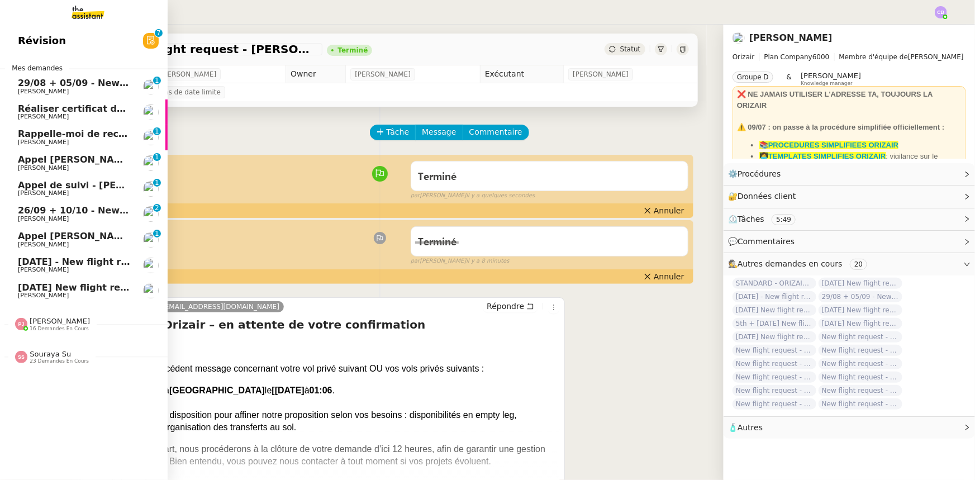
click at [94, 263] on span "[DATE] - New flight request - [PERSON_NAME]" at bounding box center [133, 261] width 231 height 11
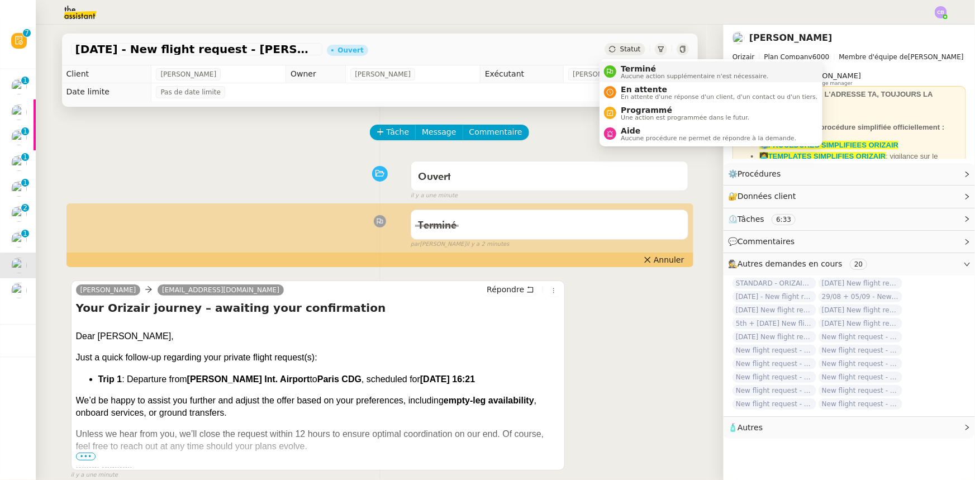
click at [642, 74] on span "Aucune action supplémentaire n'est nécessaire." at bounding box center [695, 76] width 148 height 6
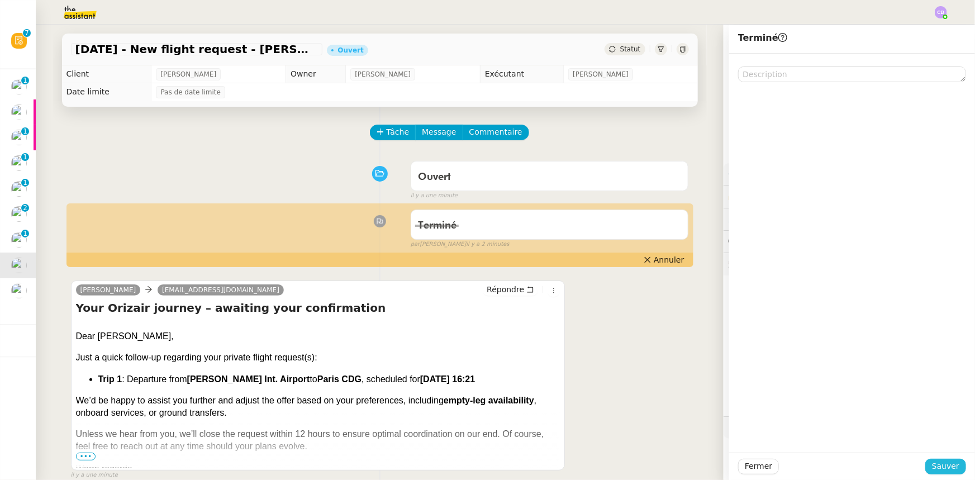
click at [935, 463] on span "Sauver" at bounding box center [945, 466] width 27 height 13
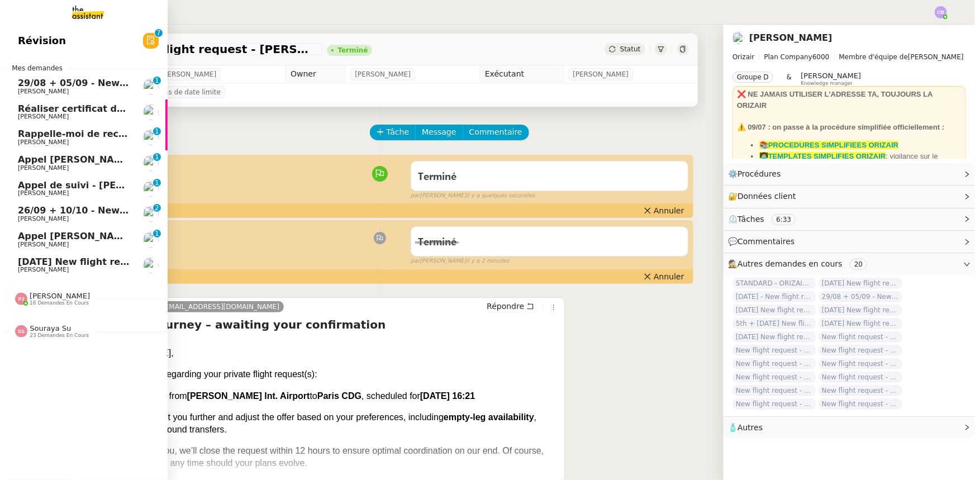
click at [31, 267] on span "[PERSON_NAME]" at bounding box center [43, 269] width 51 height 7
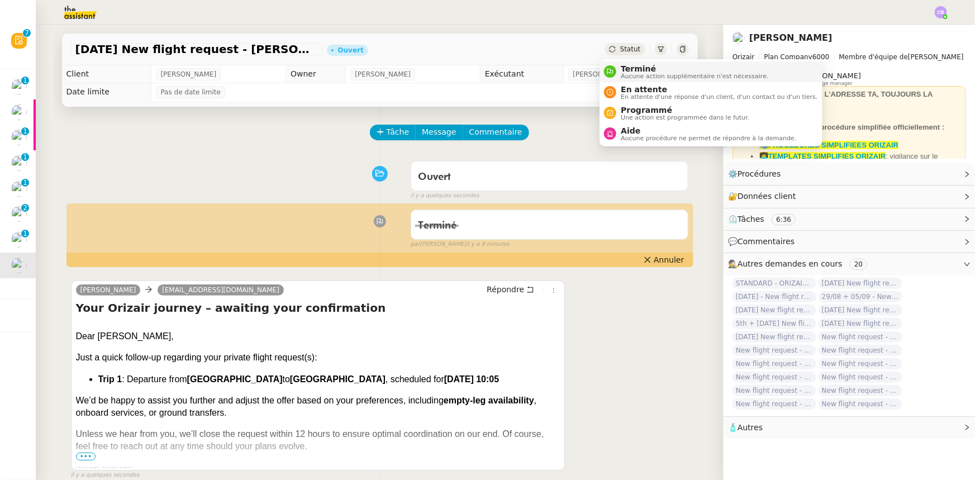
click at [635, 74] on span "Aucune action supplémentaire n'est nécessaire." at bounding box center [695, 76] width 148 height 6
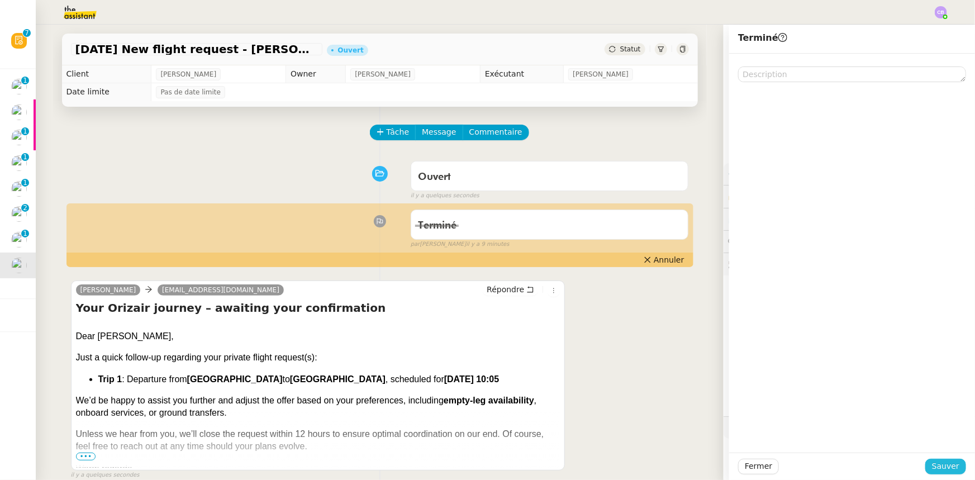
click at [942, 465] on span "Sauver" at bounding box center [945, 466] width 27 height 13
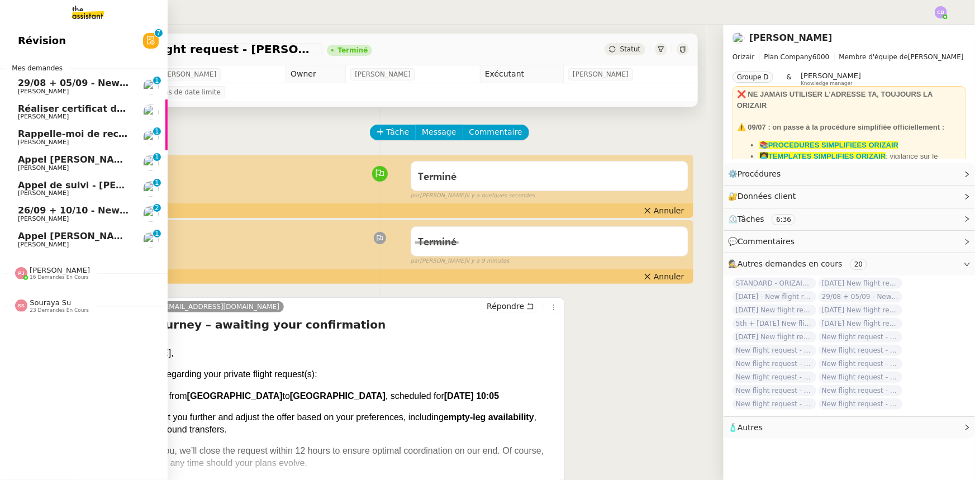
click at [88, 210] on span "26/09 + 10/10 - New flight request - [PERSON_NAME]" at bounding box center [151, 210] width 267 height 11
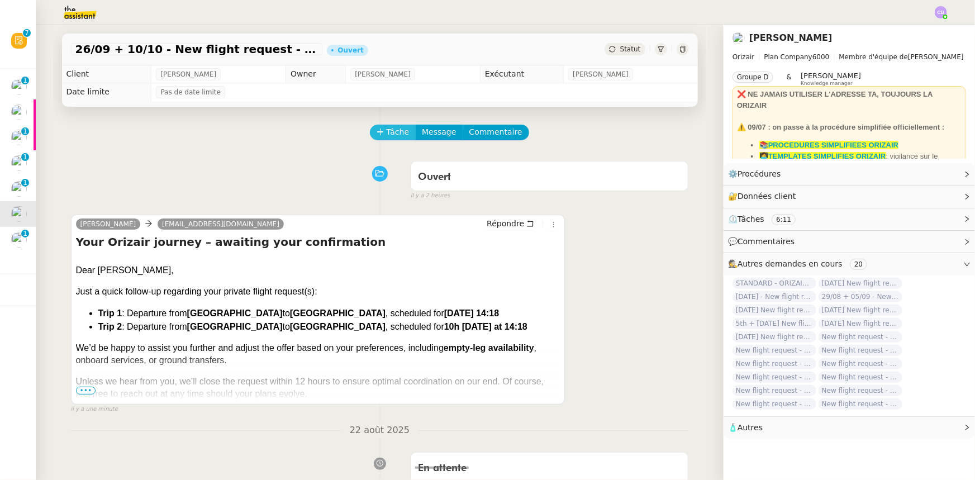
click at [389, 134] on span "Tâche" at bounding box center [398, 132] width 23 height 13
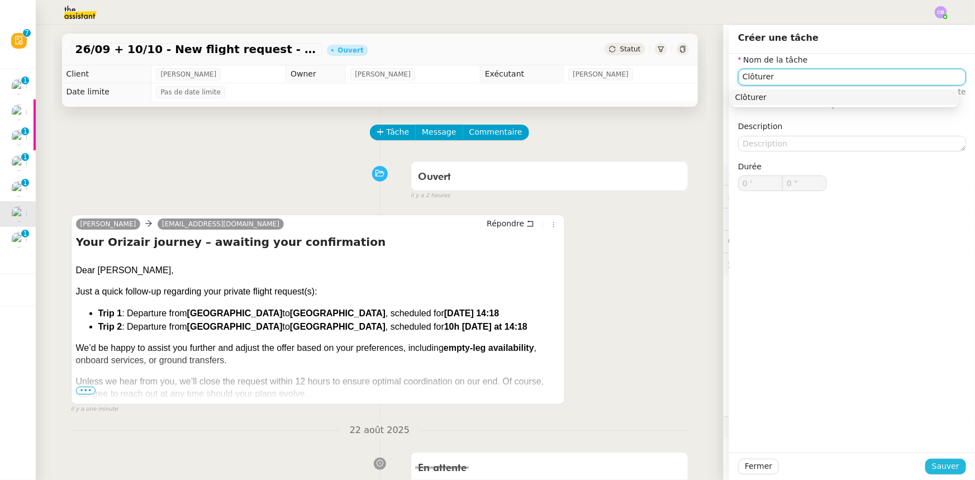
type input "Clôturer"
click at [932, 464] on span "Sauver" at bounding box center [945, 466] width 27 height 13
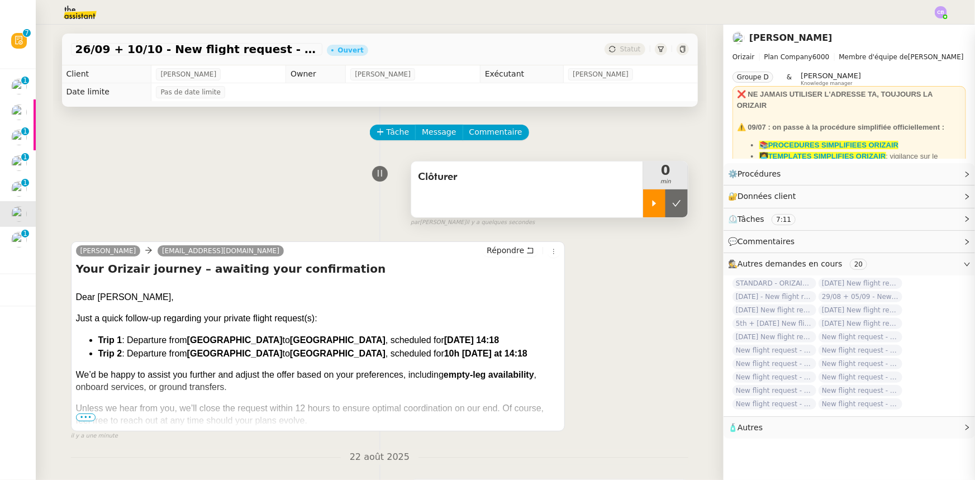
click at [650, 207] on icon at bounding box center [654, 203] width 9 height 9
click at [643, 205] on div at bounding box center [665, 203] width 45 height 28
click at [671, 206] on button at bounding box center [677, 203] width 22 height 28
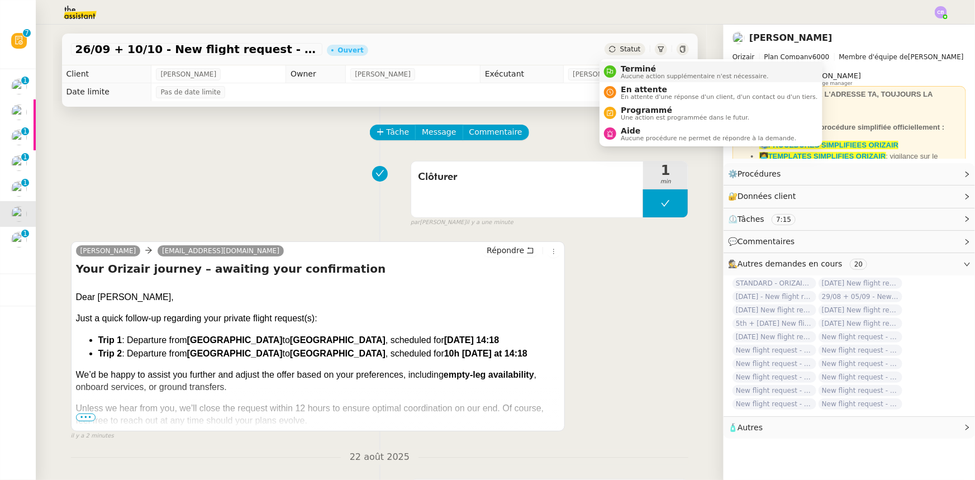
click at [633, 67] on span "Terminé" at bounding box center [695, 68] width 148 height 9
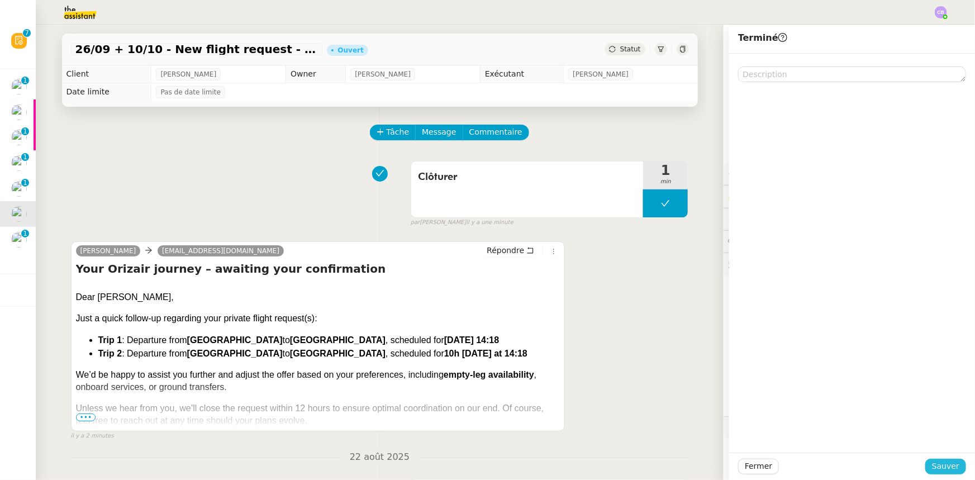
click at [935, 463] on span "Sauver" at bounding box center [945, 466] width 27 height 13
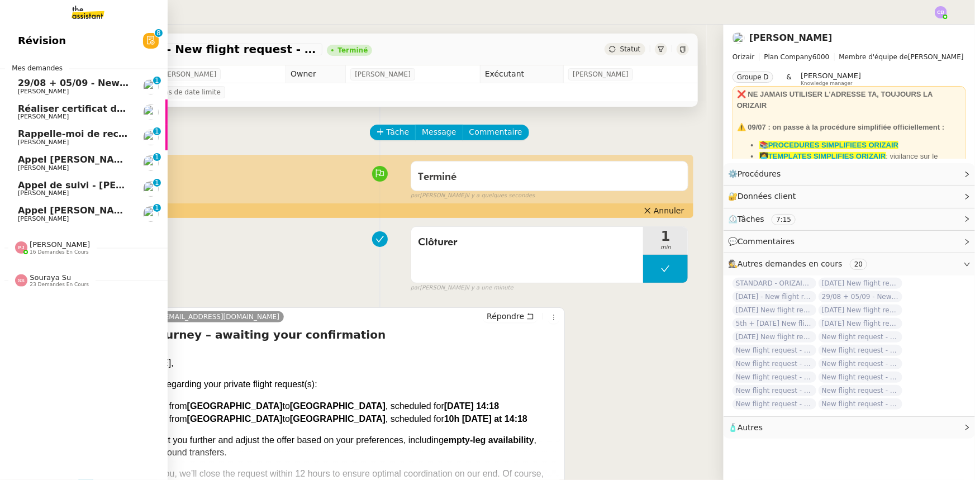
click at [47, 89] on span "[PERSON_NAME]" at bounding box center [74, 91] width 113 height 7
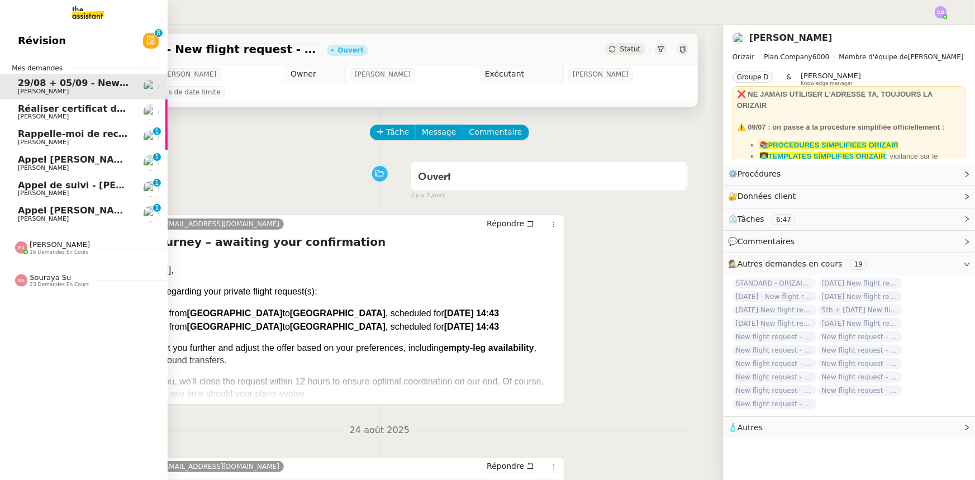
click at [39, 112] on span "Réaliser certificat de formation ACD" at bounding box center [109, 108] width 182 height 11
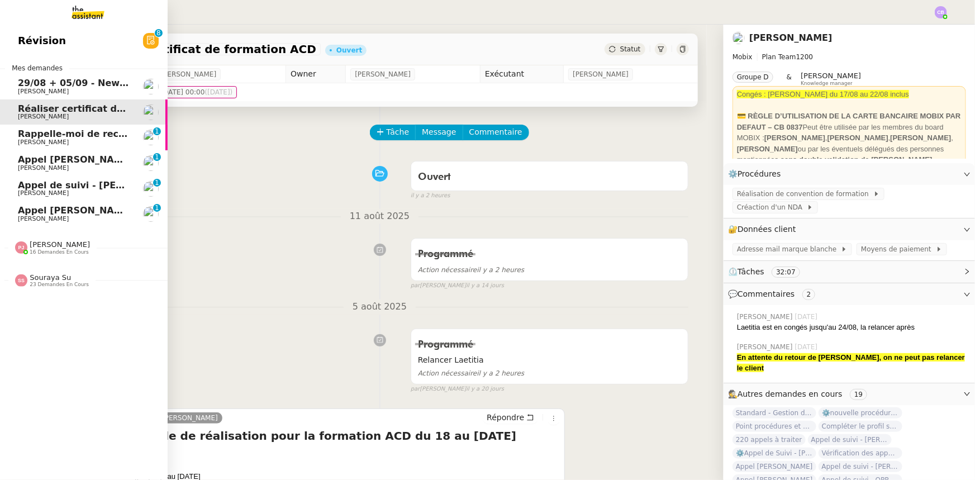
click at [87, 139] on span "[PERSON_NAME]" at bounding box center [74, 142] width 113 height 7
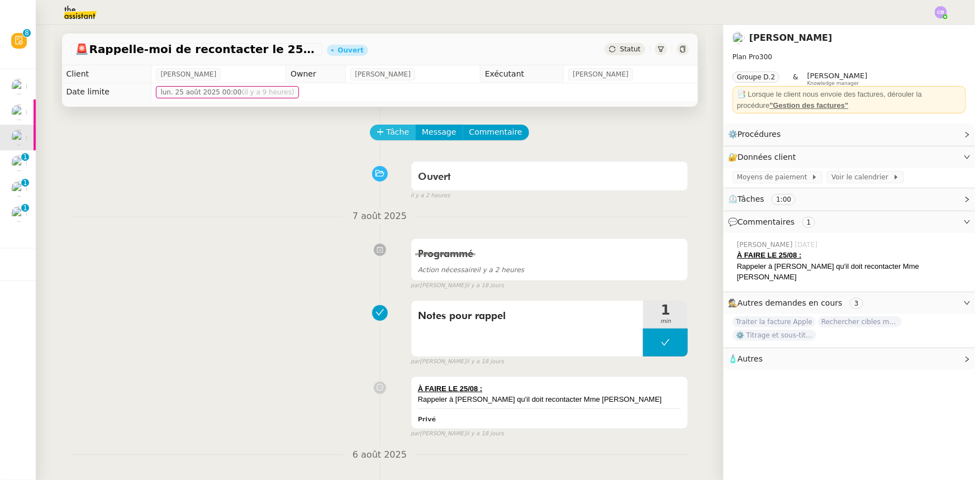
click at [377, 136] on icon at bounding box center [381, 132] width 8 height 8
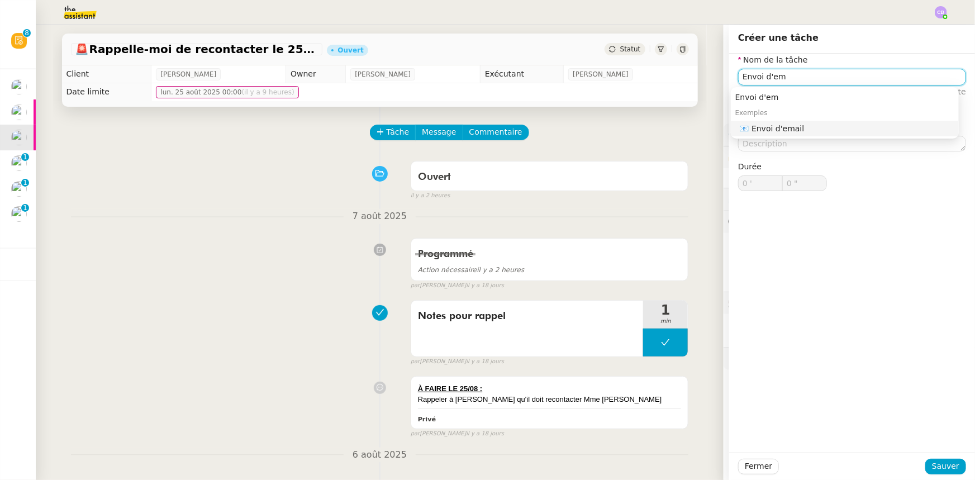
click at [766, 128] on div "📧 Envoi d'email" at bounding box center [847, 128] width 215 height 10
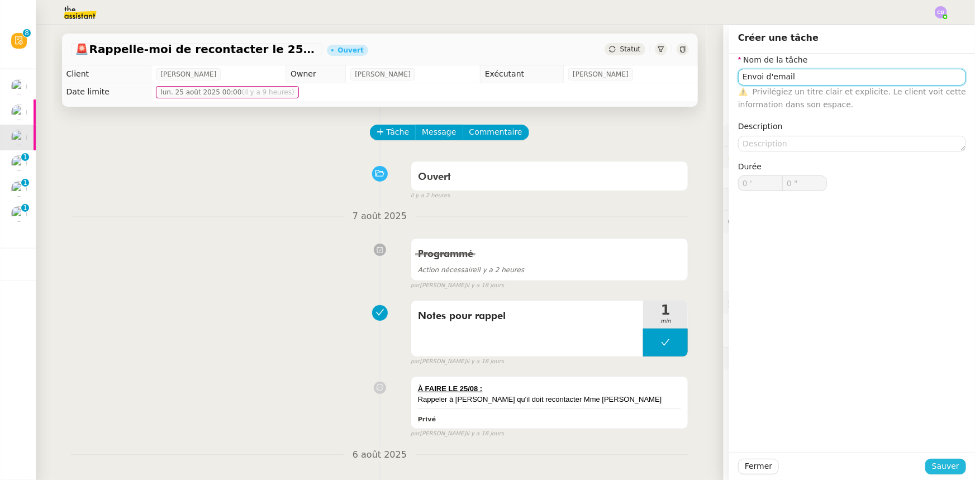
type input "Envoi d'email"
click at [942, 471] on span "Sauver" at bounding box center [945, 466] width 27 height 13
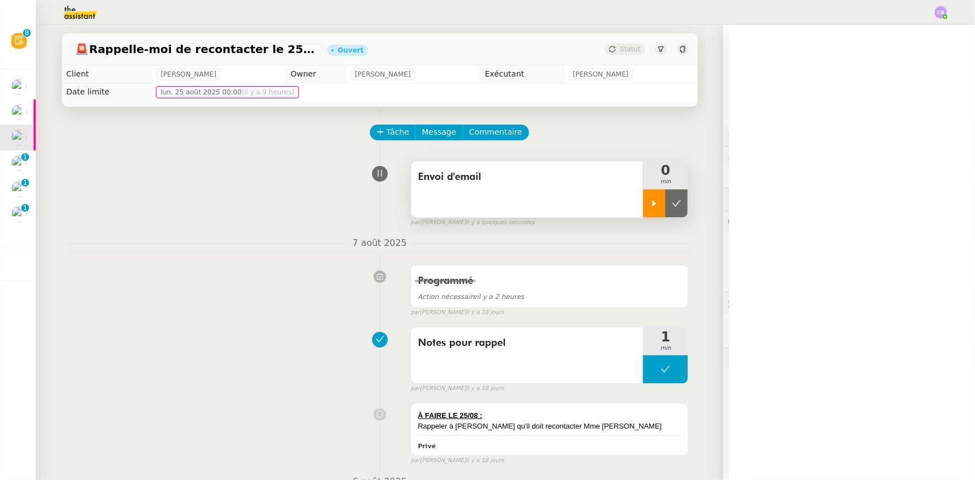
click at [650, 208] on icon at bounding box center [654, 203] width 9 height 9
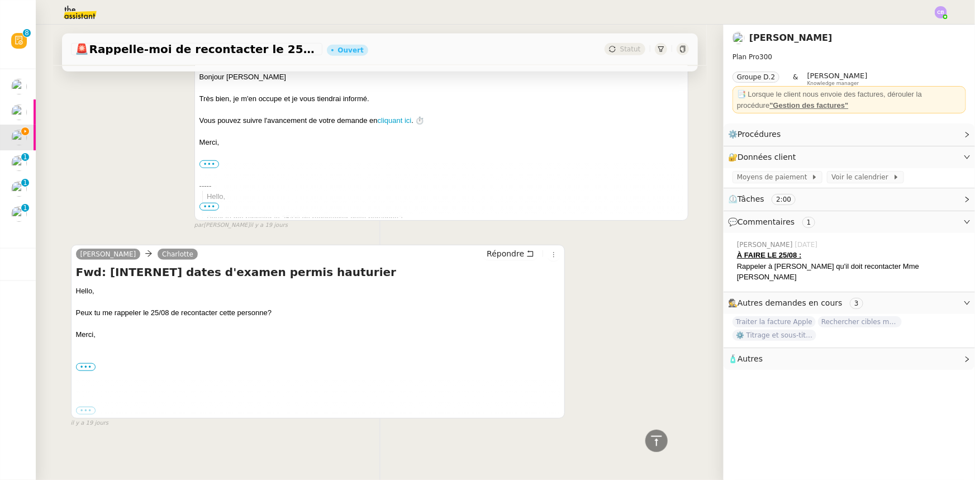
scroll to position [485, 0]
click at [499, 248] on span "Répondre" at bounding box center [505, 251] width 37 height 11
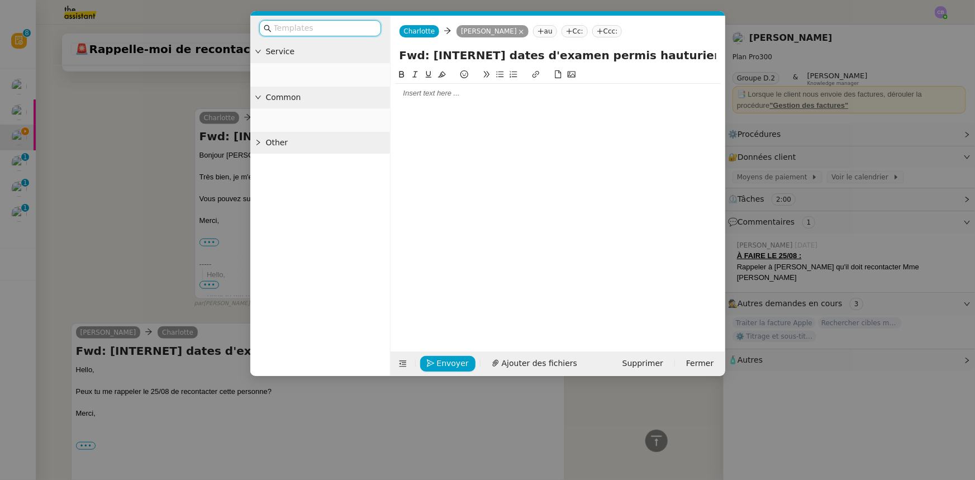
scroll to position [571, 0]
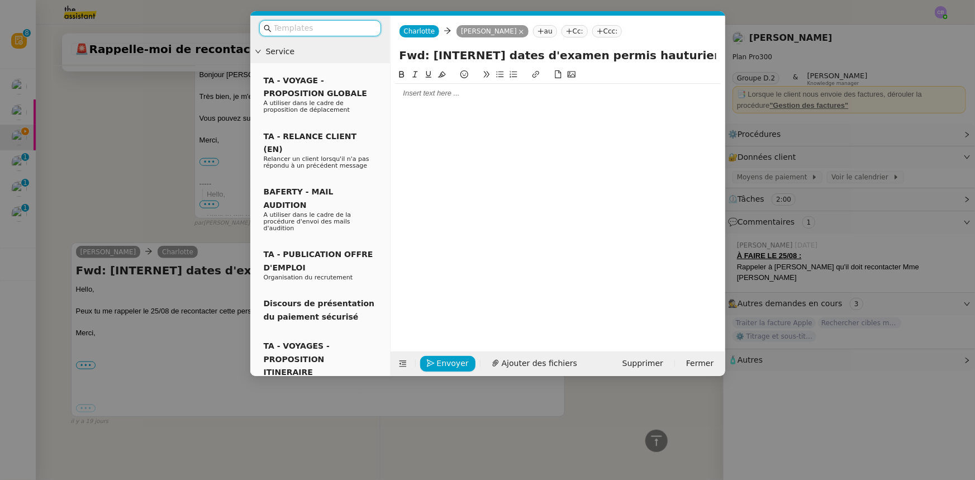
click at [434, 97] on div at bounding box center [558, 93] width 326 height 10
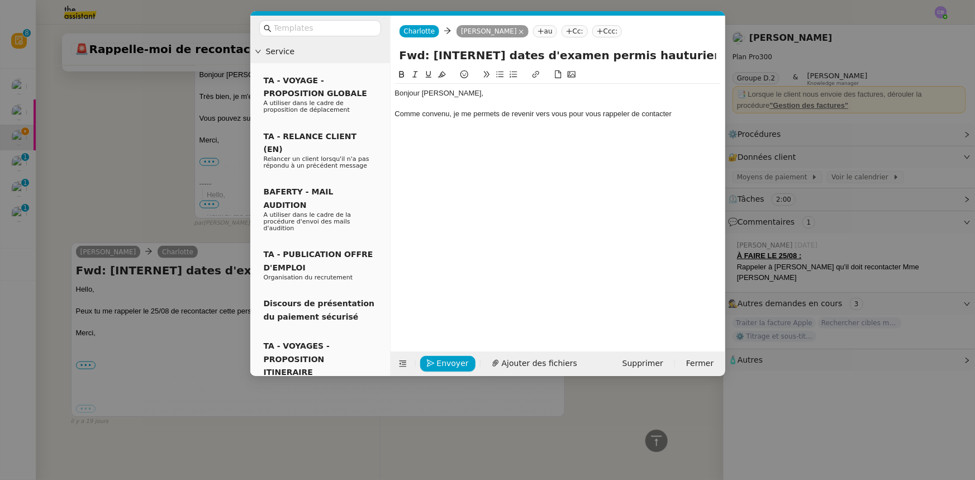
click at [166, 332] on nz-modal-container "Service TA - VOYAGE - PROPOSITION GLOBALE A utiliser dans le cadre de propositi…" at bounding box center [487, 240] width 975 height 480
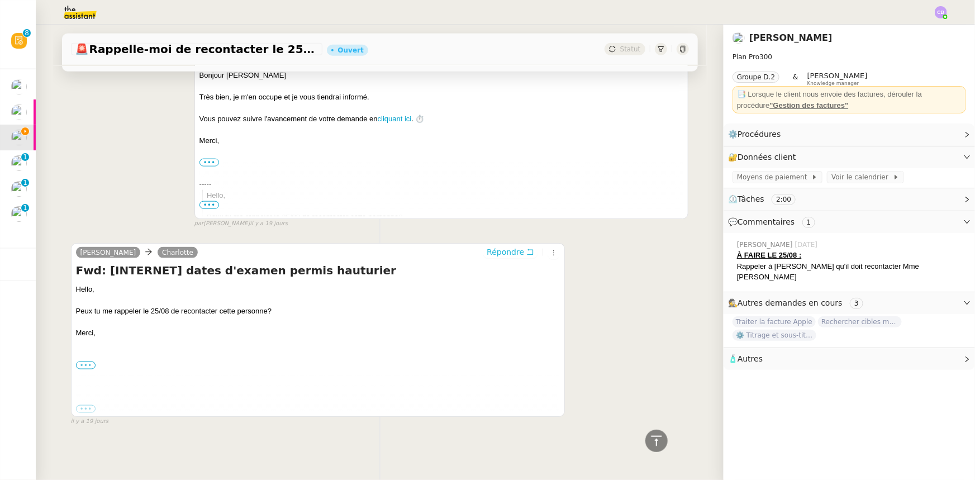
scroll to position [602, 0]
click at [89, 362] on label "•••" at bounding box center [86, 366] width 20 height 8
click at [0, 0] on input "•••" at bounding box center [0, 0] width 0 height 0
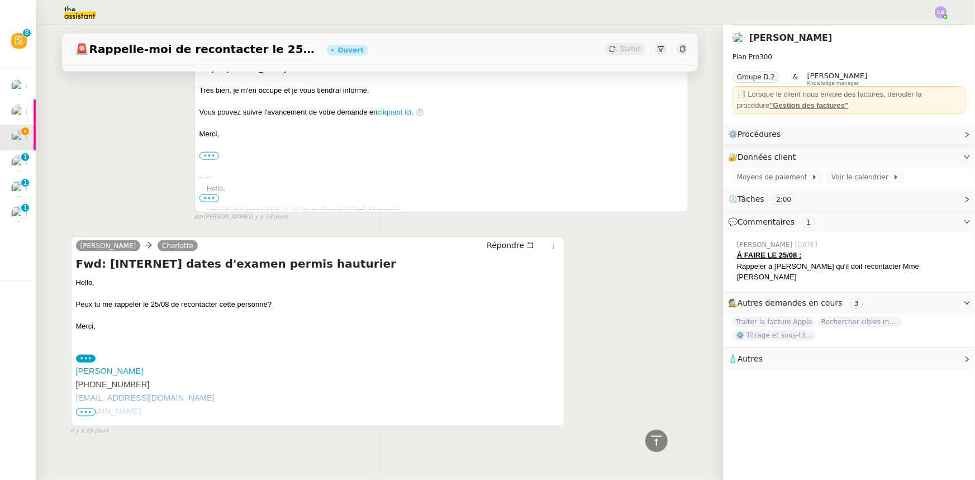
click at [83, 412] on span "•••" at bounding box center [86, 412] width 20 height 8
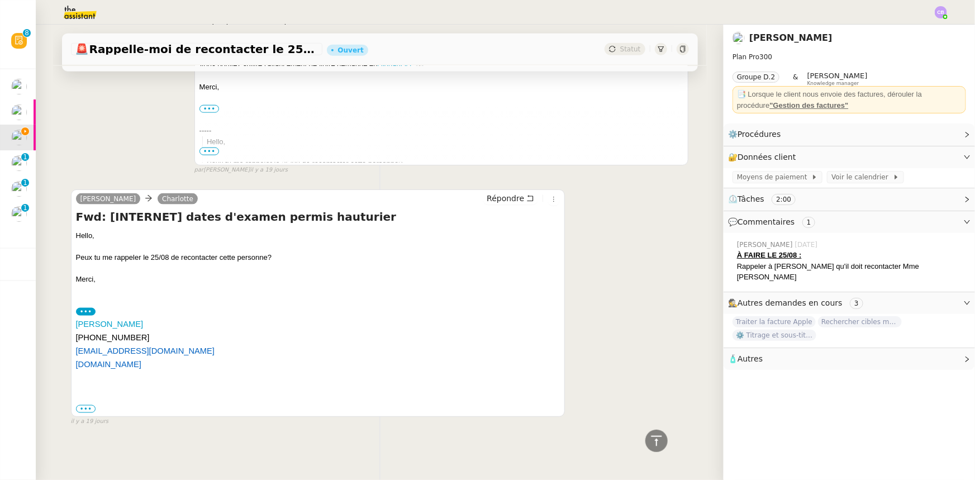
scroll to position [655, 0]
click at [80, 405] on label "•••" at bounding box center [86, 409] width 20 height 8
click at [0, 0] on input "•••" at bounding box center [0, 0] width 0 height 0
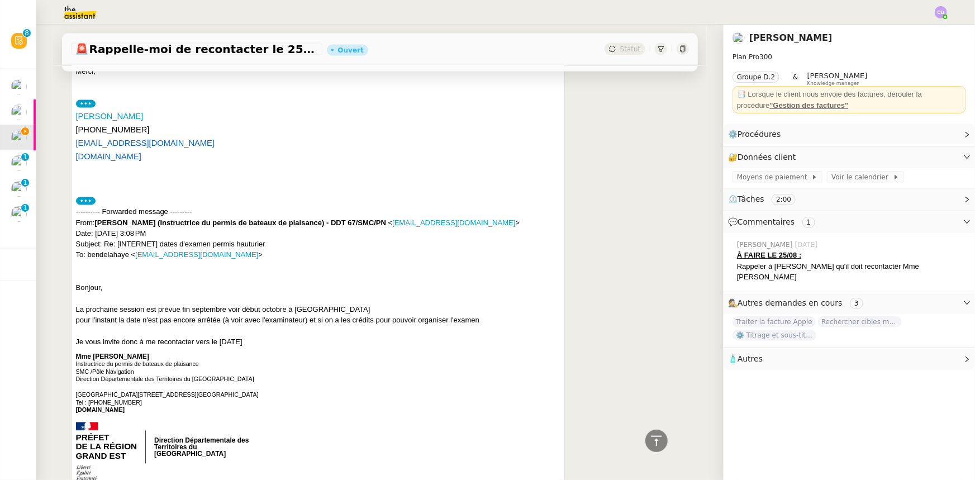
scroll to position [910, 0]
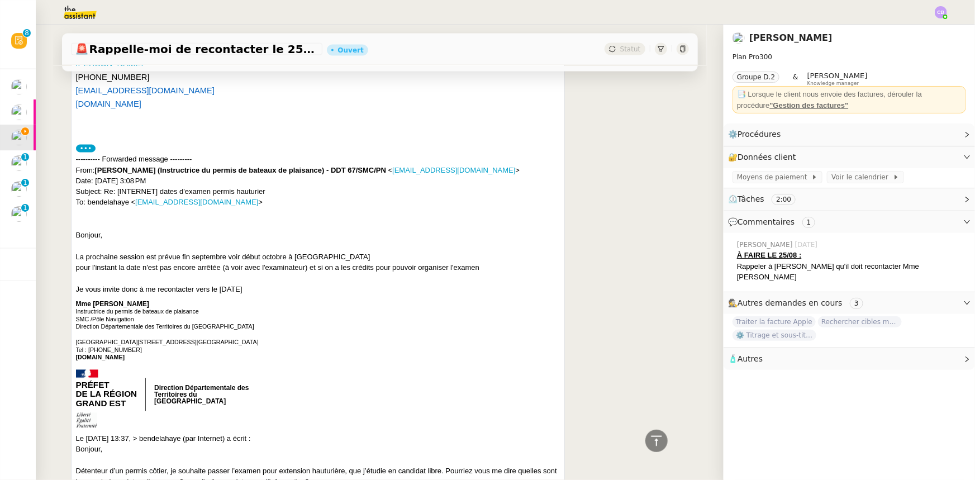
drag, startPoint x: 153, startPoint y: 302, endPoint x: 73, endPoint y: 307, distance: 80.1
click at [76, 307] on div "Bonjour, La prochaine session est prévue fin septembre voir début octobre à [GE…" at bounding box center [318, 390] width 484 height 320
copy b "Mme [PERSON_NAME]"
click at [651, 440] on icon at bounding box center [656, 440] width 11 height 10
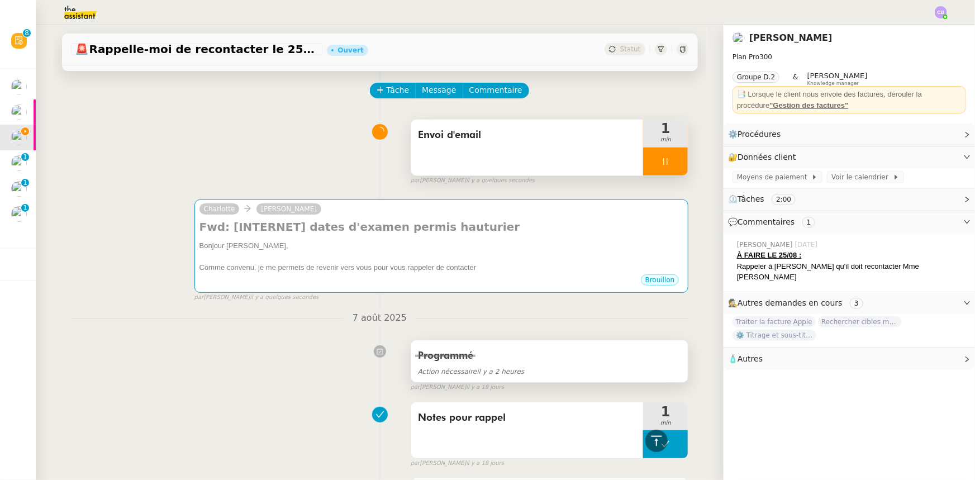
scroll to position [0, 0]
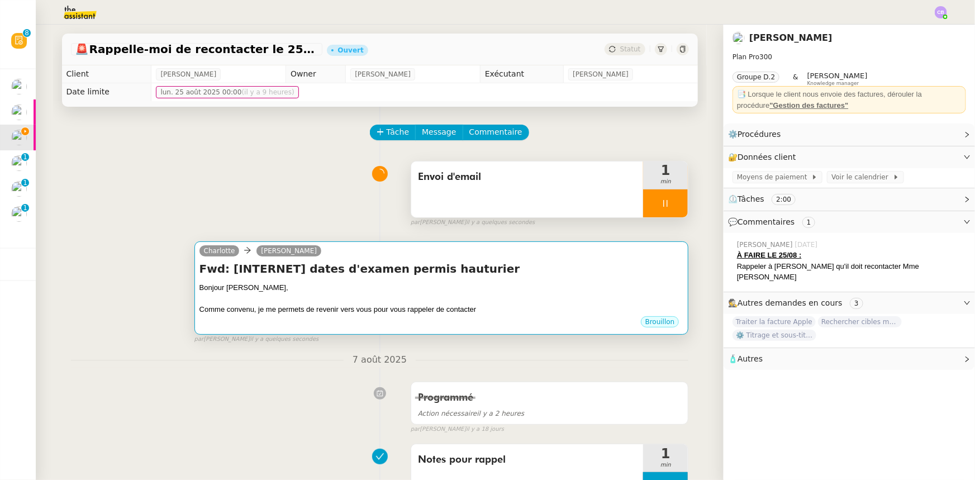
click at [454, 305] on div at bounding box center [441, 298] width 484 height 11
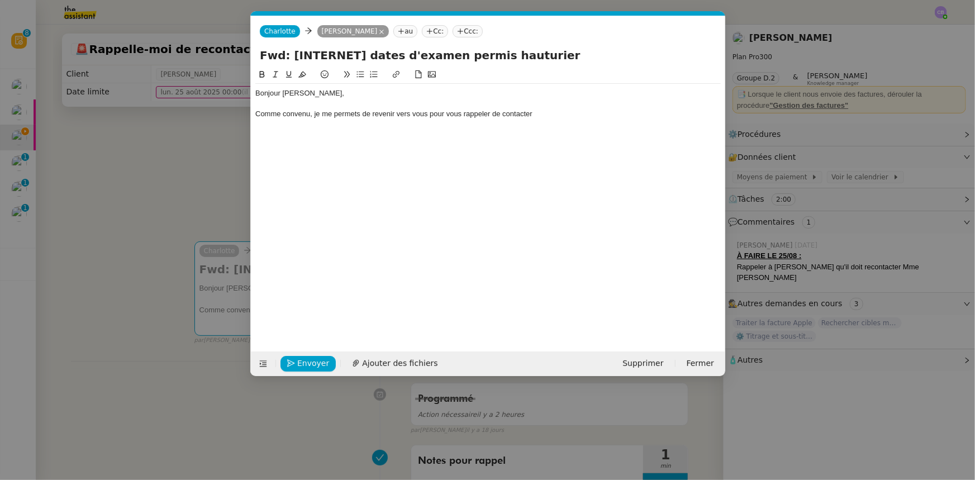
scroll to position [0, 23]
click at [549, 111] on div "Comme convenu, je me permets de revenir vers vous pour vous rappeler de contact…" at bounding box center [487, 114] width 465 height 10
drag, startPoint x: 620, startPoint y: 115, endPoint x: 536, endPoint y: 112, distance: 83.9
click at [536, 112] on div "Comme convenu, je me permets de revenir vers vous pour vous rappeler de contact…" at bounding box center [487, 114] width 465 height 10
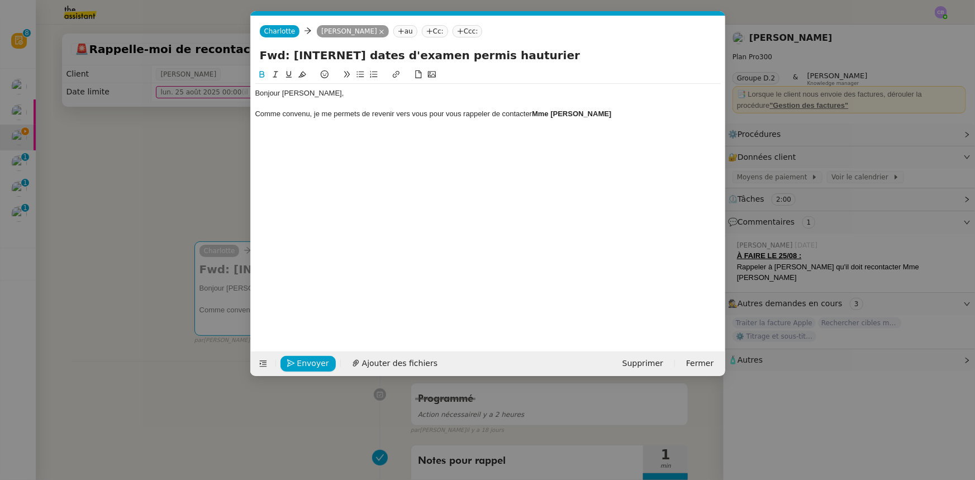
click at [261, 74] on icon at bounding box center [261, 74] width 5 height 7
click at [621, 115] on div "Comme convenu, je me permets de revenir vers vous pour vous rappeler de contact…" at bounding box center [487, 114] width 465 height 10
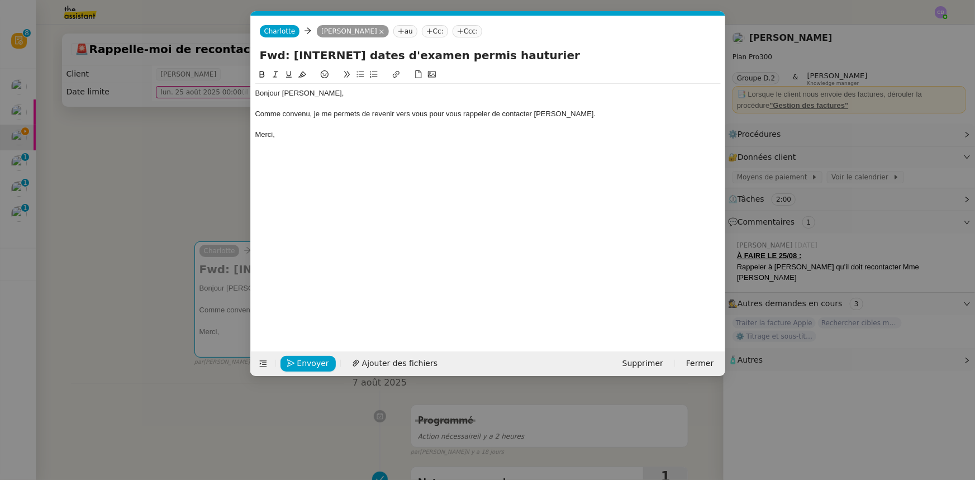
click at [156, 223] on nz-modal-container "Service TA - VOYAGE - PROPOSITION GLOBALE A utiliser dans le cadre de propositi…" at bounding box center [487, 240] width 975 height 480
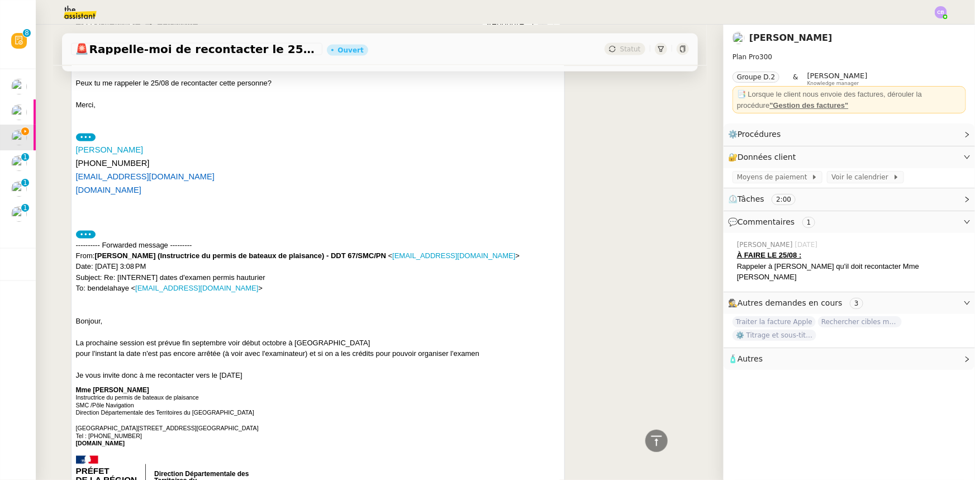
scroll to position [863, 0]
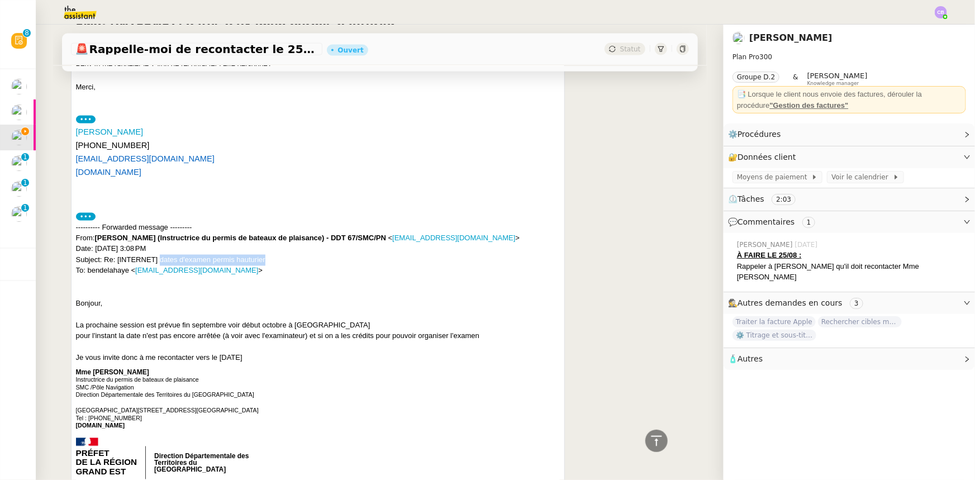
drag, startPoint x: 266, startPoint y: 258, endPoint x: 156, endPoint y: 259, distance: 109.5
click at [156, 259] on div "---------- Forwarded message --------- From: [PERSON_NAME] (Instructrice du per…" at bounding box center [318, 249] width 484 height 55
copy div "dates d'examen permis hauturier"
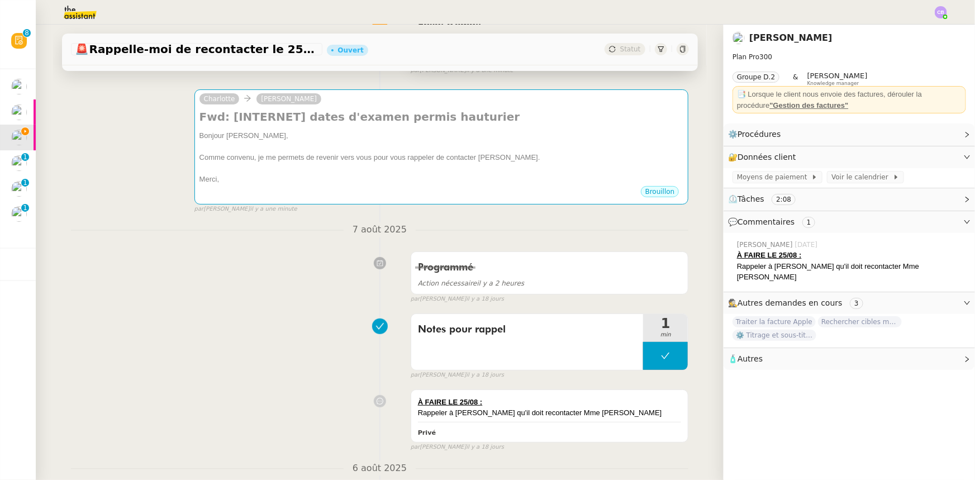
scroll to position [0, 0]
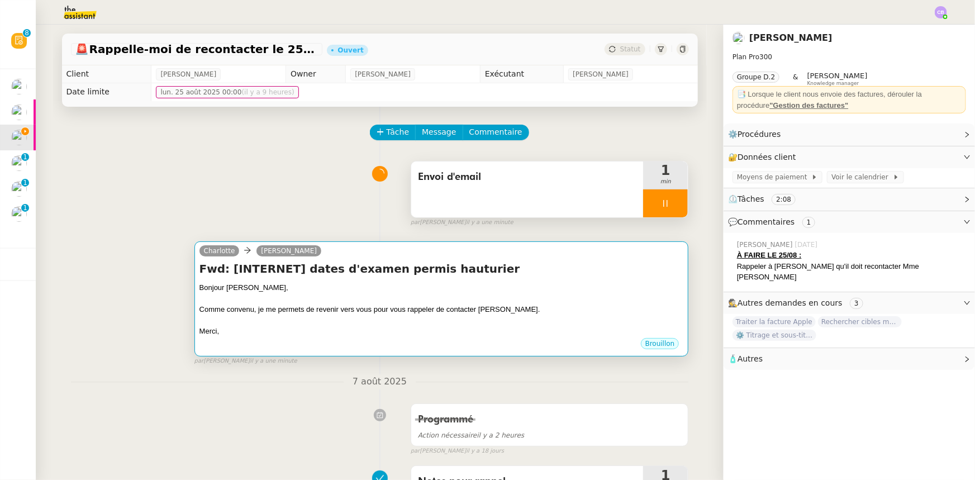
click at [350, 317] on div at bounding box center [441, 320] width 484 height 11
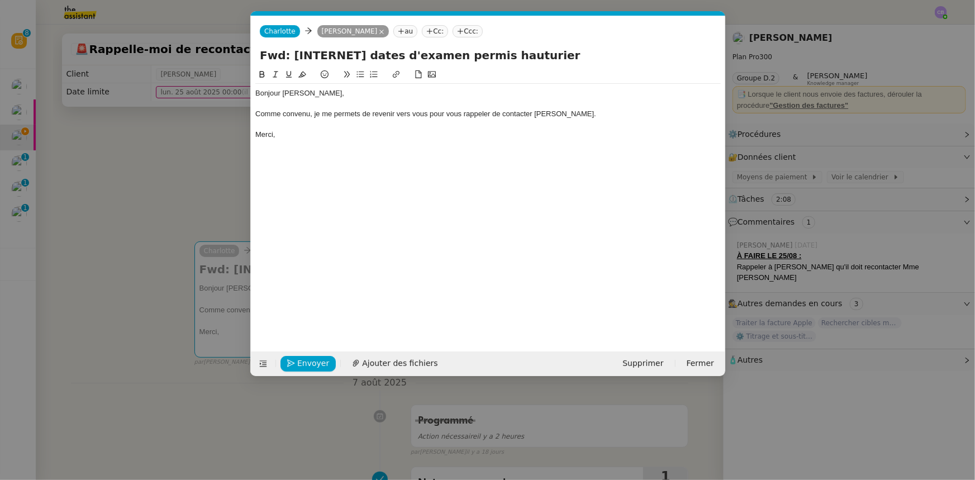
scroll to position [0, 23]
click at [635, 113] on div "Comme convenu, je me permets de revenir vers vous pour vous rappeler de contact…" at bounding box center [487, 114] width 465 height 10
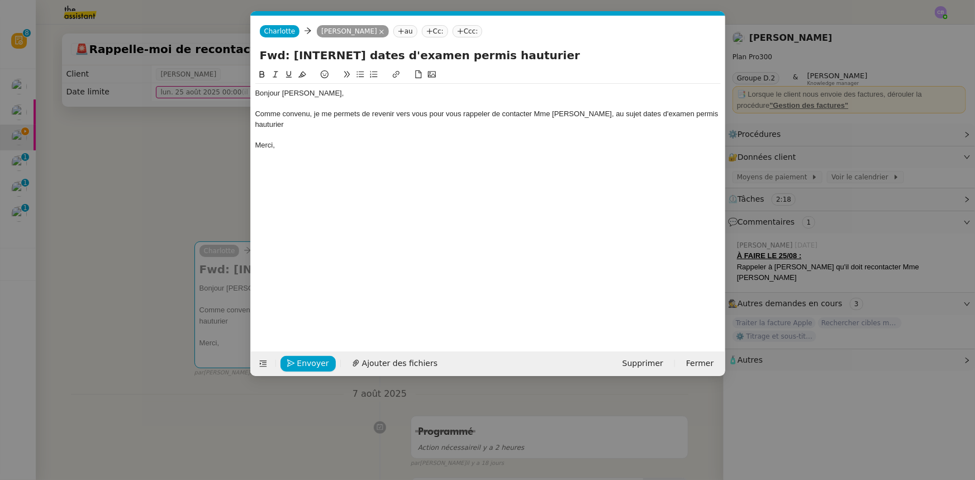
click at [644, 113] on div "Comme convenu, je me permets de revenir vers vous pour vous rappeler de contact…" at bounding box center [487, 119] width 465 height 21
click at [348, 125] on div "Comme convenu, je me permets de revenir vers vous pour vous rappeler de contact…" at bounding box center [487, 119] width 465 height 21
click at [427, 115] on div "Comme convenu, je me permets de revenir vers vous pour vous rappeler de contact…" at bounding box center [487, 119] width 465 height 21
click at [317, 360] on span "Envoyer" at bounding box center [313, 363] width 32 height 13
click at [317, 361] on span "Confirmer l'envoi" at bounding box center [330, 363] width 67 height 13
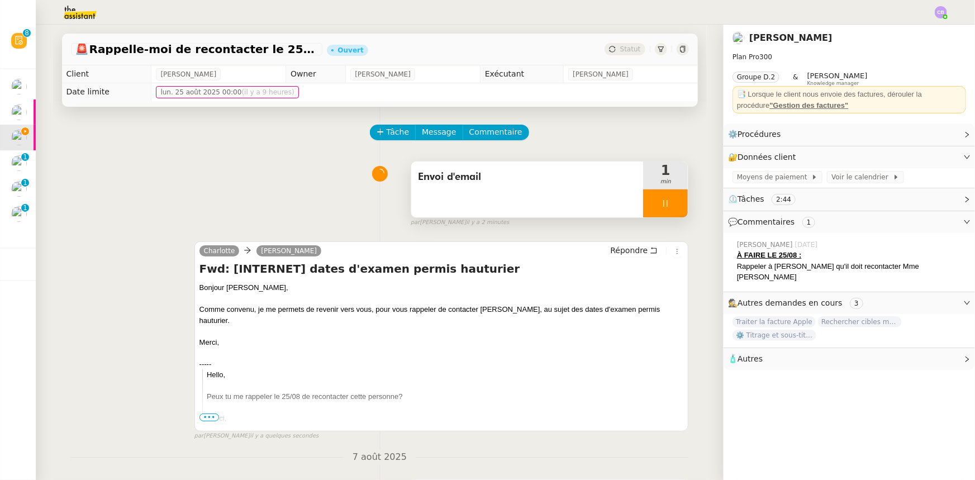
click at [644, 202] on div at bounding box center [665, 203] width 45 height 28
click at [666, 214] on button at bounding box center [677, 203] width 22 height 28
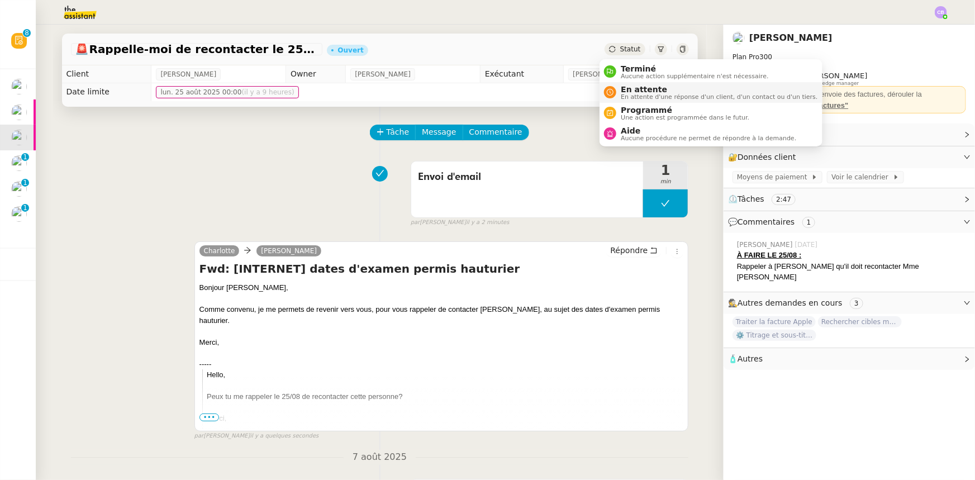
click at [643, 95] on span "En attente d'une réponse d'un client, d'un contact ou d'un tiers." at bounding box center [719, 97] width 197 height 6
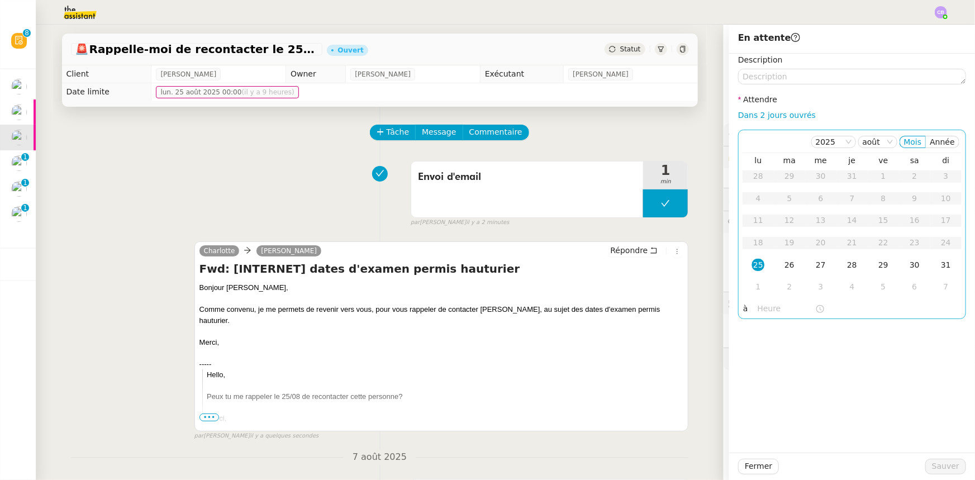
drag, startPoint x: 772, startPoint y: 118, endPoint x: 776, endPoint y: 135, distance: 17.4
click at [772, 118] on link "Dans 2 jours ouvrés" at bounding box center [777, 115] width 78 height 9
type input "07:00"
click at [941, 475] on div "Fermer Sauver" at bounding box center [852, 466] width 246 height 27
click at [939, 472] on span "Sauver" at bounding box center [945, 466] width 27 height 13
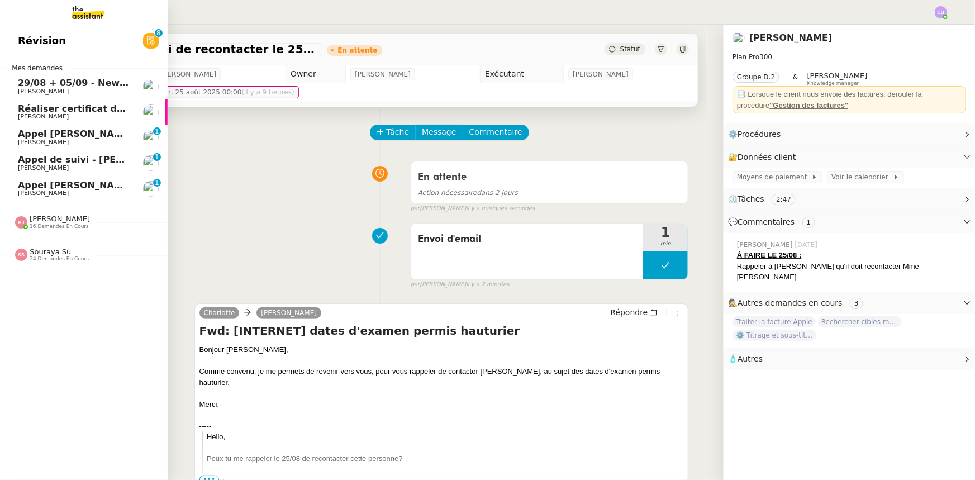
click at [55, 131] on span "Appel [PERSON_NAME]" at bounding box center [75, 134] width 115 height 11
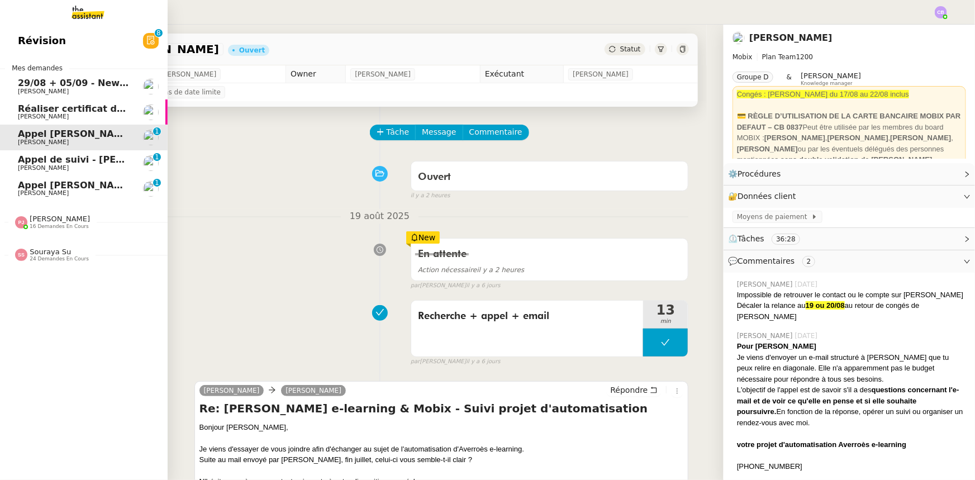
click at [59, 155] on span "Appel de suivi - [PERSON_NAME]" at bounding box center [100, 159] width 164 height 11
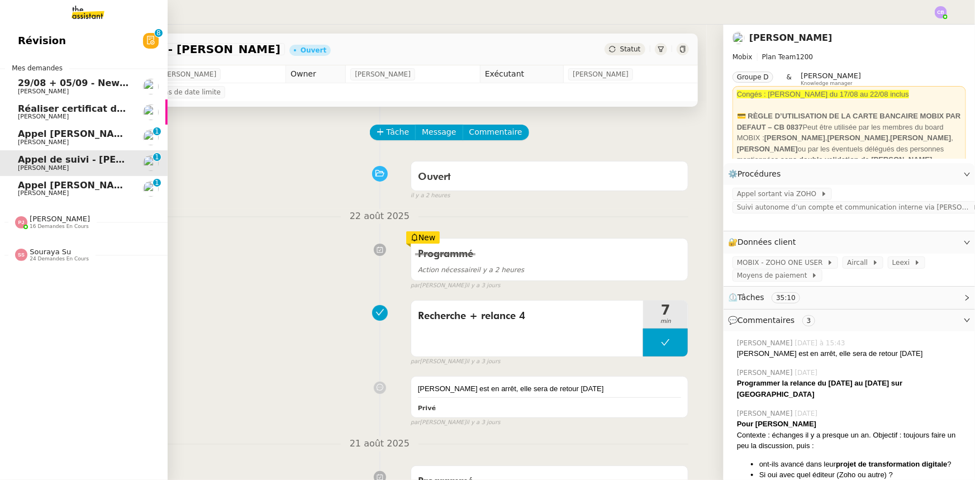
click at [65, 186] on span "Appel [PERSON_NAME]" at bounding box center [75, 185] width 115 height 11
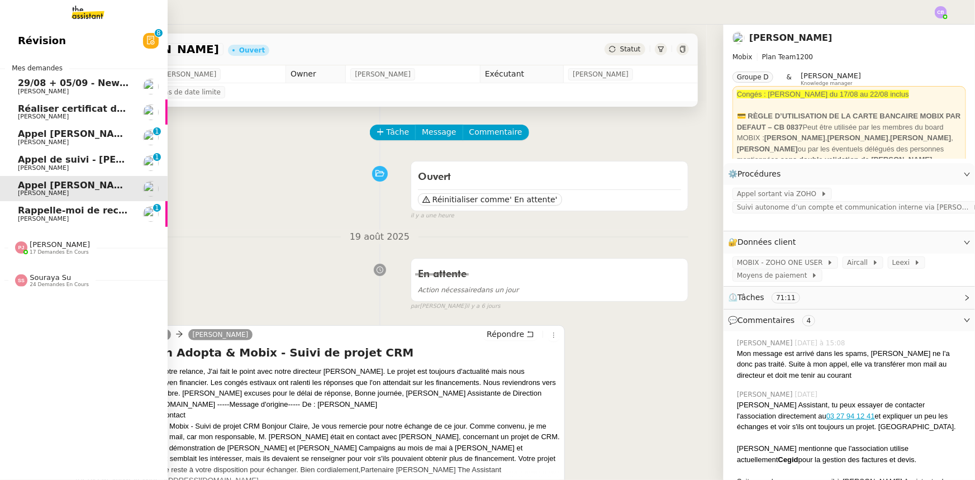
click at [107, 211] on span "Rappelle-moi de recontacter le 25/08" at bounding box center [111, 210] width 187 height 11
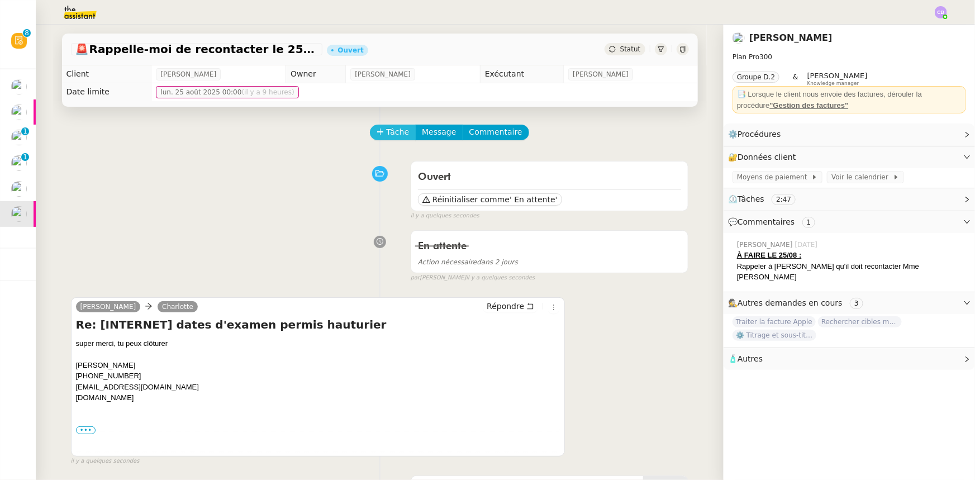
click at [387, 132] on span "Tâche" at bounding box center [398, 132] width 23 height 13
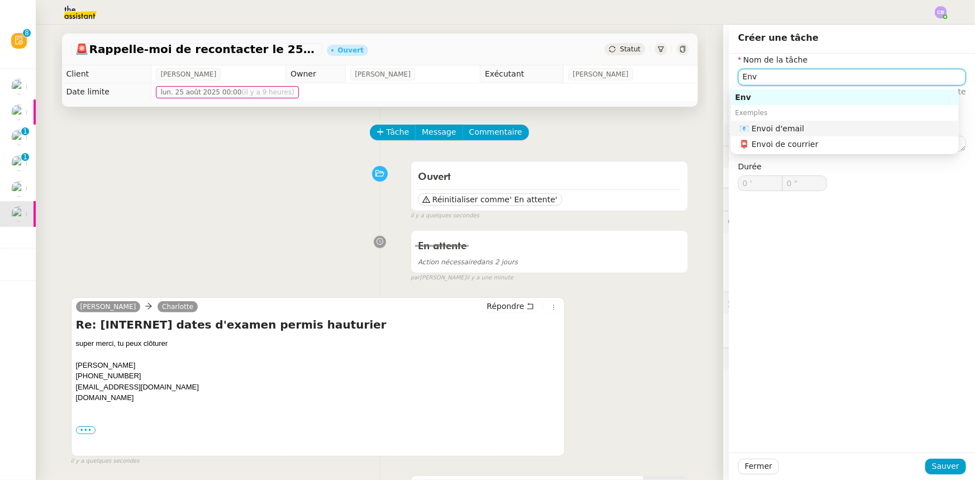
click at [834, 126] on div "📧 Envoi d'email" at bounding box center [847, 128] width 215 height 10
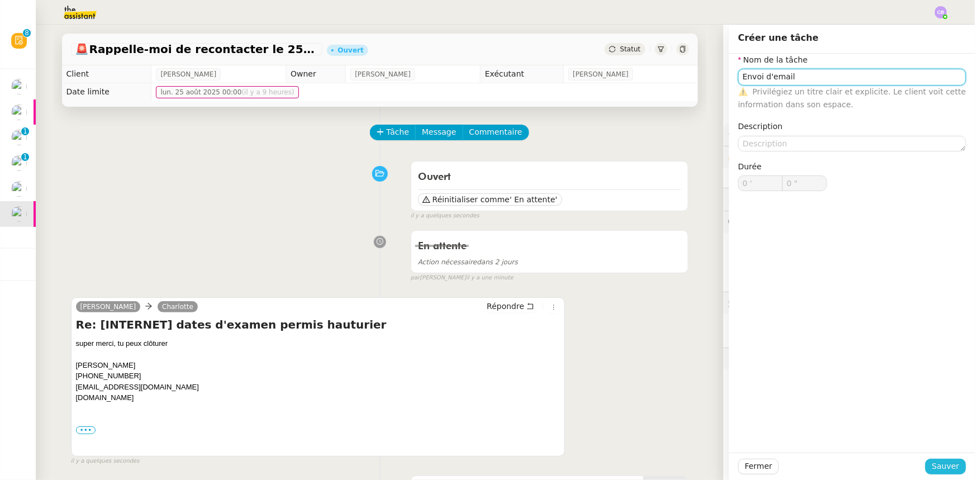
type input "Envoi d'email"
drag, startPoint x: 931, startPoint y: 468, endPoint x: 837, endPoint y: 379, distance: 129.6
click at [932, 468] on span "Sauver" at bounding box center [945, 466] width 27 height 13
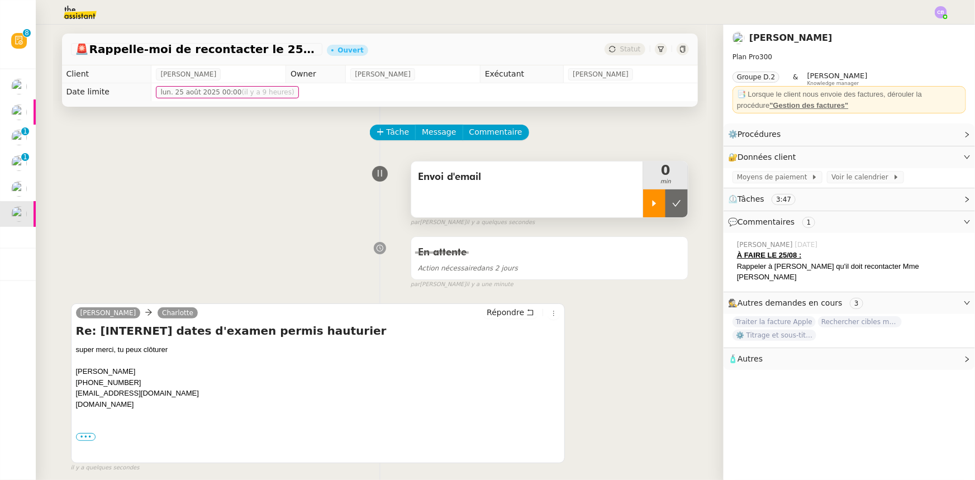
click at [645, 211] on div at bounding box center [654, 203] width 22 height 28
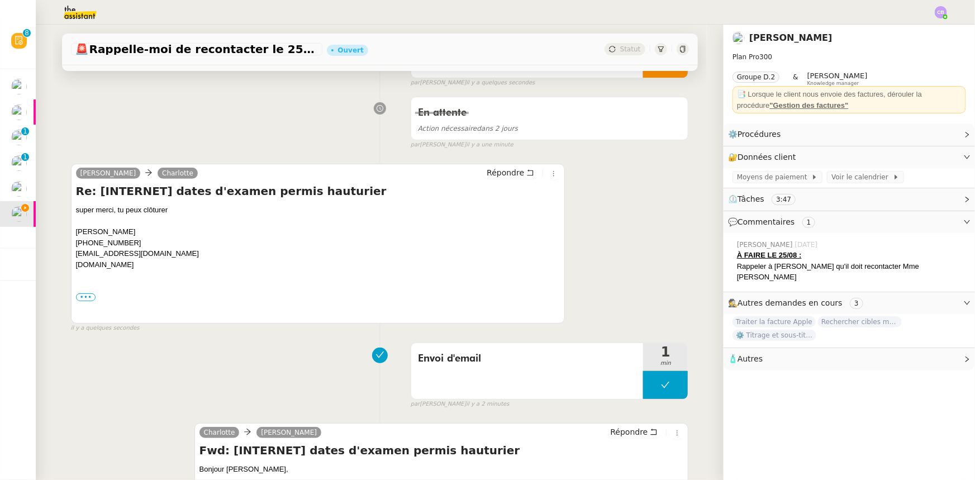
scroll to position [254, 0]
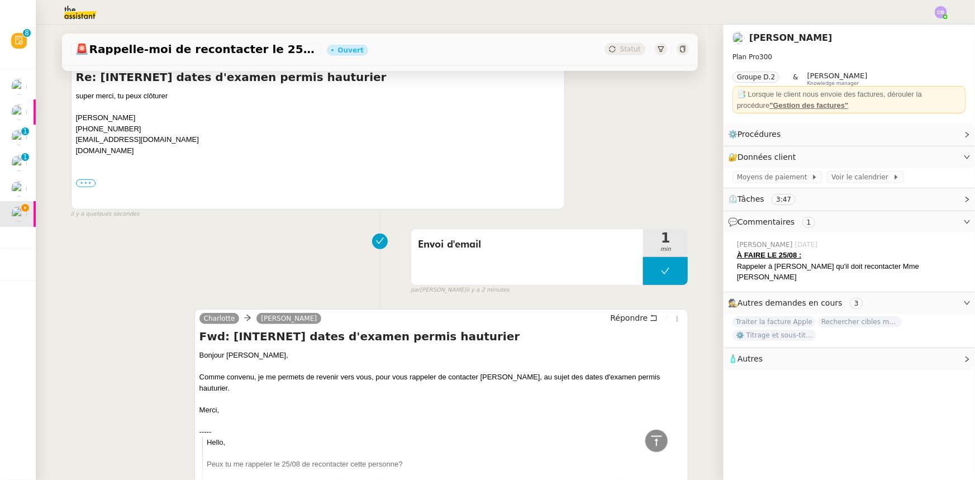
click at [86, 183] on label "•••" at bounding box center [86, 183] width 20 height 8
click at [0, 0] on input "•••" at bounding box center [0, 0] width 0 height 0
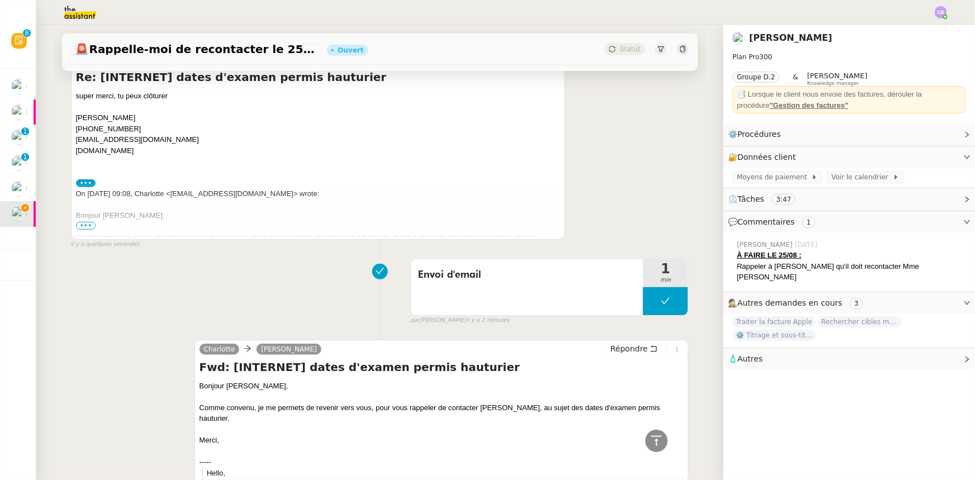
click at [85, 228] on span "•••" at bounding box center [86, 226] width 20 height 8
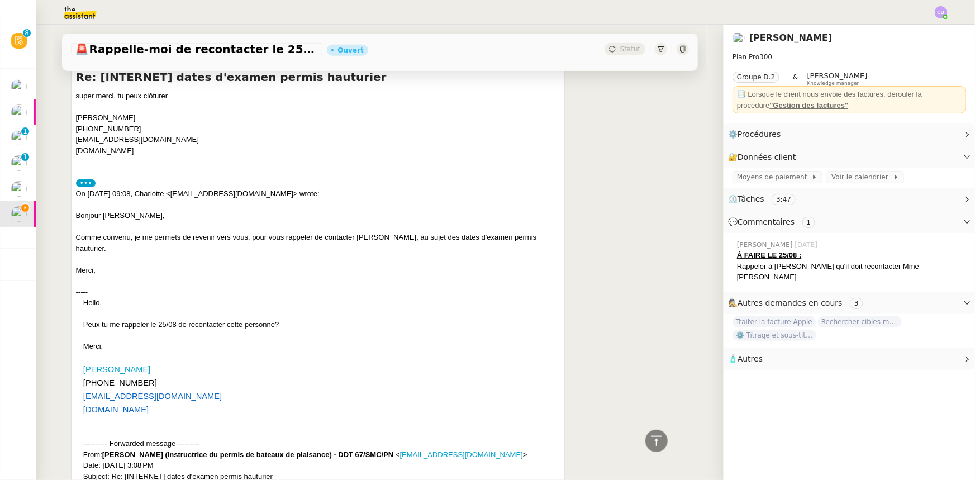
scroll to position [0, 0]
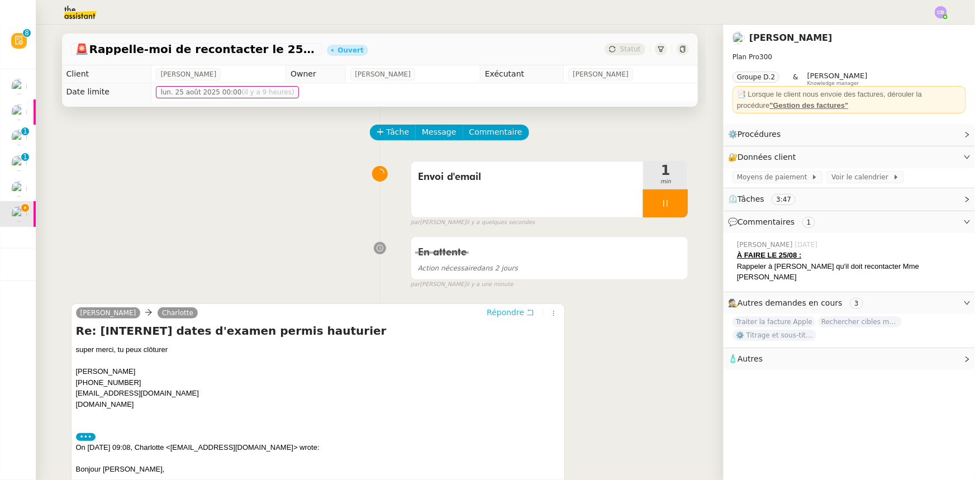
click at [495, 315] on span "Répondre" at bounding box center [505, 312] width 37 height 11
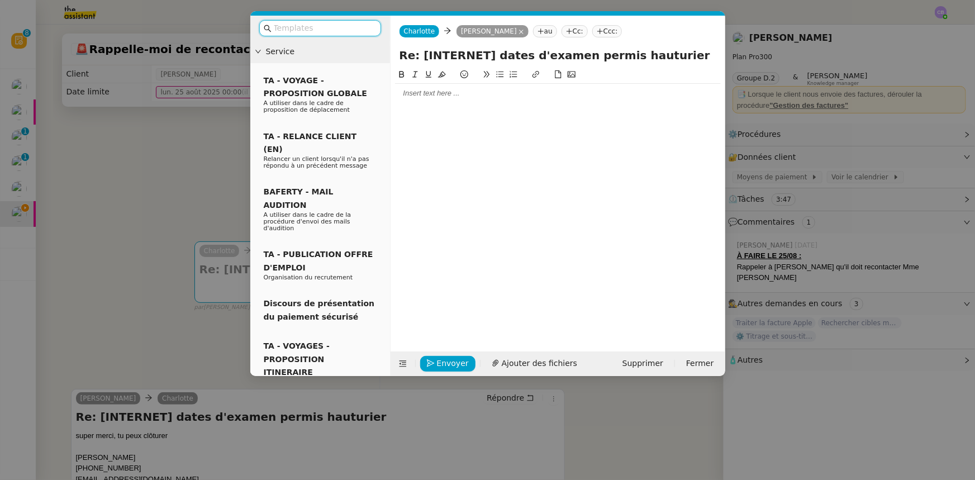
click at [346, 25] on input "text" at bounding box center [324, 28] width 101 height 13
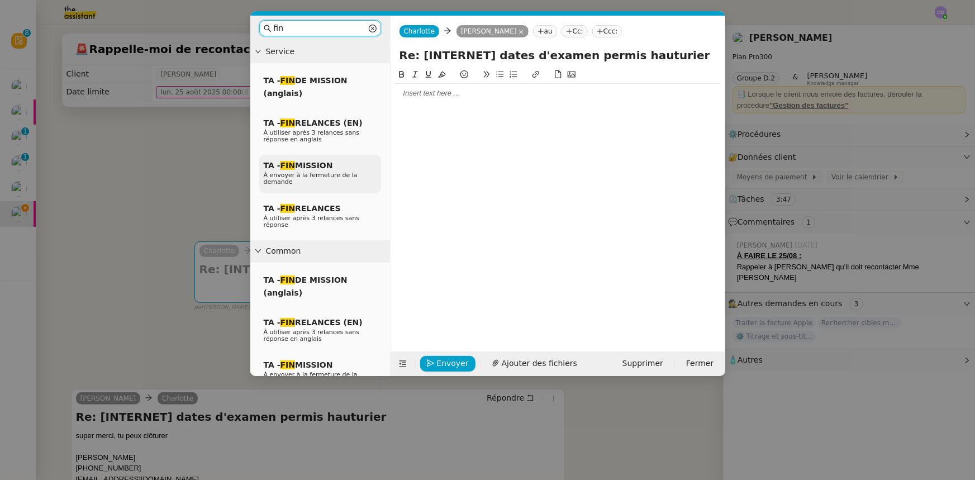
type input "fin"
click at [334, 168] on div "TA - FIN MISSION À envoyer à la fermeture de la demande" at bounding box center [320, 174] width 122 height 39
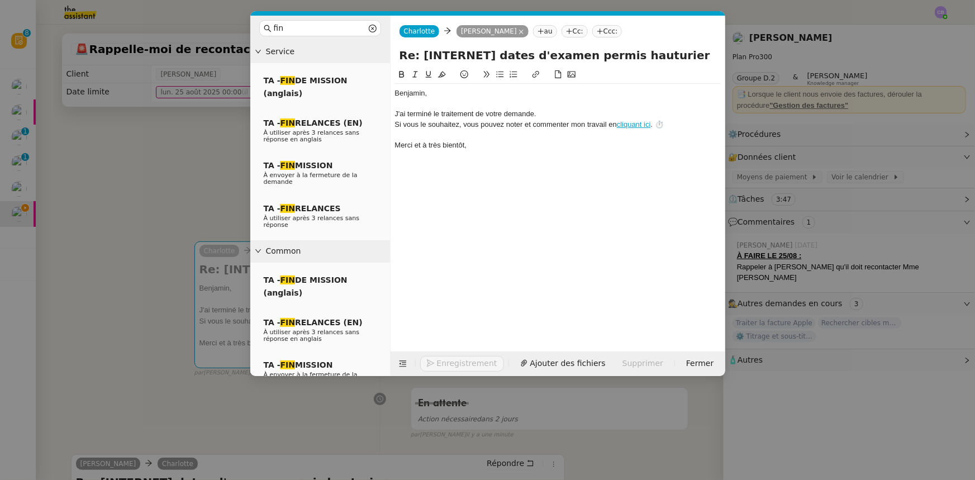
click at [436, 93] on div "﻿[PERSON_NAME]﻿," at bounding box center [558, 93] width 326 height 10
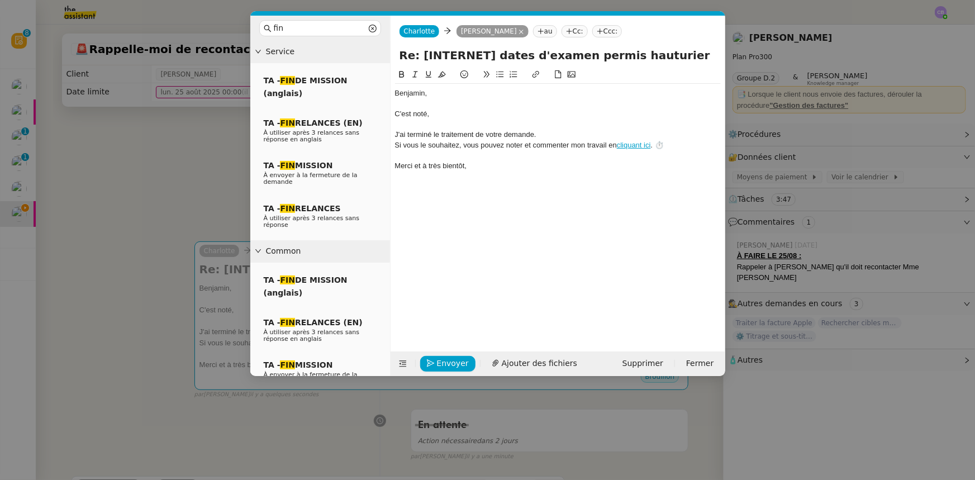
click at [394, 112] on nz-spin "﻿[PERSON_NAME]﻿, C'est noté, J'ai terminé le traitement de votre demande. Si vo…" at bounding box center [558, 203] width 335 height 270
click at [395, 112] on div "C'est noté," at bounding box center [558, 114] width 326 height 10
click at [565, 115] on div "Je vous remercie pour votre retour rapide, c'est noté," at bounding box center [558, 114] width 326 height 10
click at [455, 360] on span "Envoyer" at bounding box center [453, 363] width 32 height 13
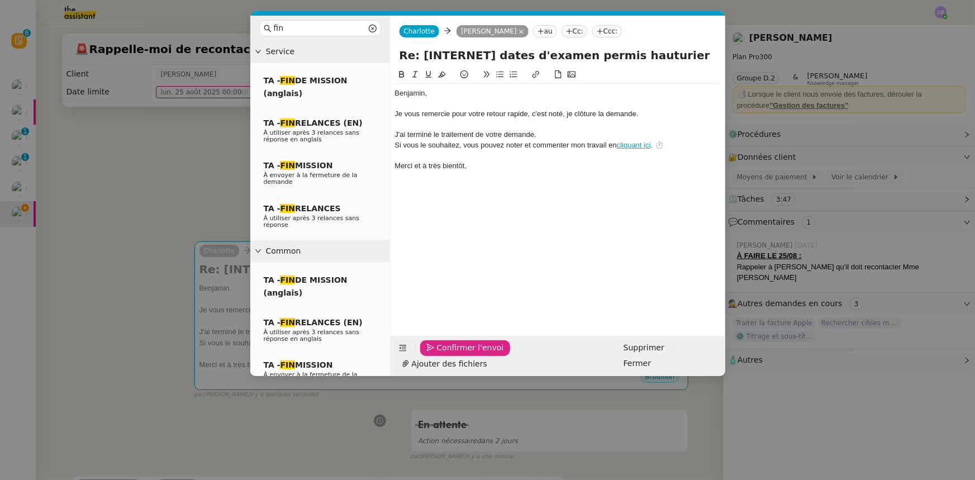
click at [455, 354] on span "Confirmer l'envoi" at bounding box center [470, 347] width 67 height 13
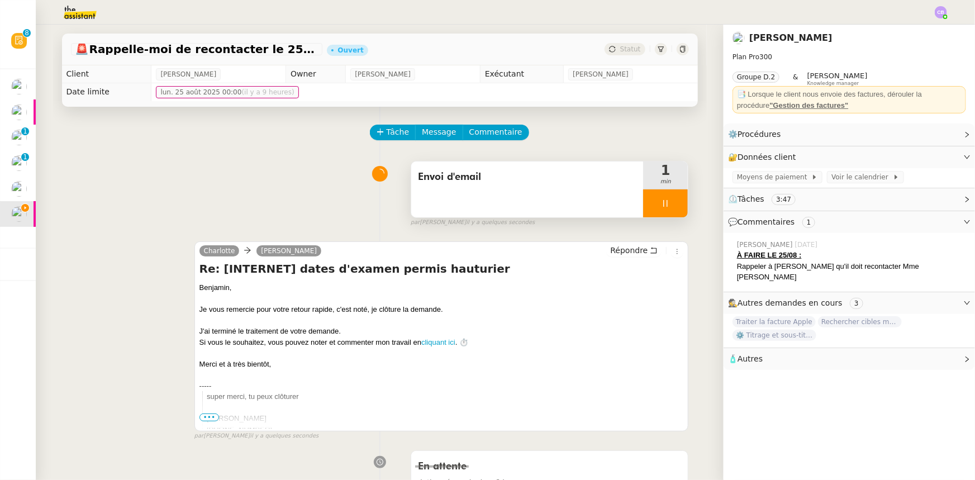
click at [645, 203] on div at bounding box center [665, 203] width 45 height 28
click at [671, 212] on button at bounding box center [677, 203] width 22 height 28
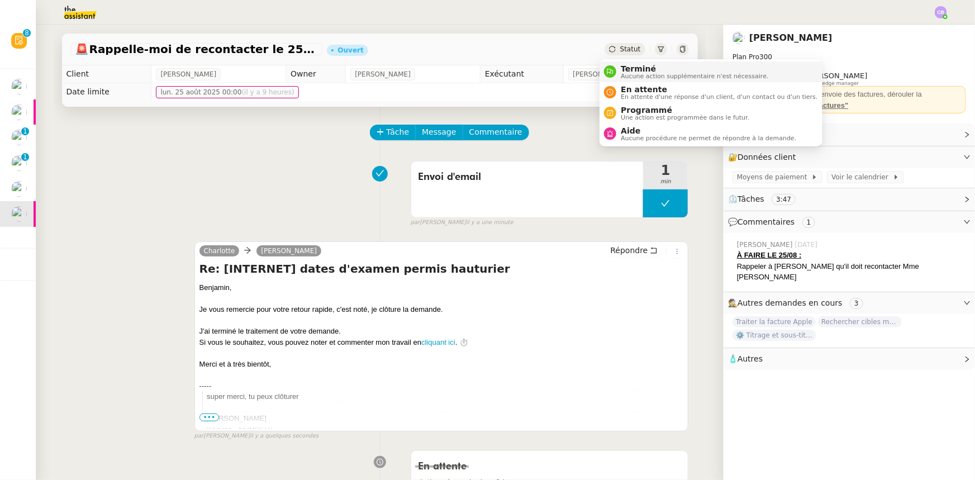
click at [634, 74] on span "Aucune action supplémentaire n'est nécessaire." at bounding box center [695, 76] width 148 height 6
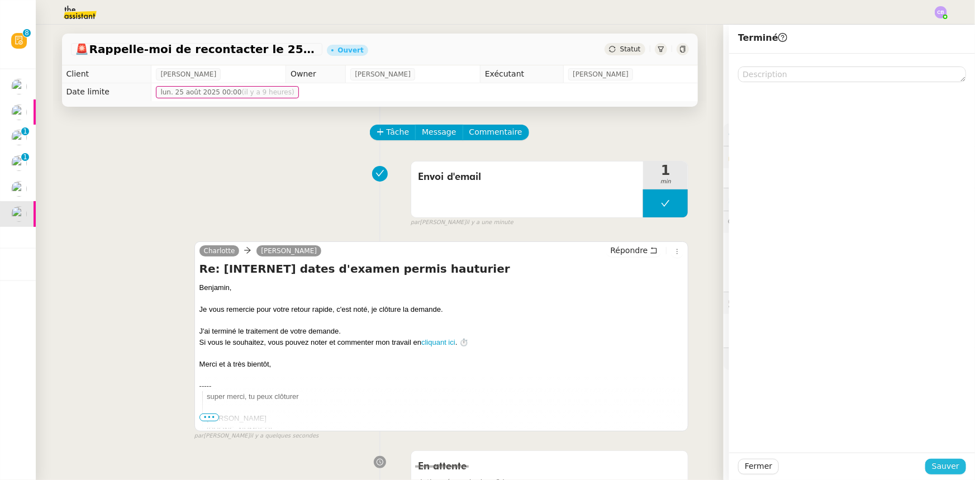
click at [934, 465] on span "Sauver" at bounding box center [945, 466] width 27 height 13
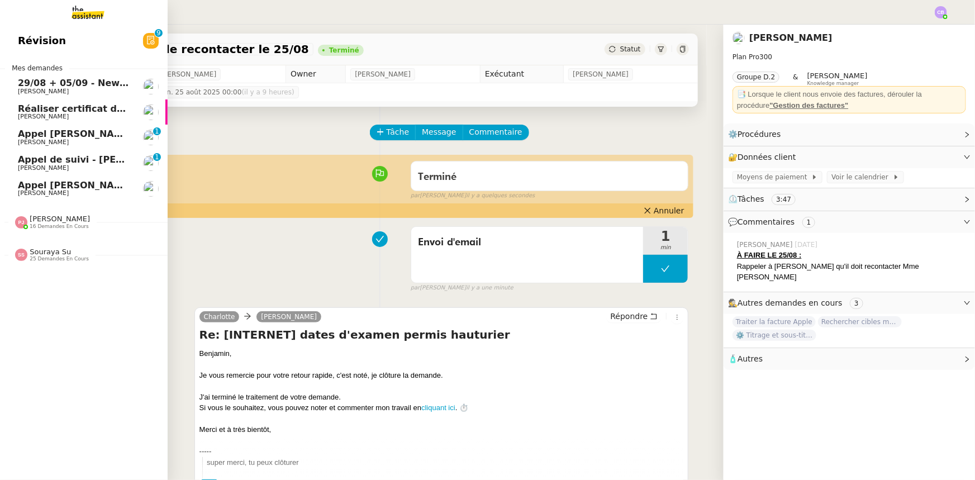
click at [89, 87] on span "29/08 + 05/09 - New flight request - [PERSON_NAME]" at bounding box center [151, 83] width 267 height 11
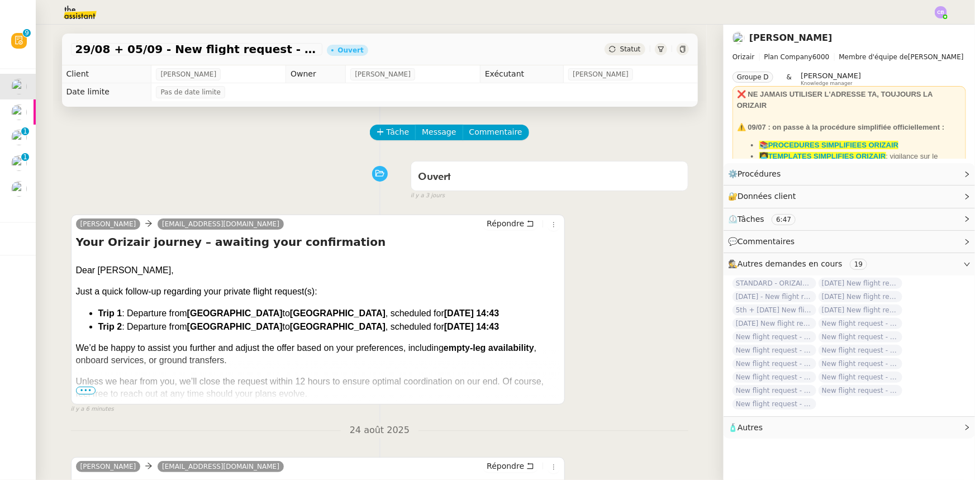
click at [229, 165] on div "Ouvert false [DATE]" at bounding box center [380, 178] width 618 height 45
click at [914, 33] on li "Suivi" at bounding box center [911, 32] width 73 height 16
